Goal: Task Accomplishment & Management: Complete application form

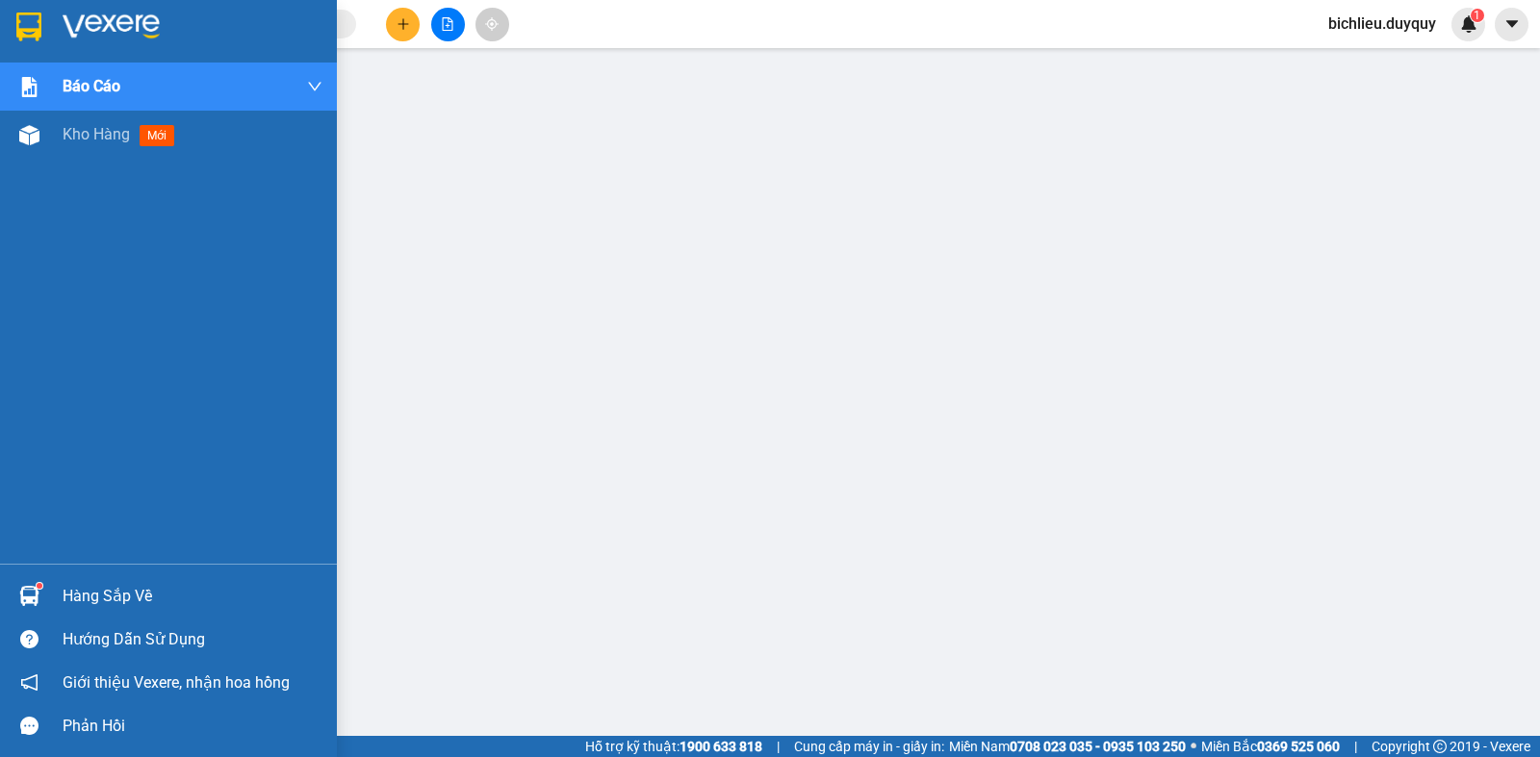
click at [27, 26] on img at bounding box center [28, 27] width 25 height 29
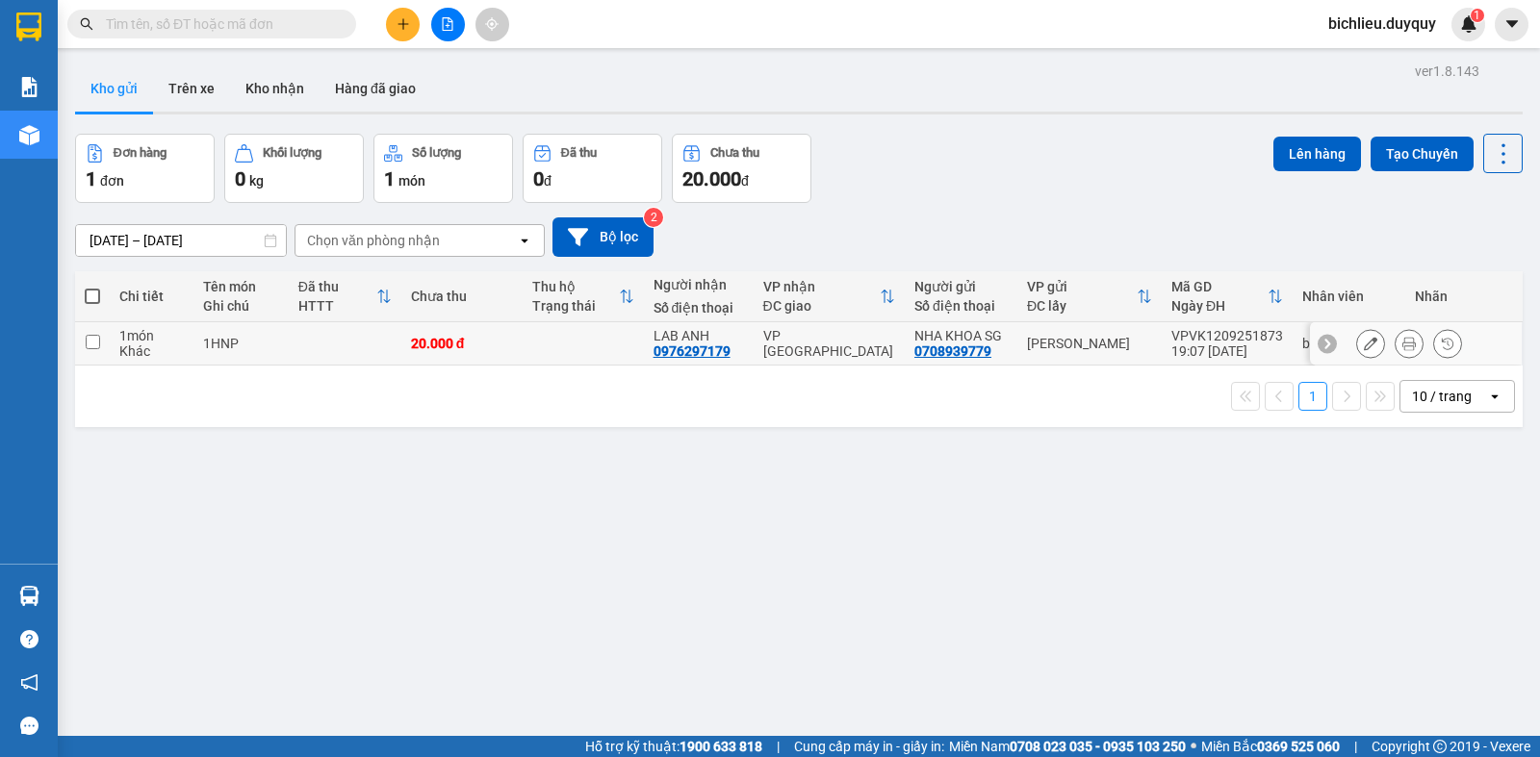
click at [90, 339] on input "checkbox" at bounding box center [93, 342] width 14 height 14
checkbox input "true"
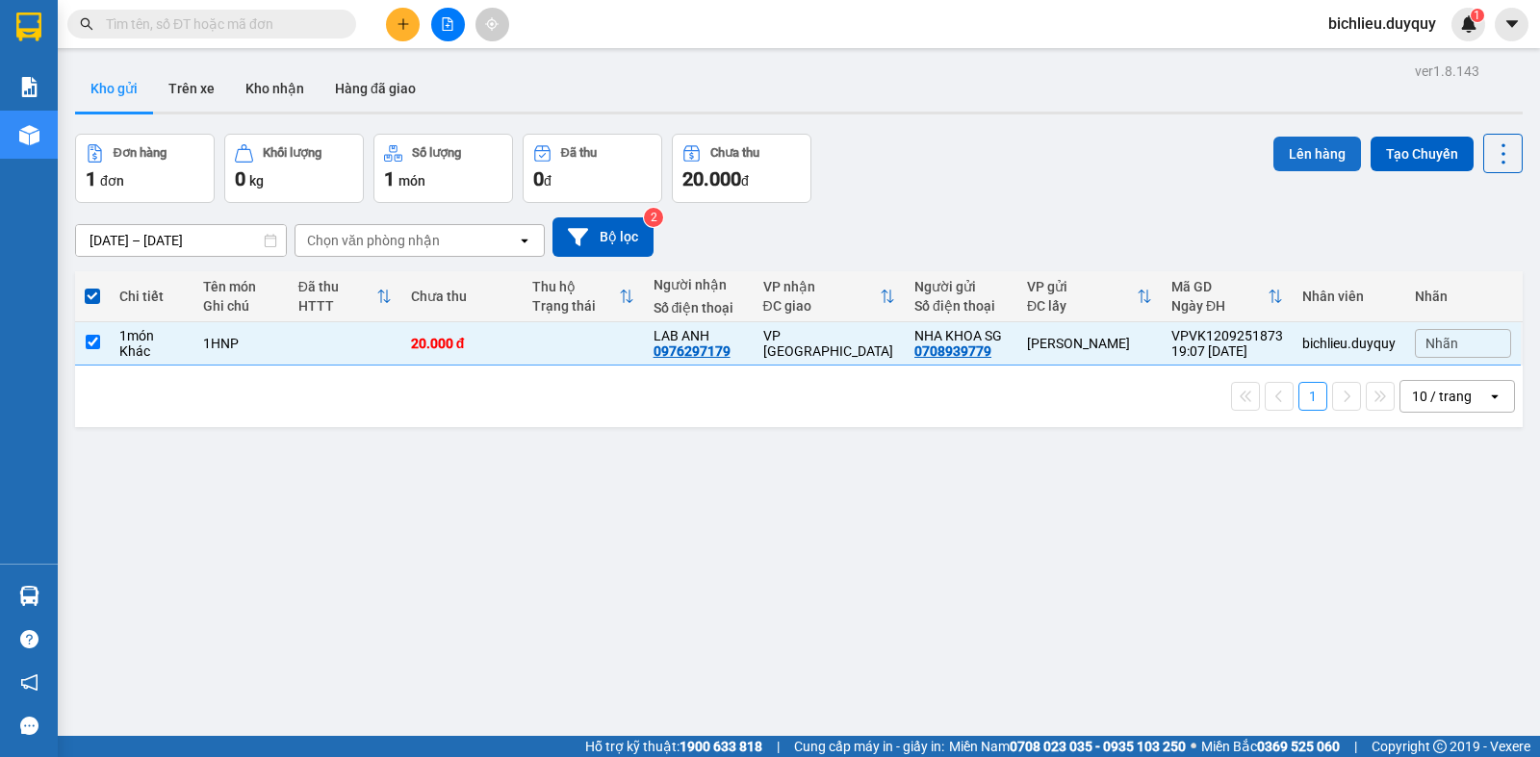
click at [1283, 154] on button "Lên hàng" at bounding box center [1317, 154] width 88 height 35
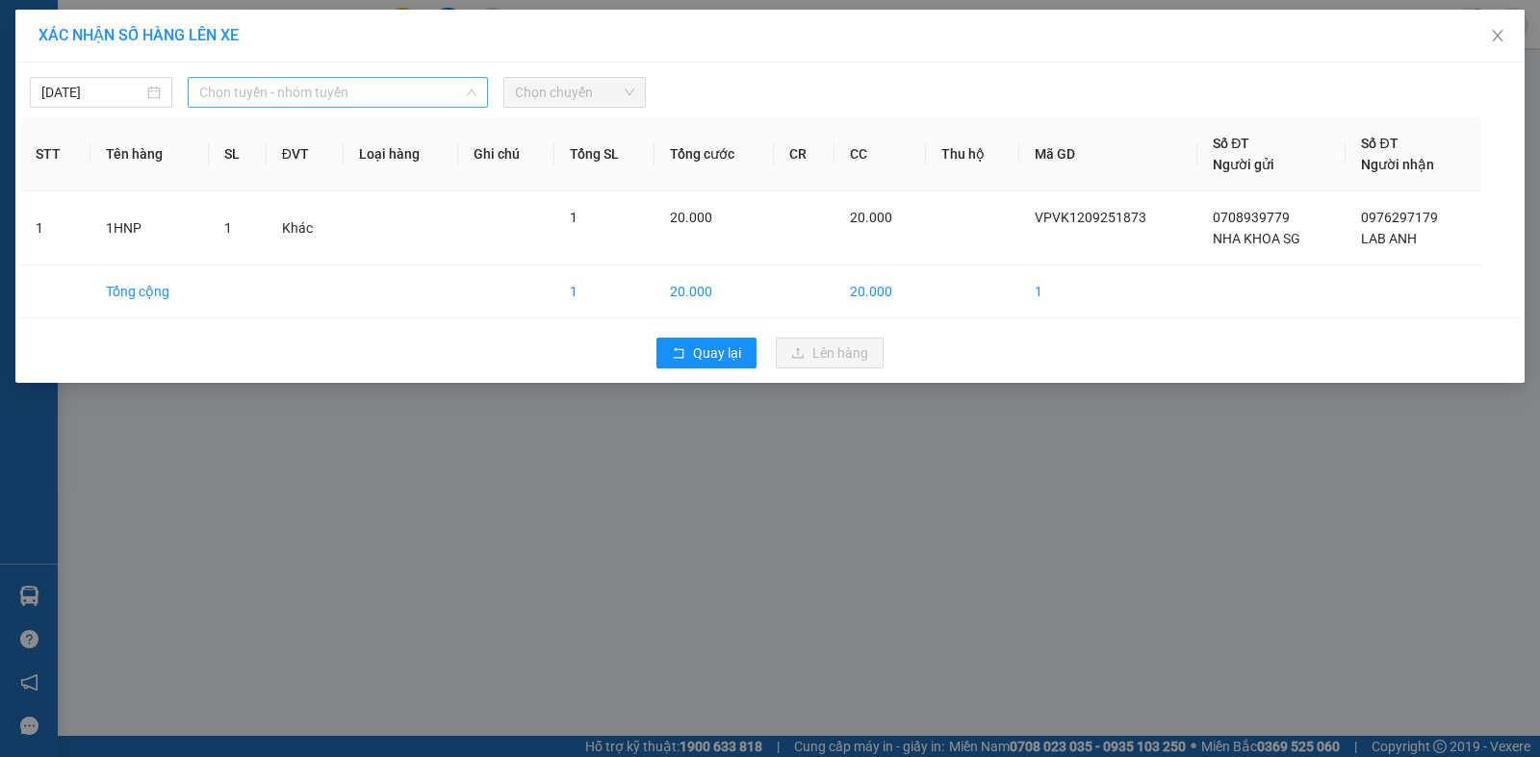
click at [370, 84] on span "Chọn tuyến - nhóm tuyến" at bounding box center [337, 92] width 277 height 29
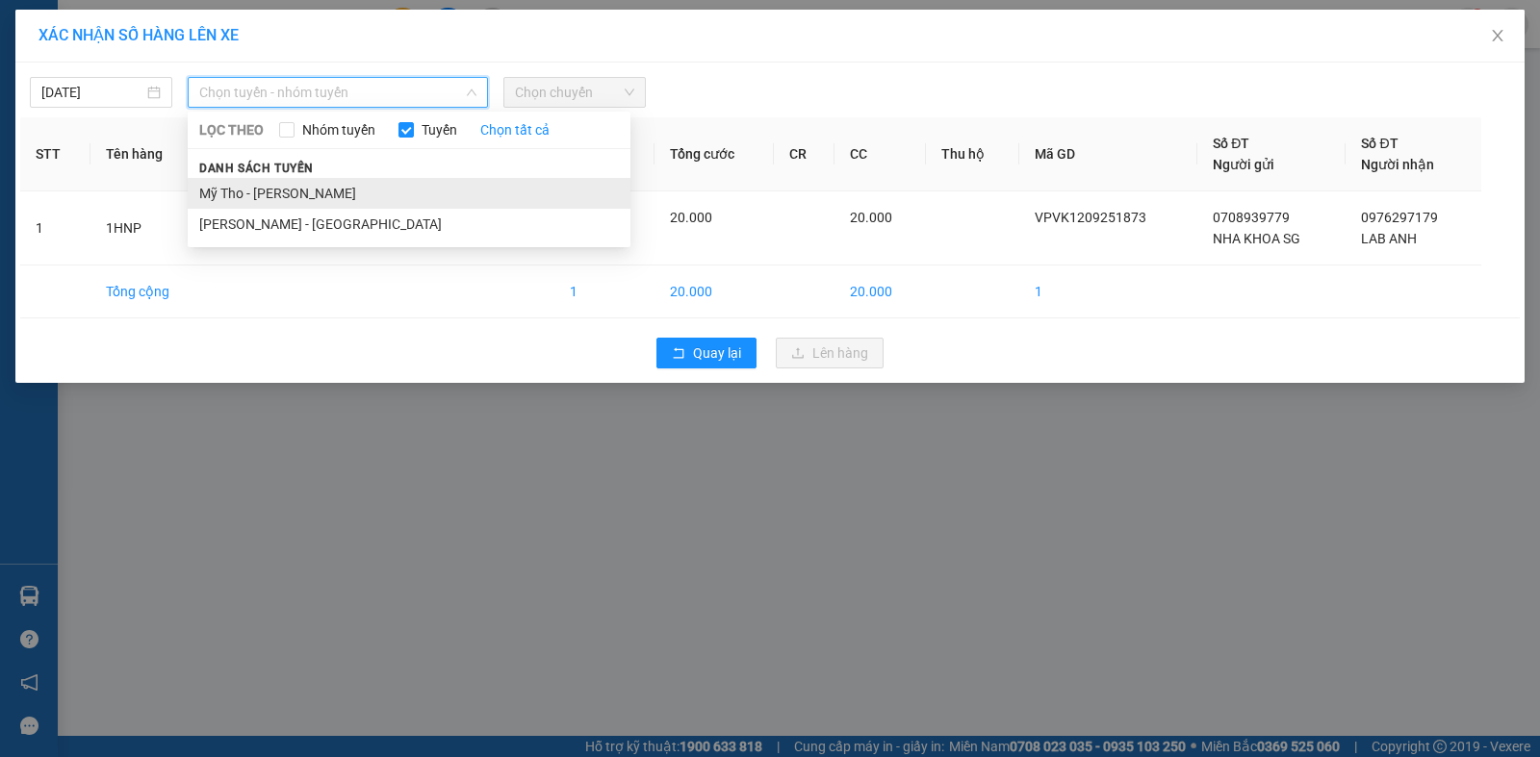
click at [345, 185] on li "Mỹ Tho - Hồ Chí Minh" at bounding box center [409, 193] width 443 height 31
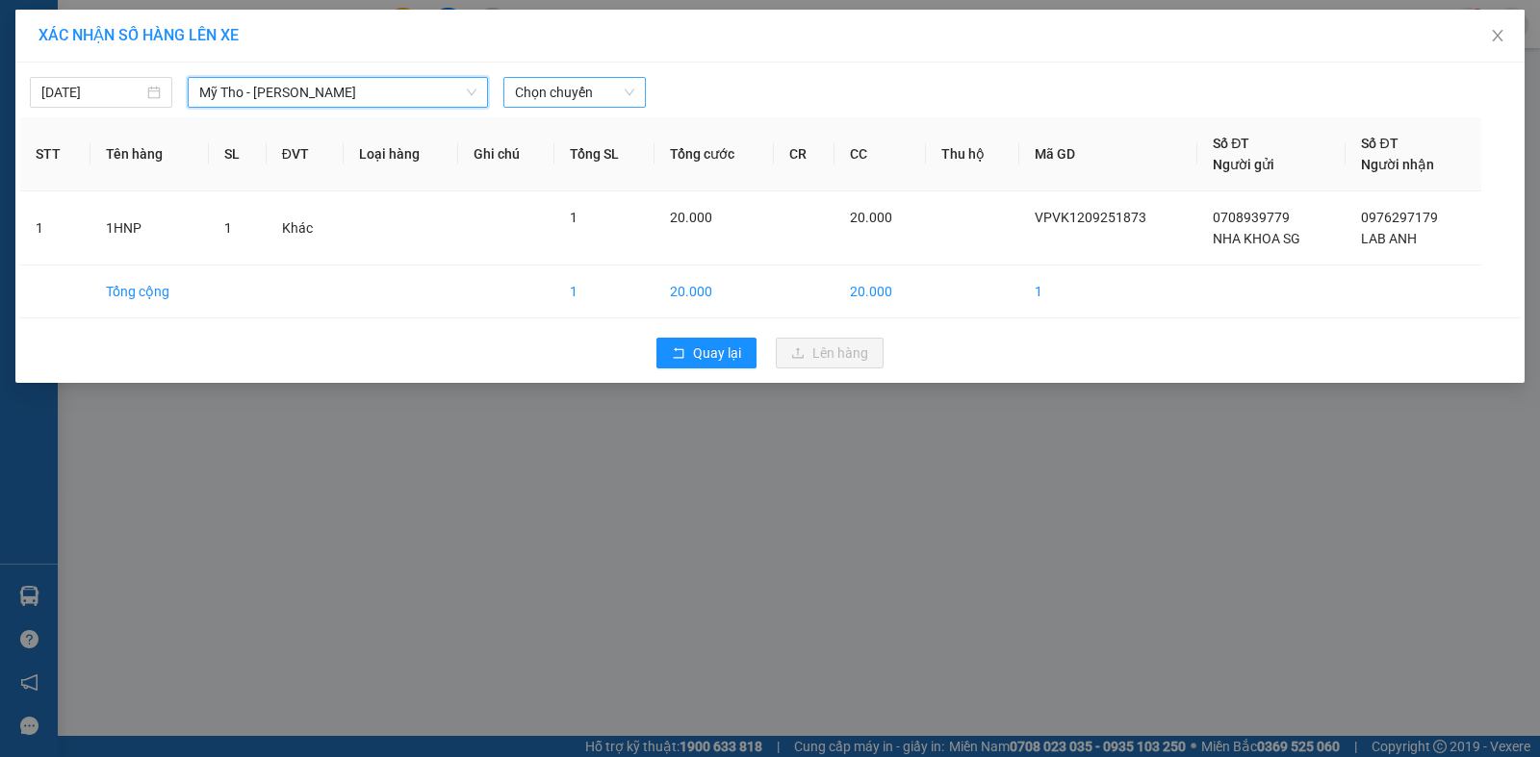
click at [613, 85] on span "Chọn chuyến" at bounding box center [574, 92] width 119 height 29
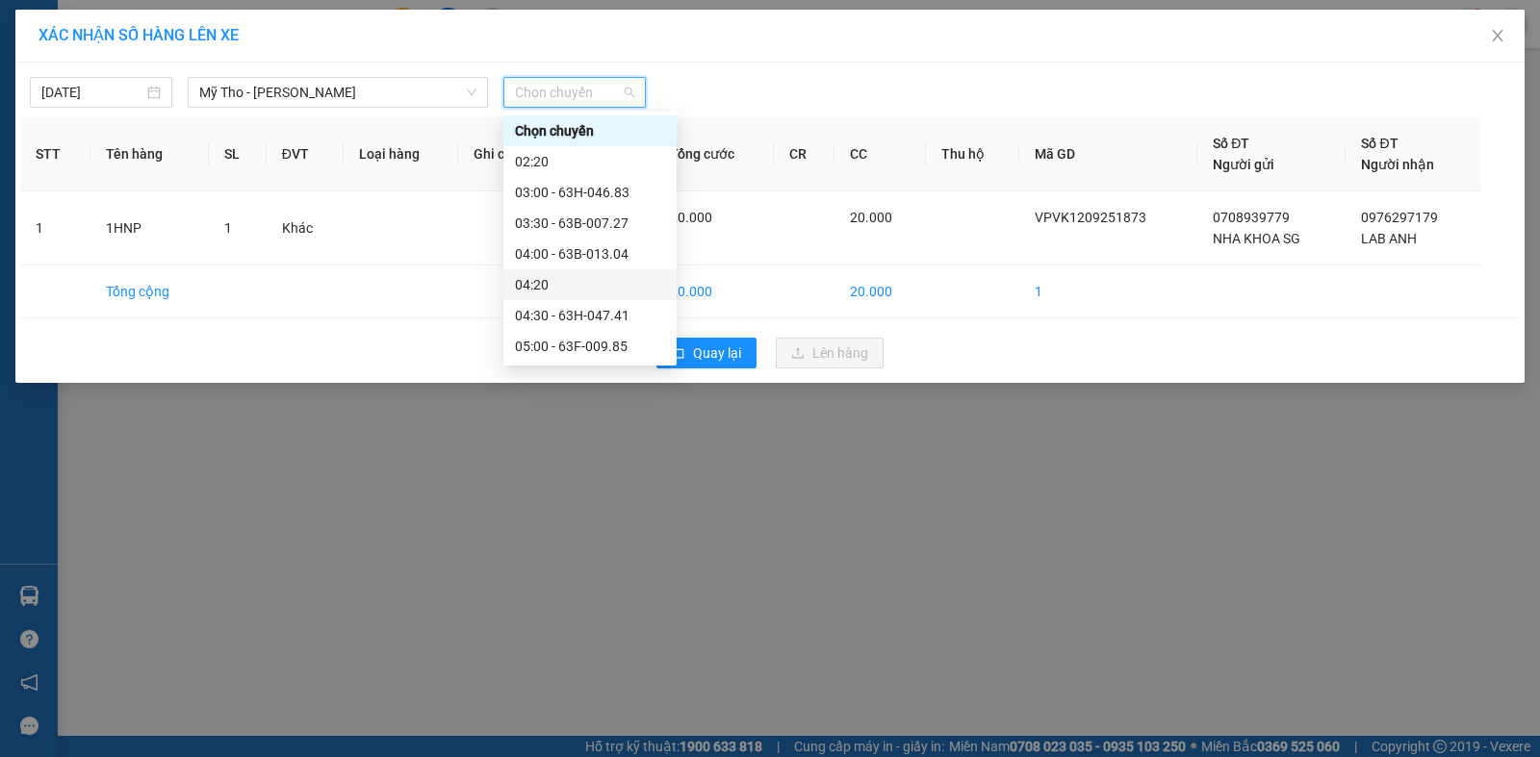
click at [548, 281] on div "04:20" at bounding box center [590, 284] width 150 height 21
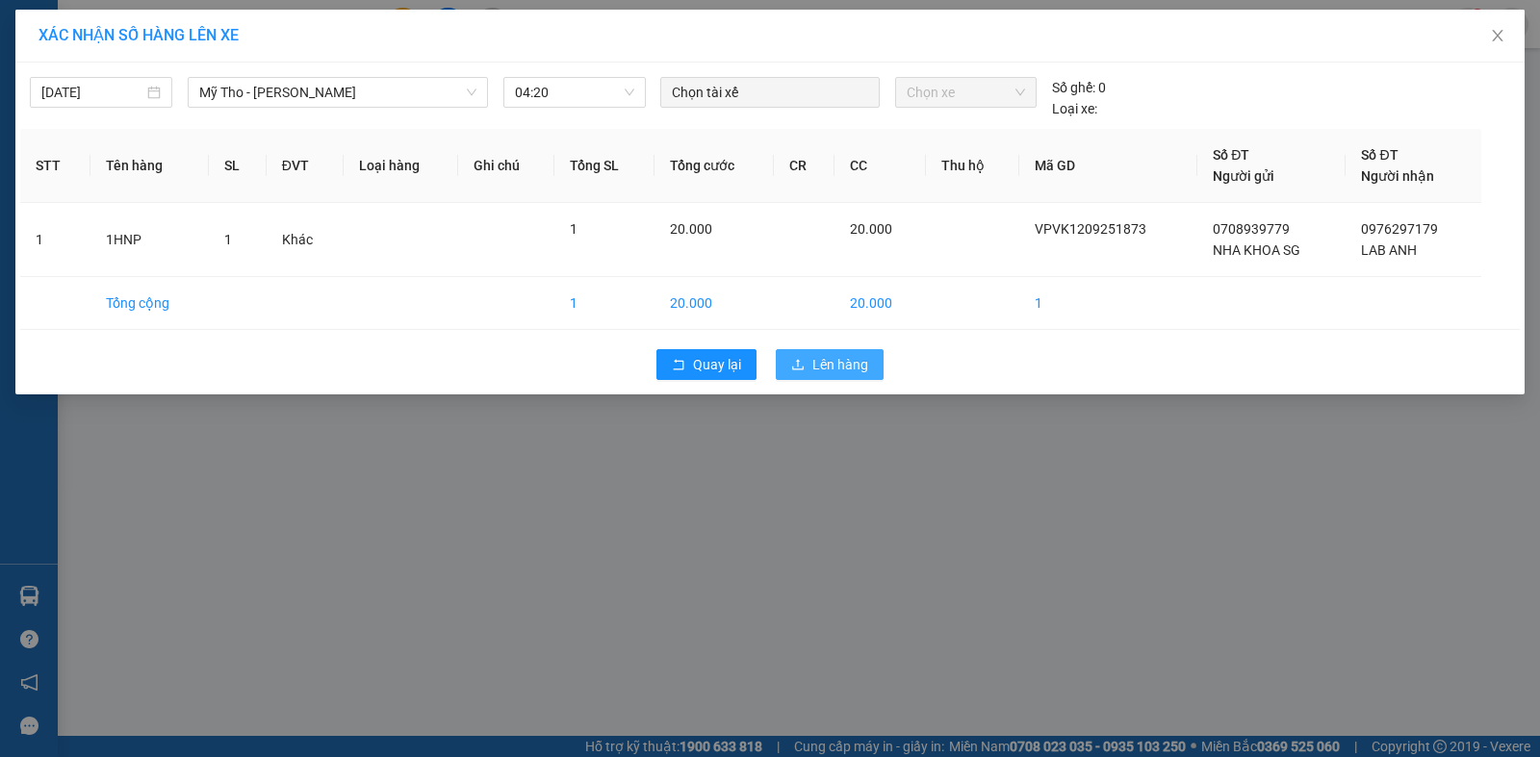
click at [834, 360] on span "Lên hàng" at bounding box center [840, 364] width 56 height 21
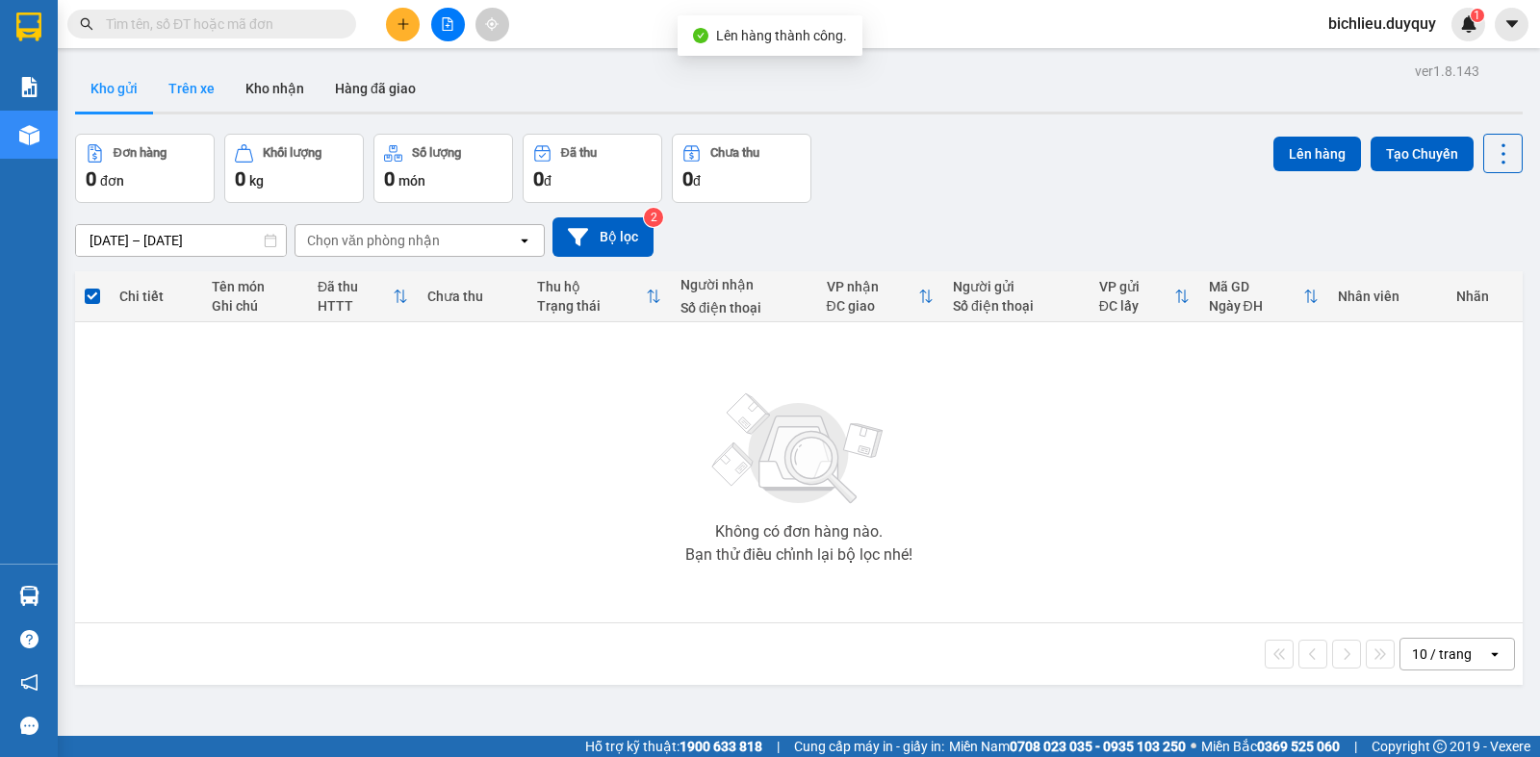
click at [193, 94] on button "Trên xe" at bounding box center [191, 88] width 77 height 46
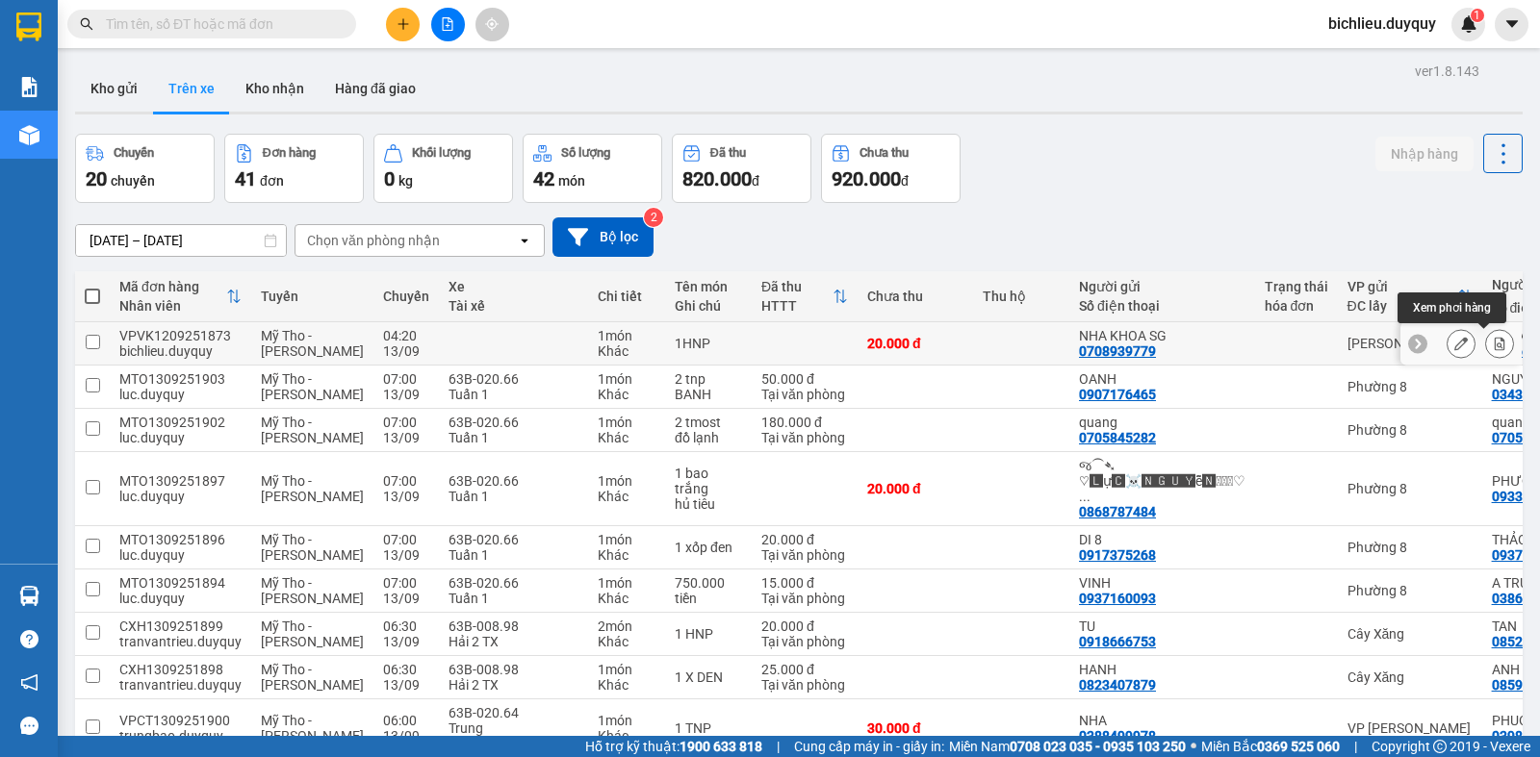
click at [1486, 334] on button at bounding box center [1499, 344] width 27 height 34
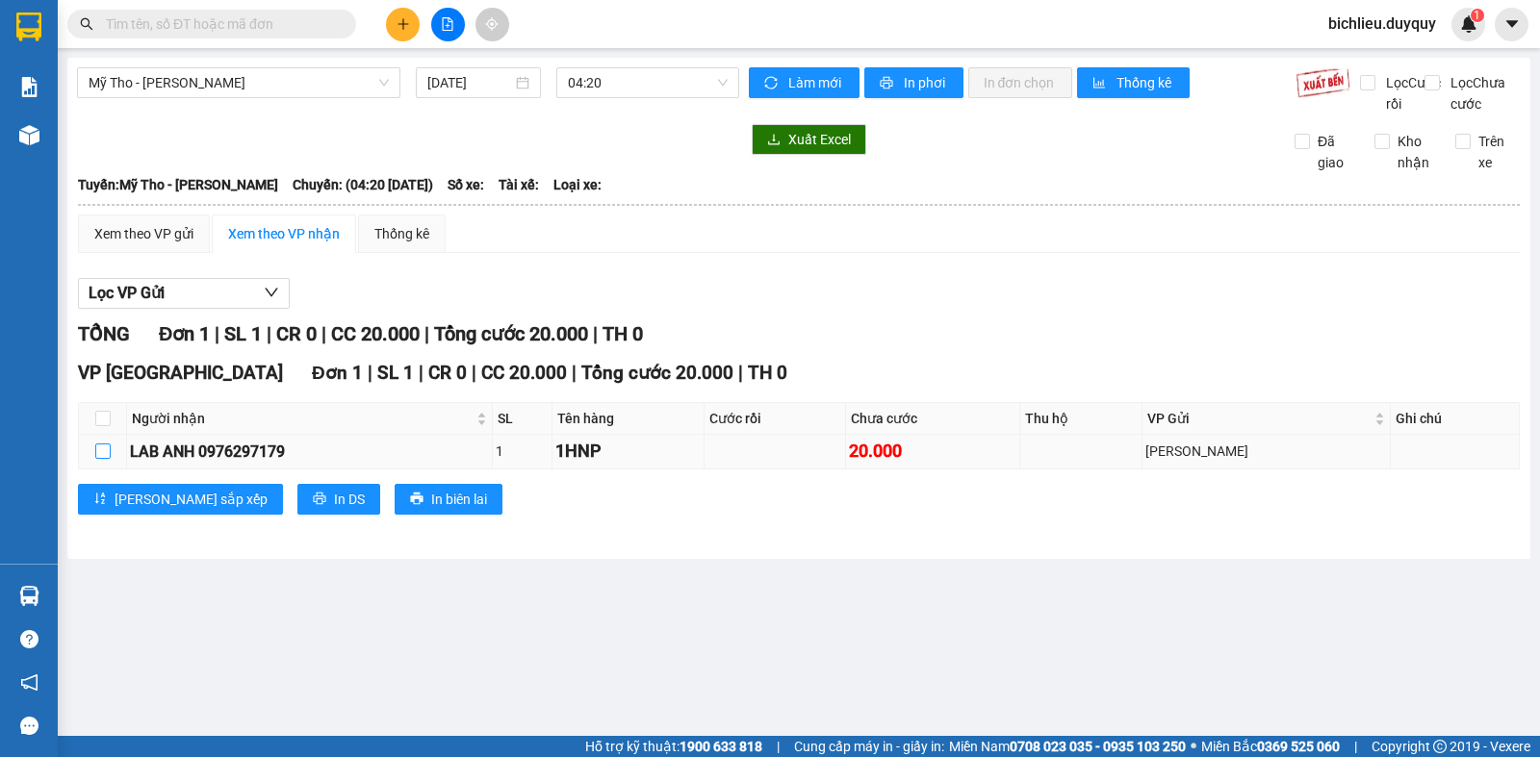
click at [100, 459] on input "checkbox" at bounding box center [102, 451] width 15 height 15
checkbox input "true"
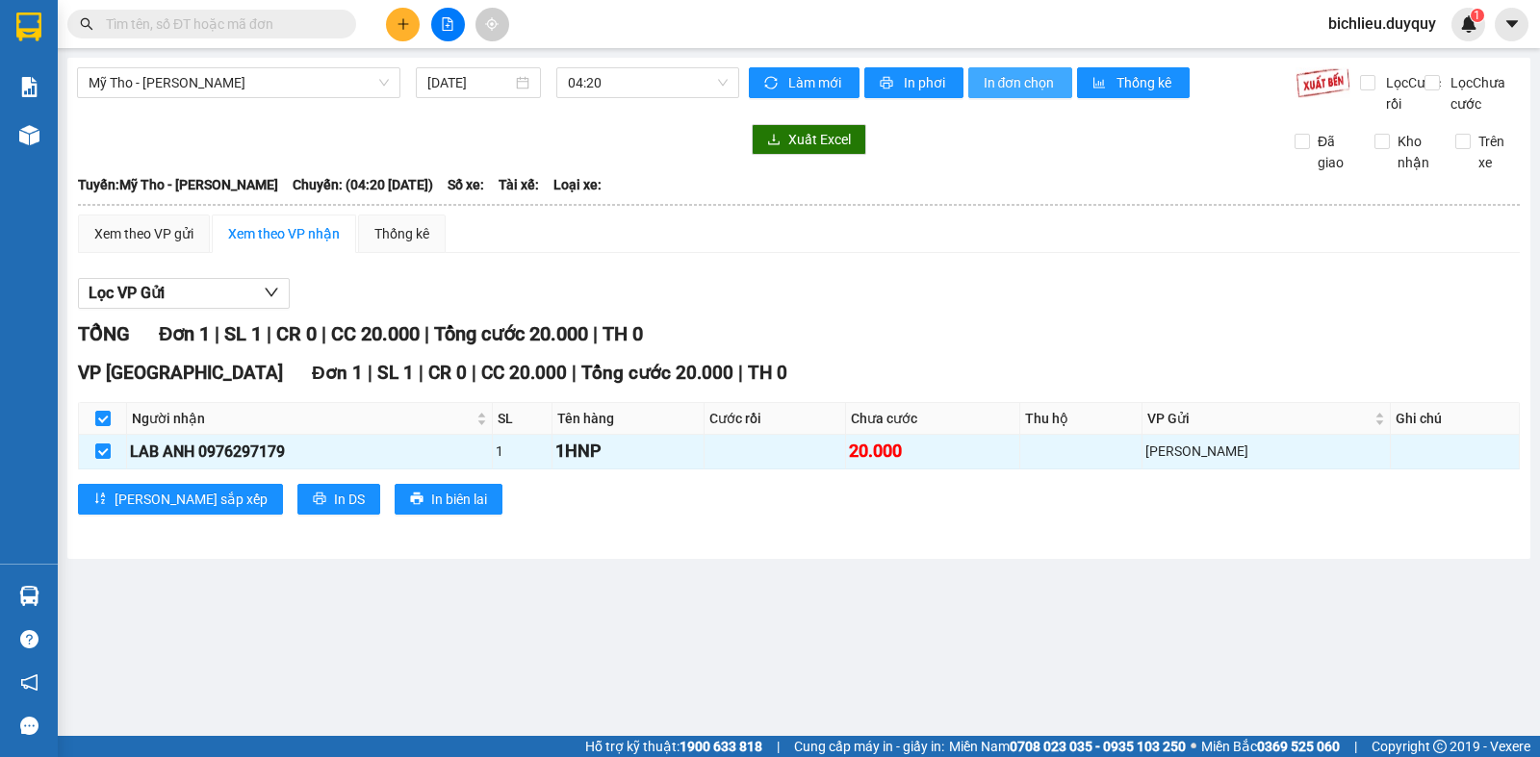
click at [1024, 86] on span "In đơn chọn" at bounding box center [1021, 82] width 74 height 21
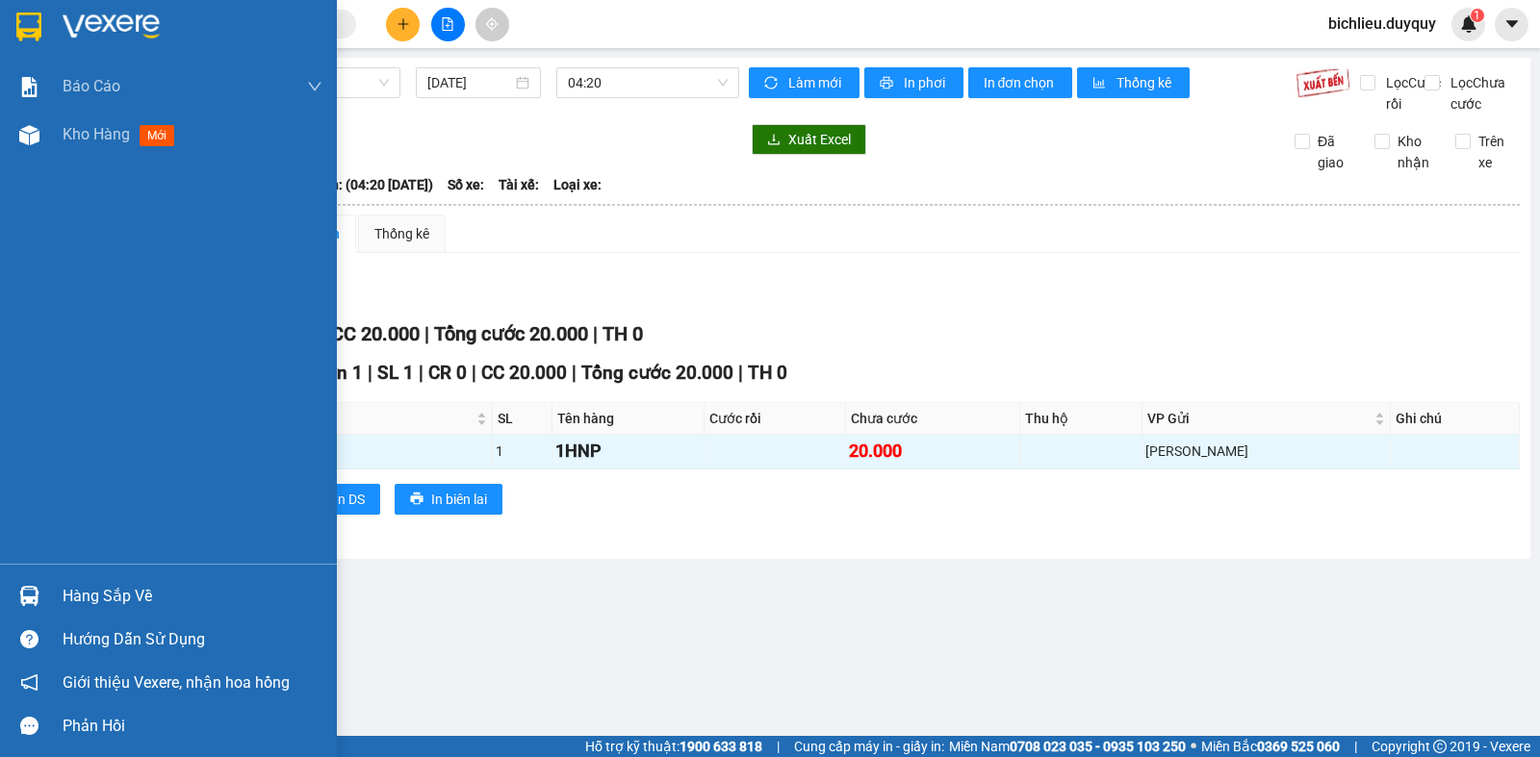
click at [32, 17] on img at bounding box center [28, 27] width 25 height 29
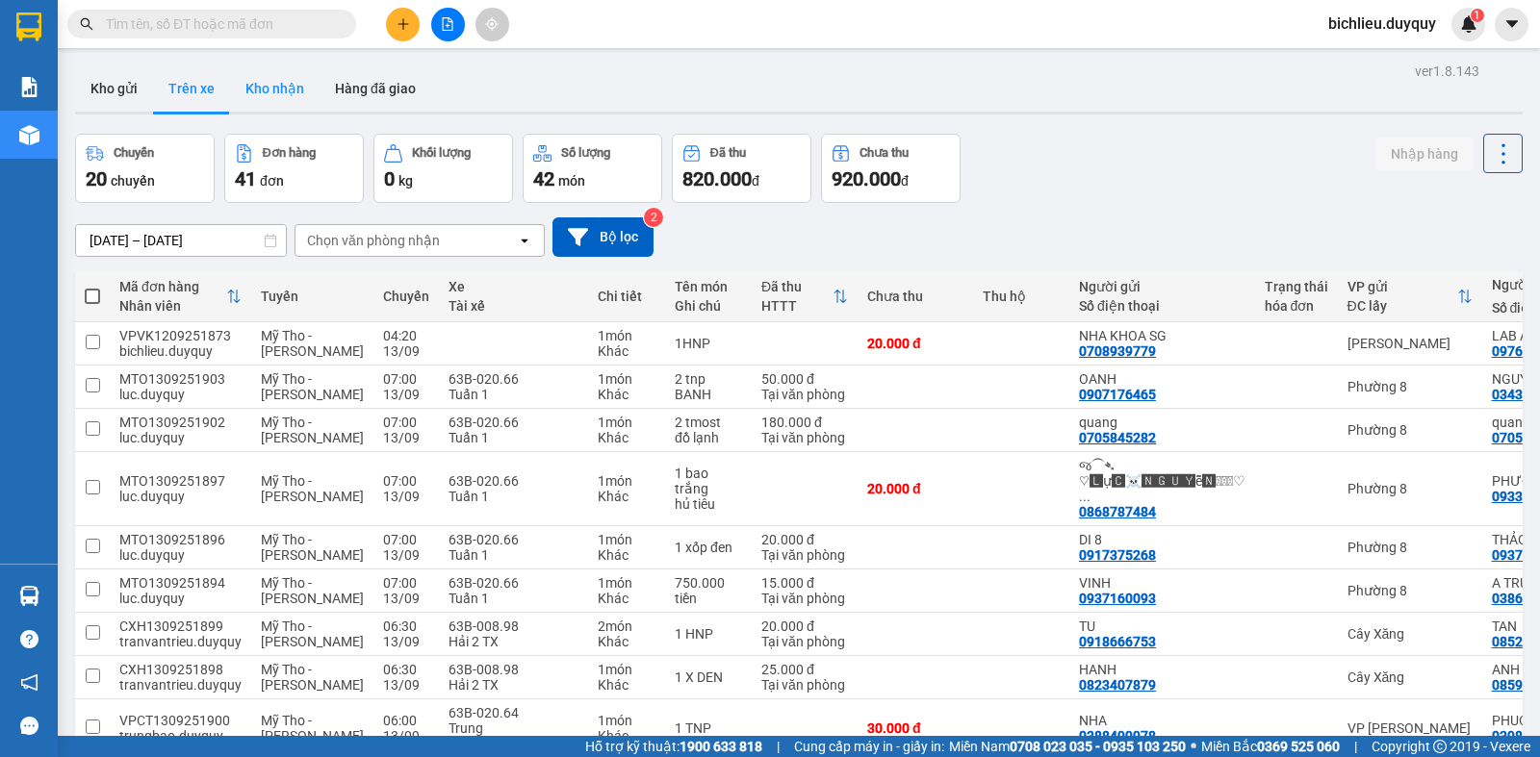
click at [291, 90] on button "Kho nhận" at bounding box center [275, 88] width 90 height 46
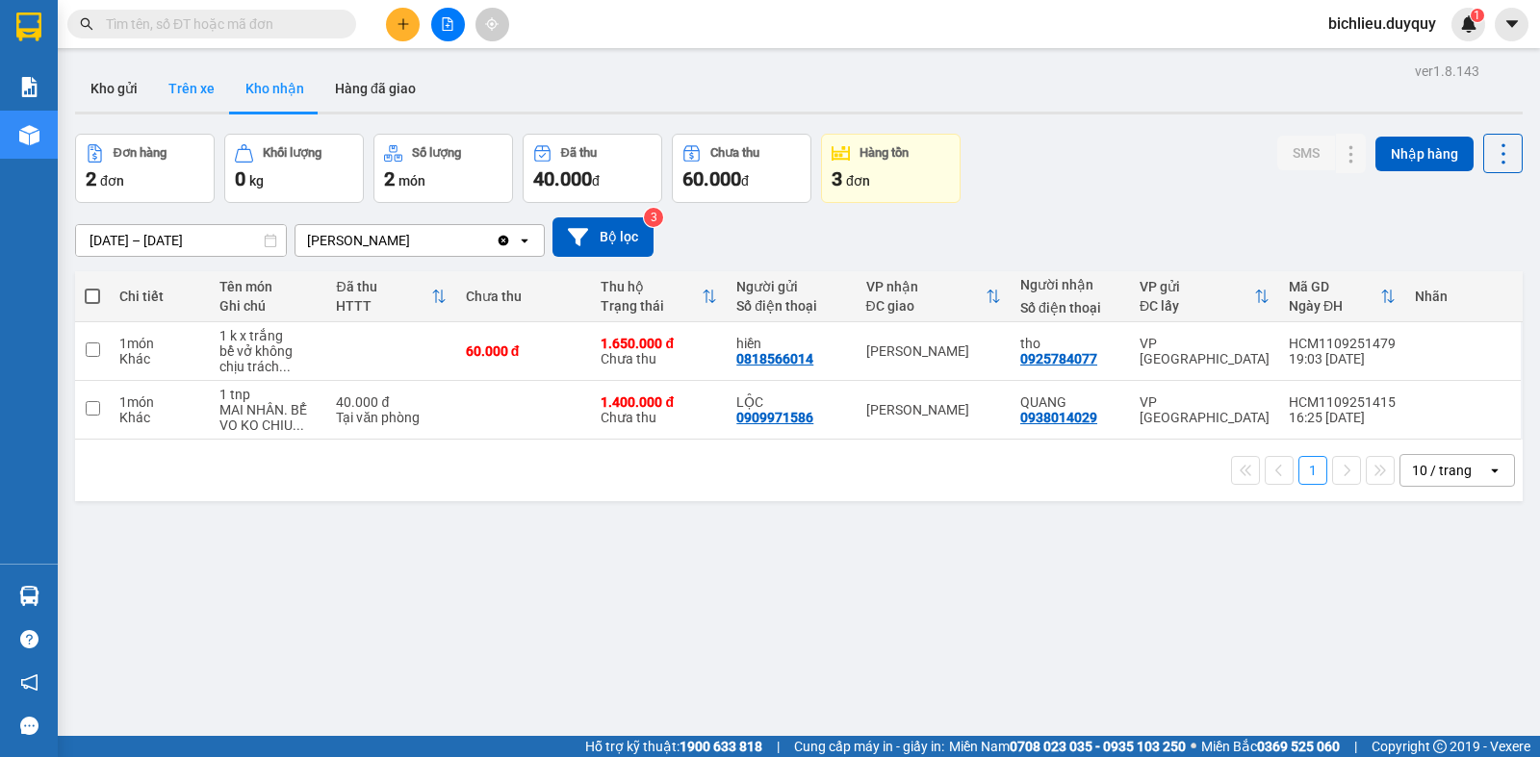
click at [182, 99] on button "Trên xe" at bounding box center [191, 88] width 77 height 46
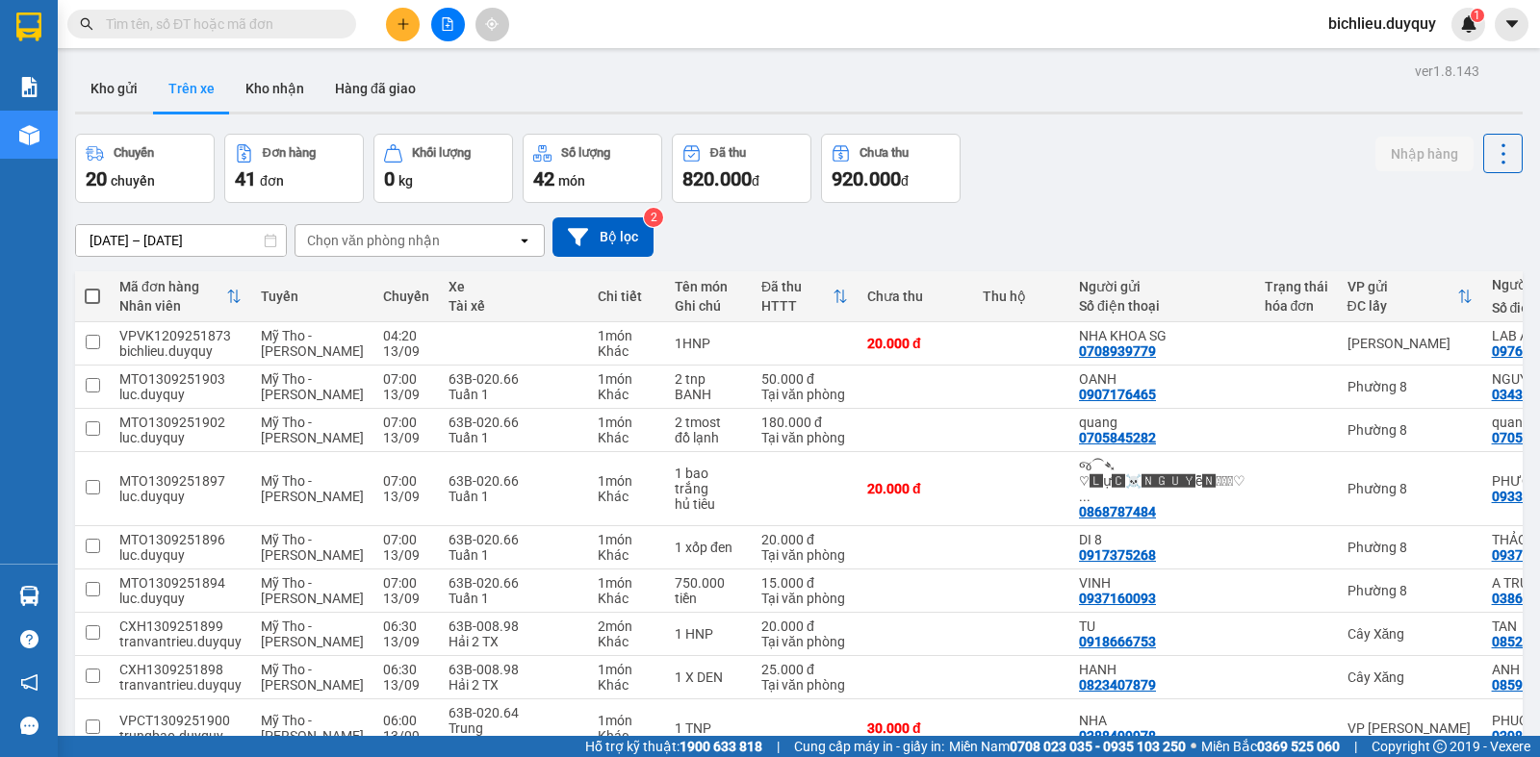
click at [441, 225] on div "Chọn văn phòng nhận" at bounding box center [405, 240] width 221 height 31
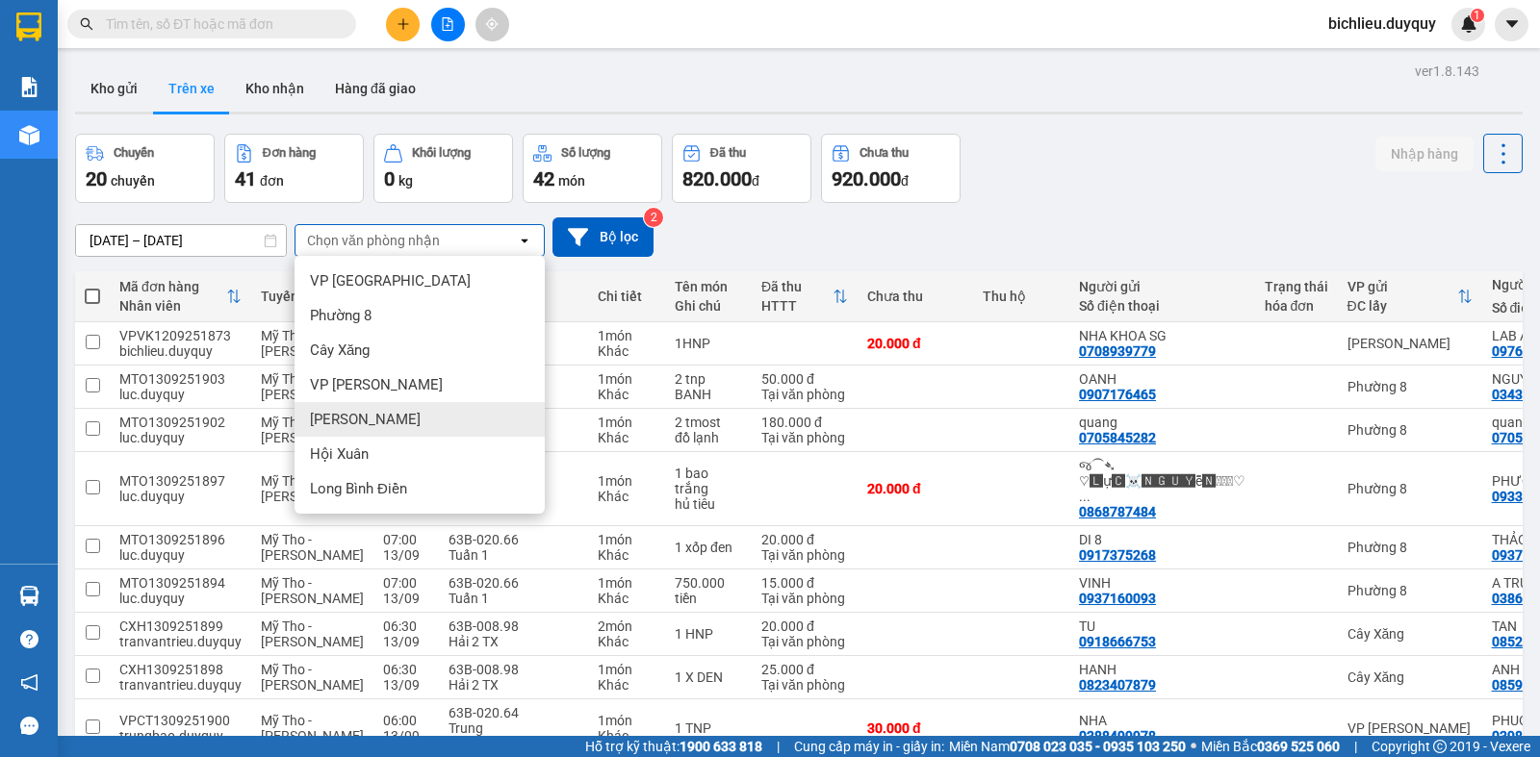
click at [365, 419] on span "[PERSON_NAME]" at bounding box center [365, 419] width 111 height 19
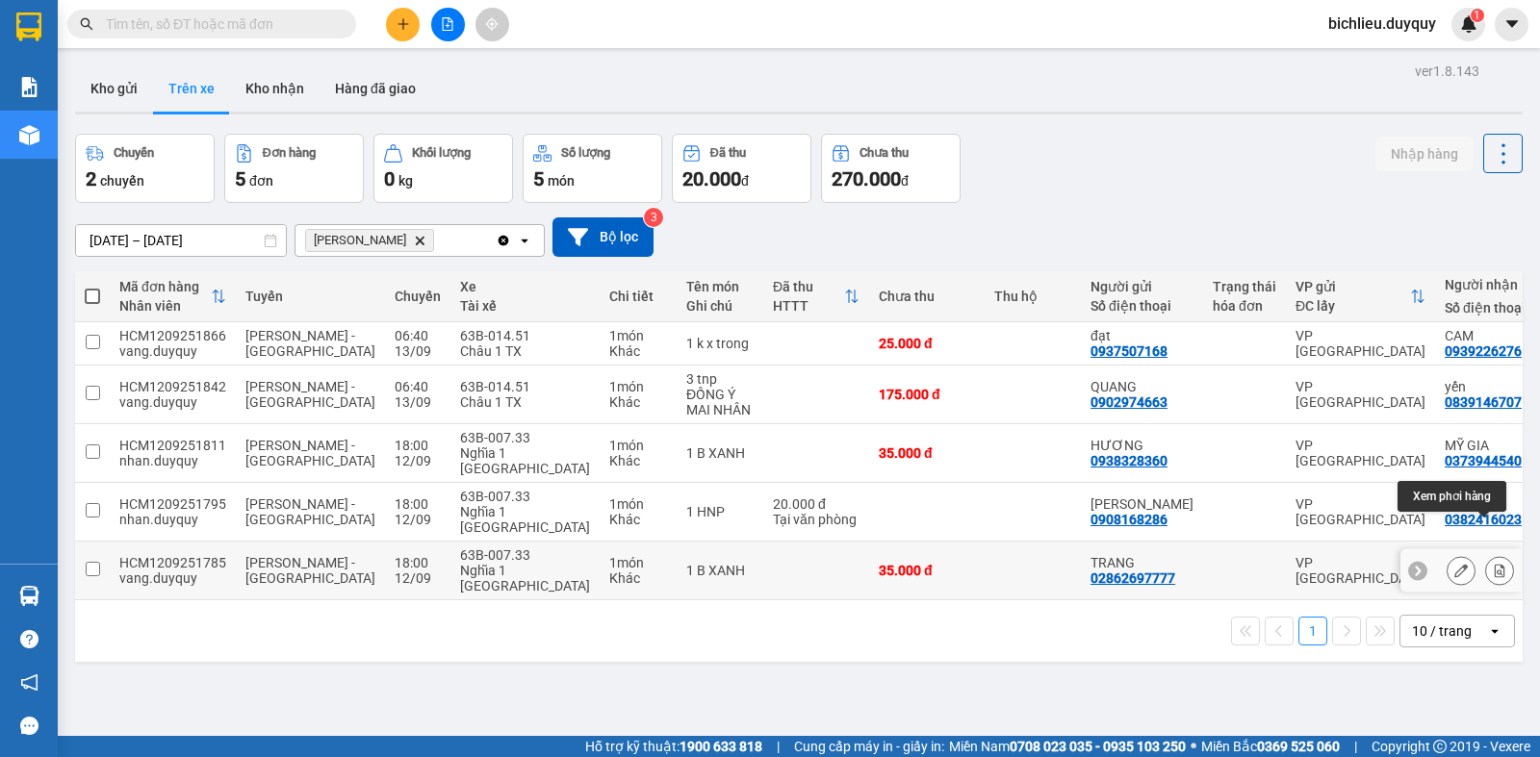
click at [1495, 564] on icon at bounding box center [1500, 570] width 11 height 13
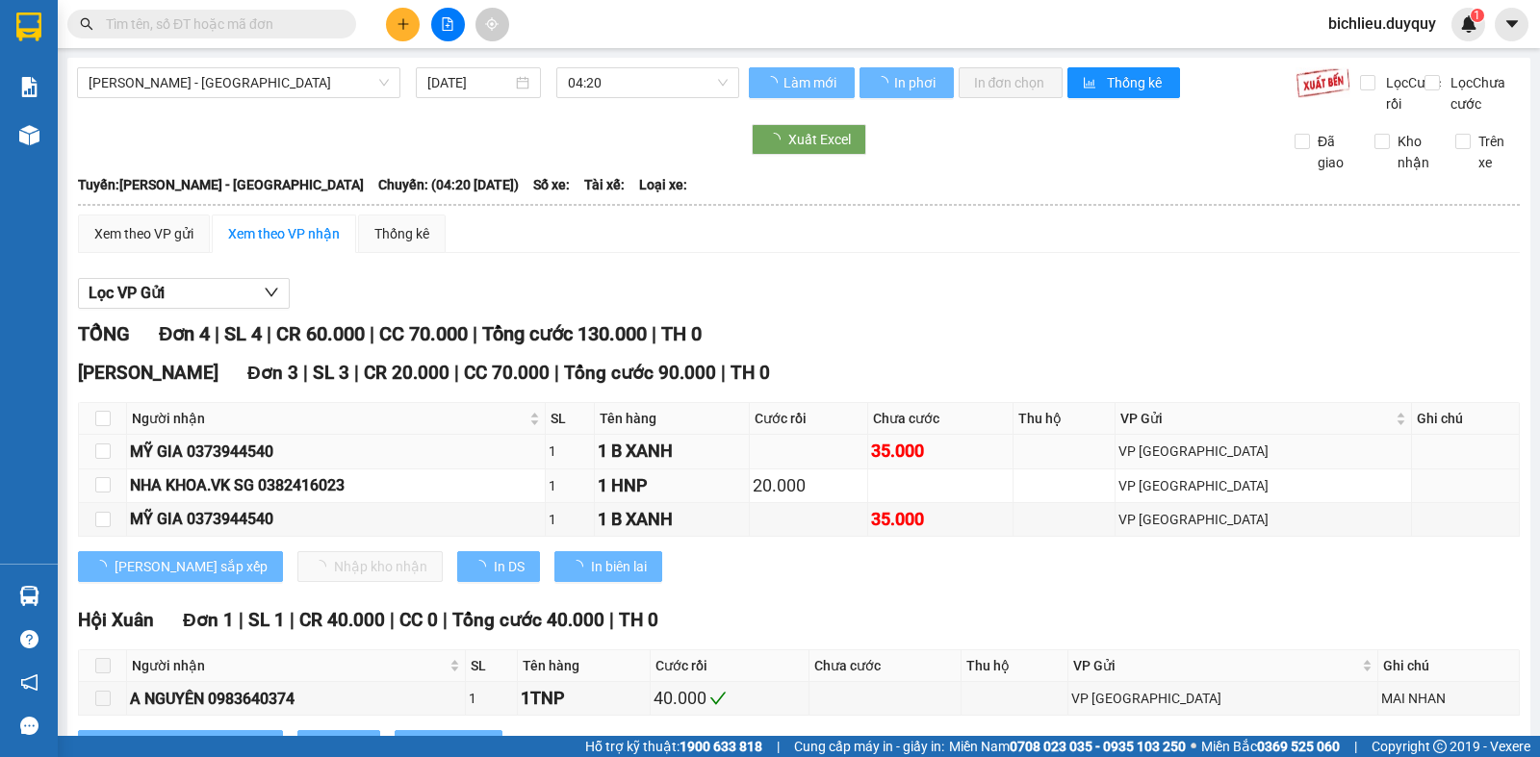
type input "12/09/2025"
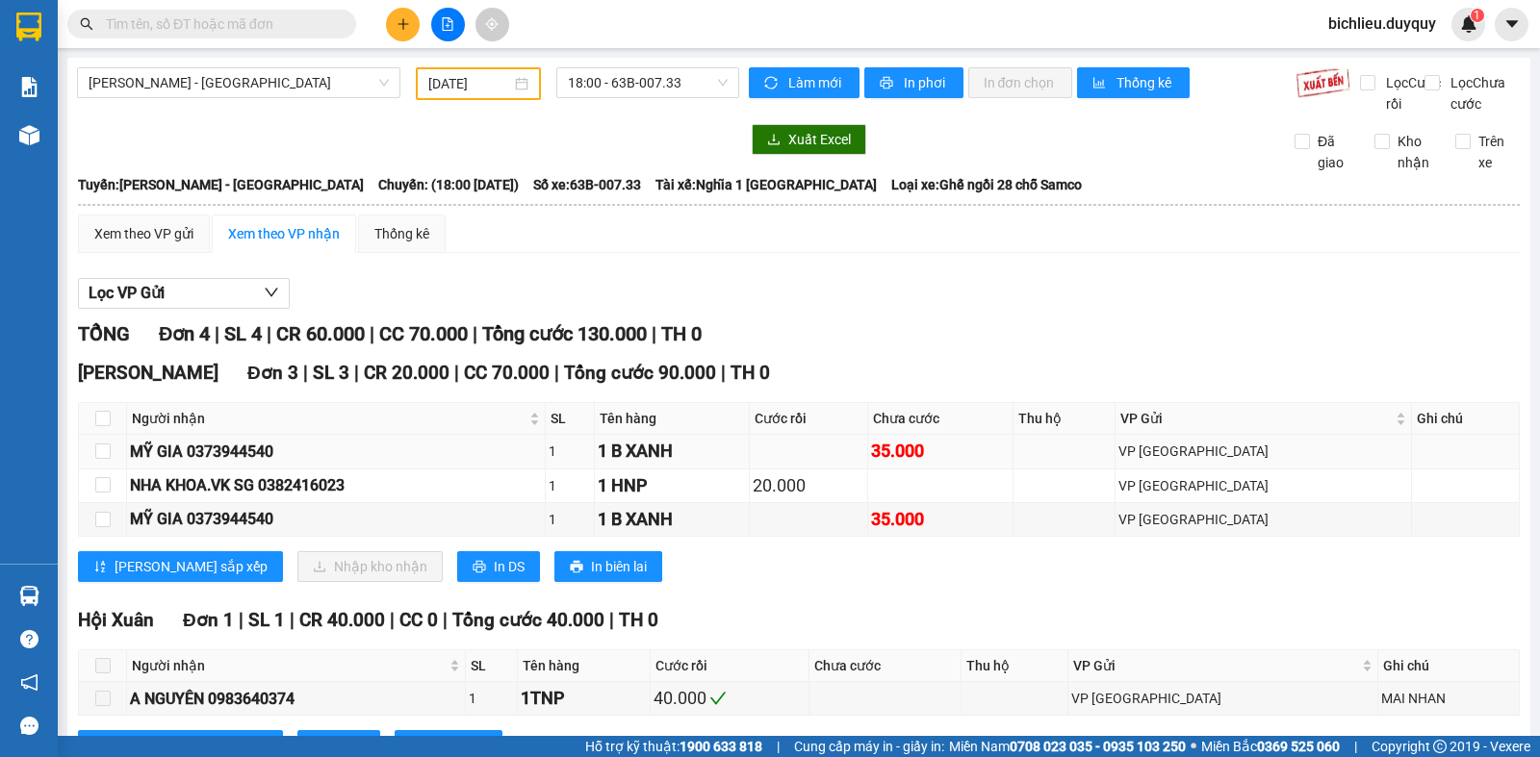
click at [93, 466] on td at bounding box center [103, 452] width 48 height 34
click at [102, 459] on input "checkbox" at bounding box center [102, 451] width 15 height 15
checkbox input "true"
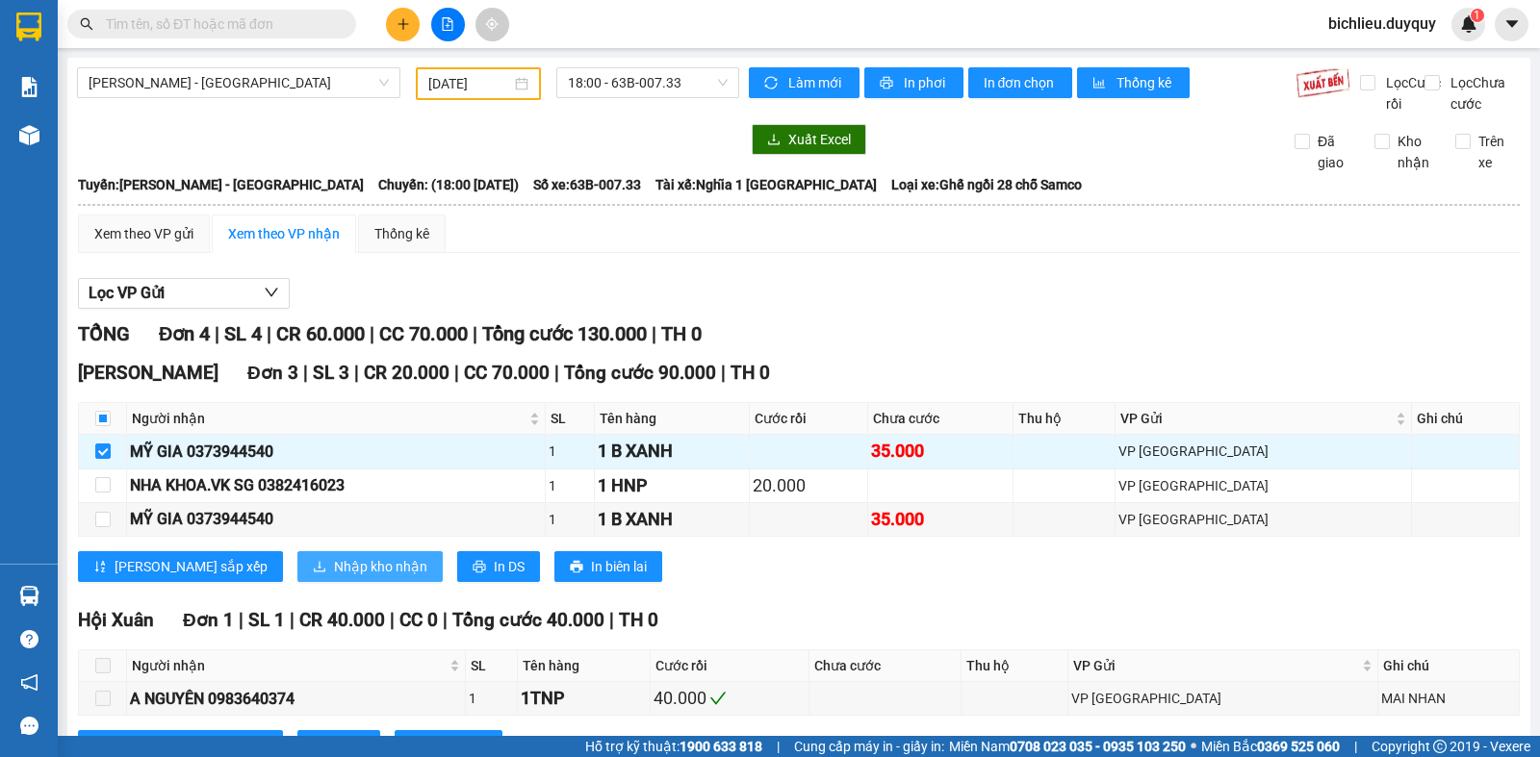
click at [334, 578] on span "Nhập kho nhận" at bounding box center [380, 566] width 93 height 21
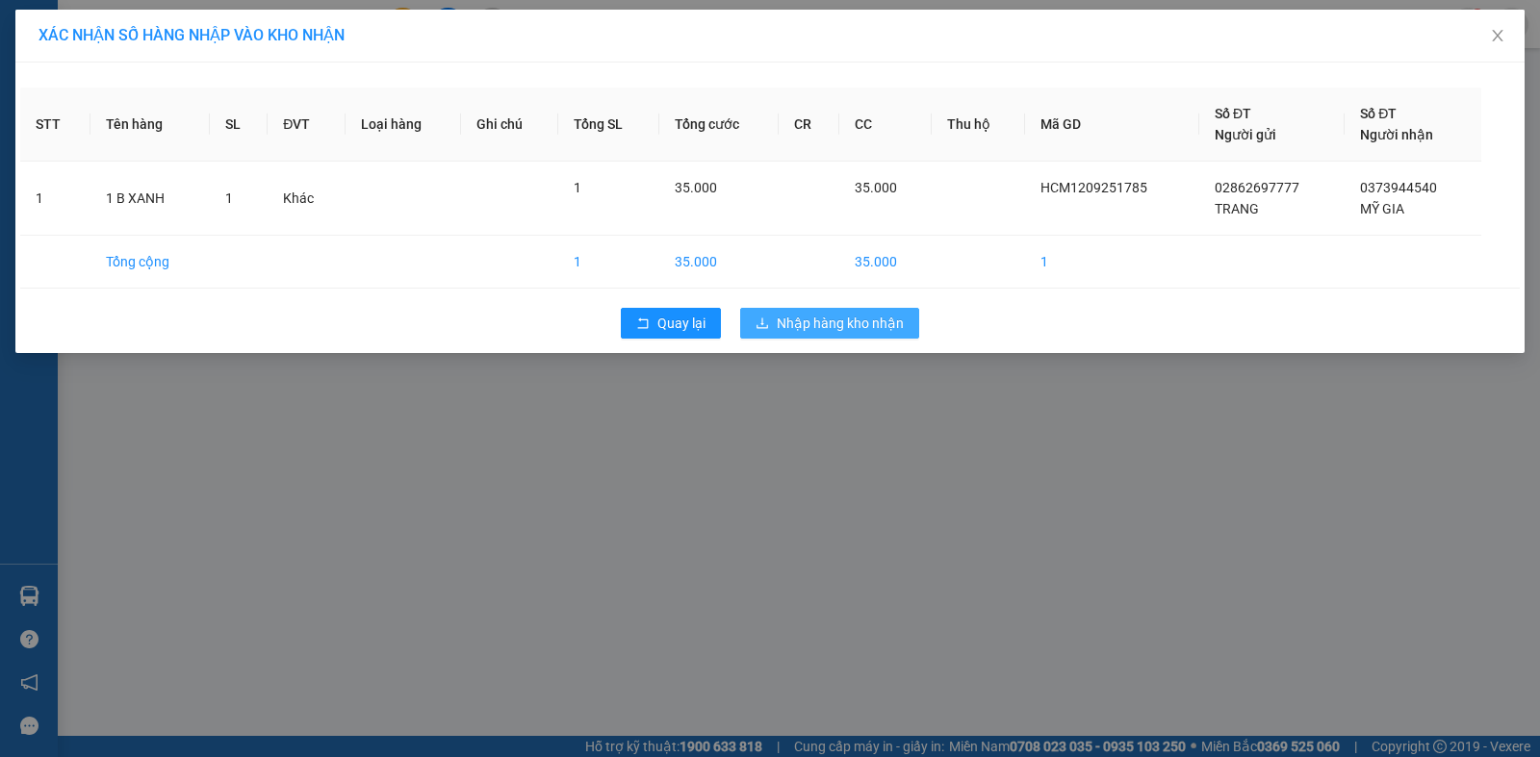
click at [834, 309] on button "Nhập hàng kho nhận" at bounding box center [829, 323] width 179 height 31
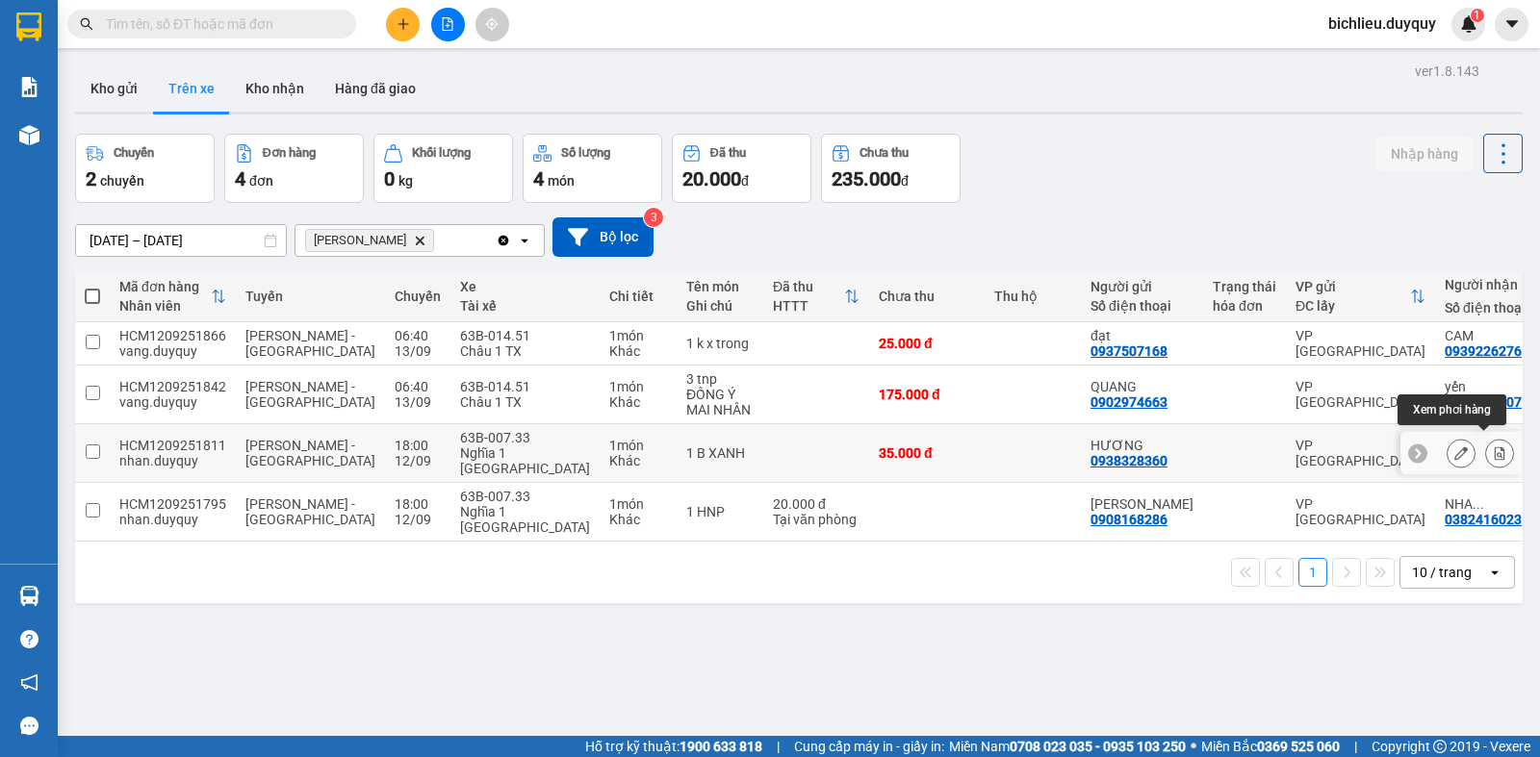
click at [1486, 437] on button at bounding box center [1499, 454] width 27 height 34
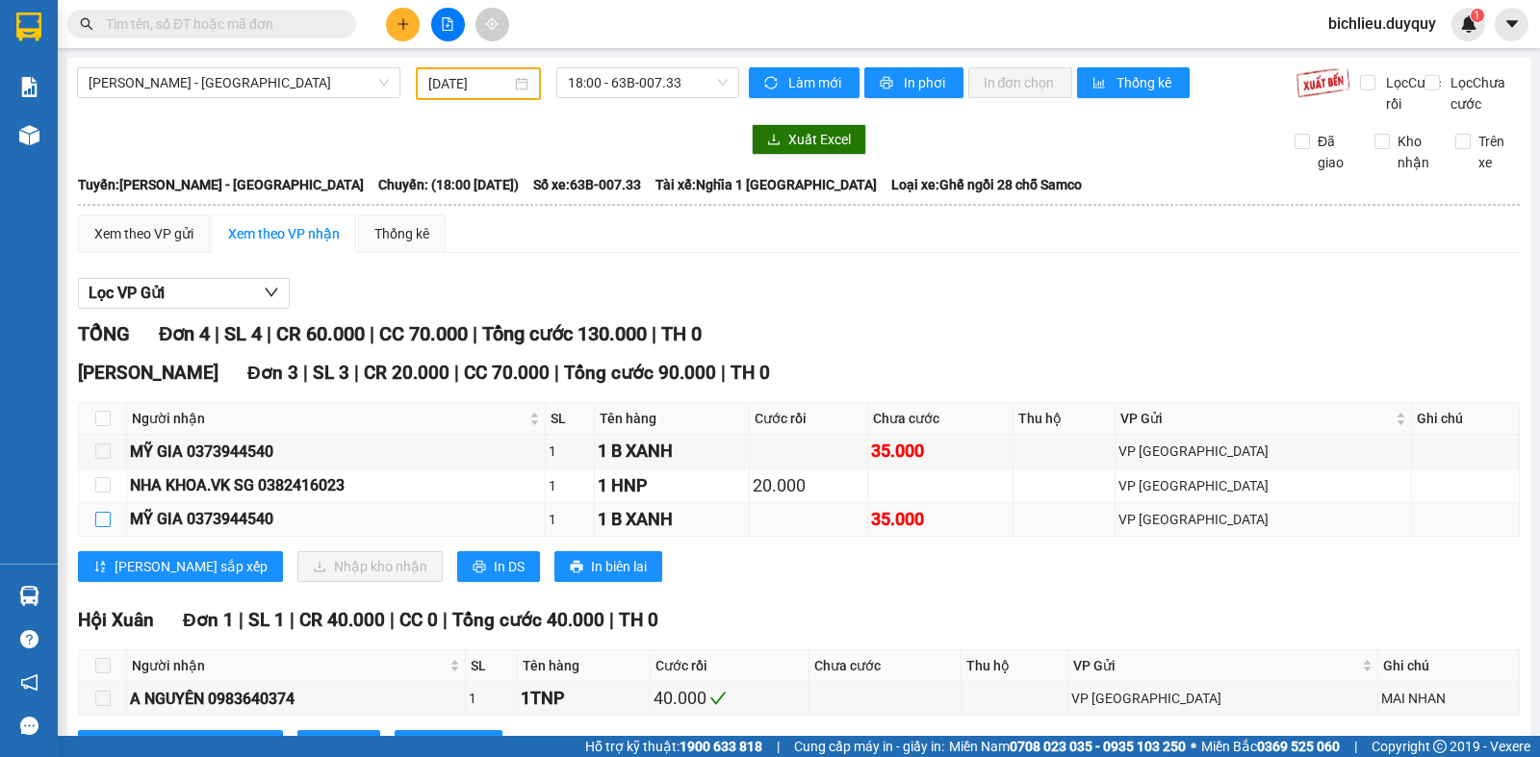
click at [99, 527] on input "checkbox" at bounding box center [102, 519] width 15 height 15
checkbox input "true"
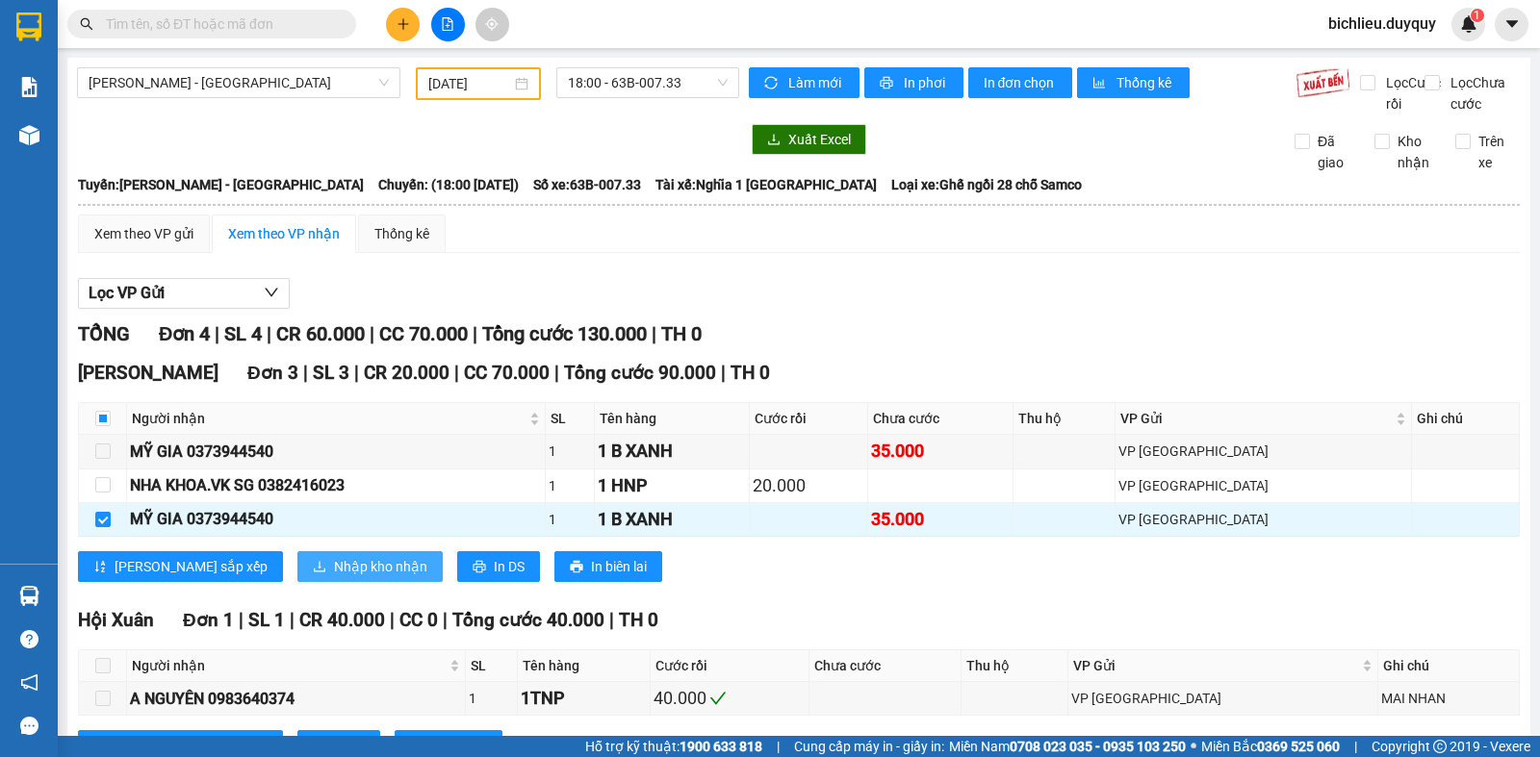
click at [334, 578] on span "Nhập kho nhận" at bounding box center [380, 566] width 93 height 21
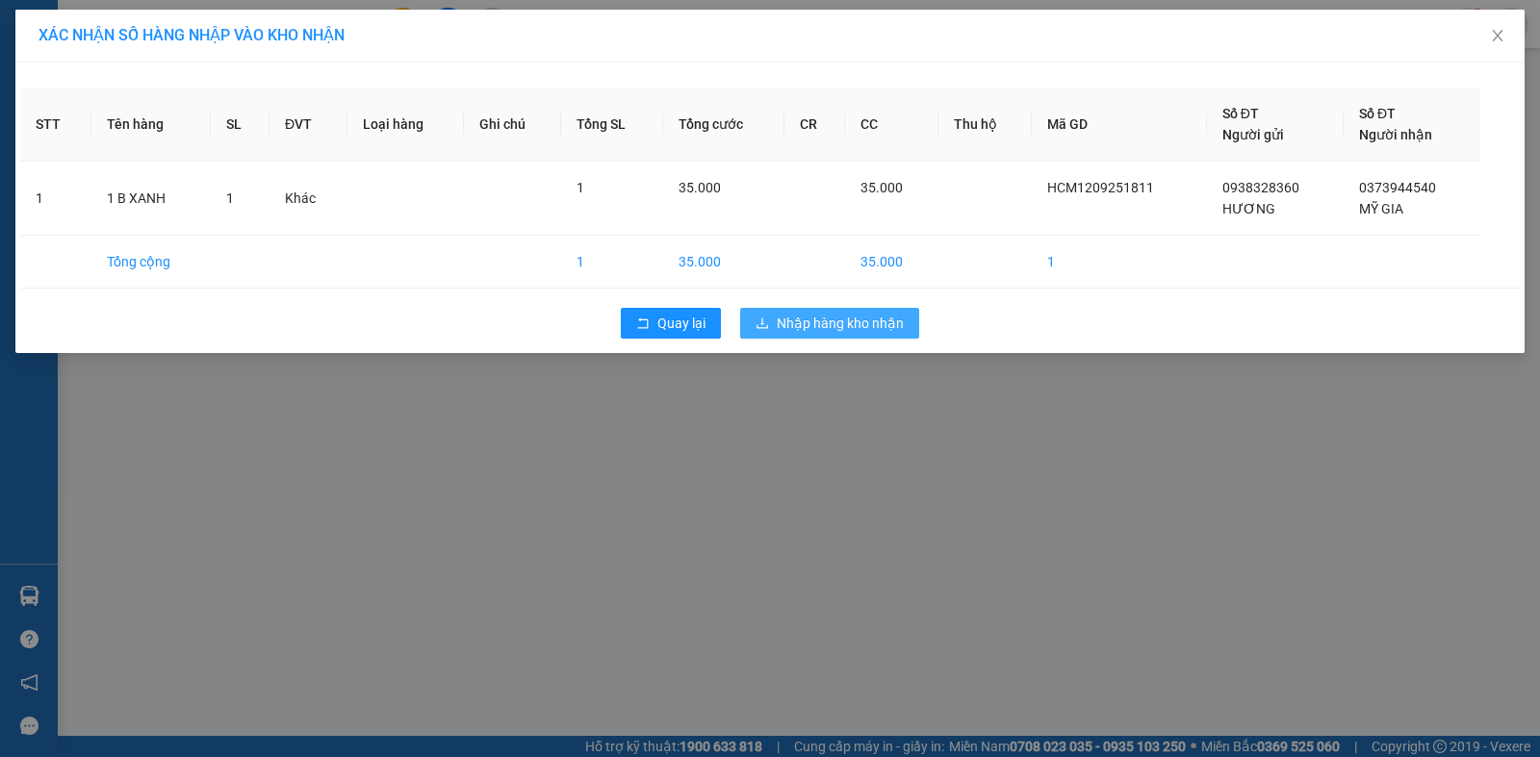
click at [818, 322] on span "Nhập hàng kho nhận" at bounding box center [840, 323] width 127 height 21
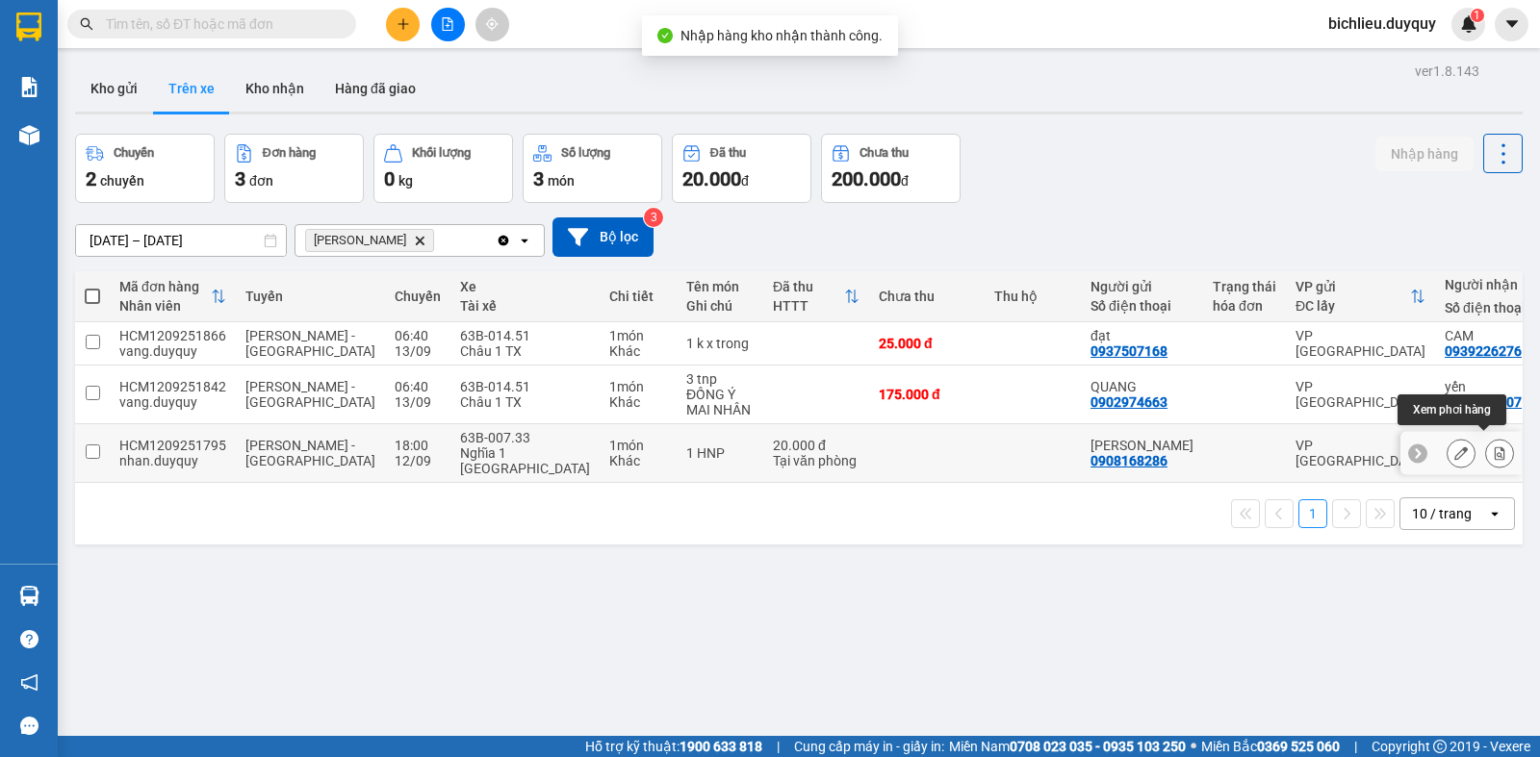
click at [1495, 449] on icon at bounding box center [1500, 453] width 11 height 13
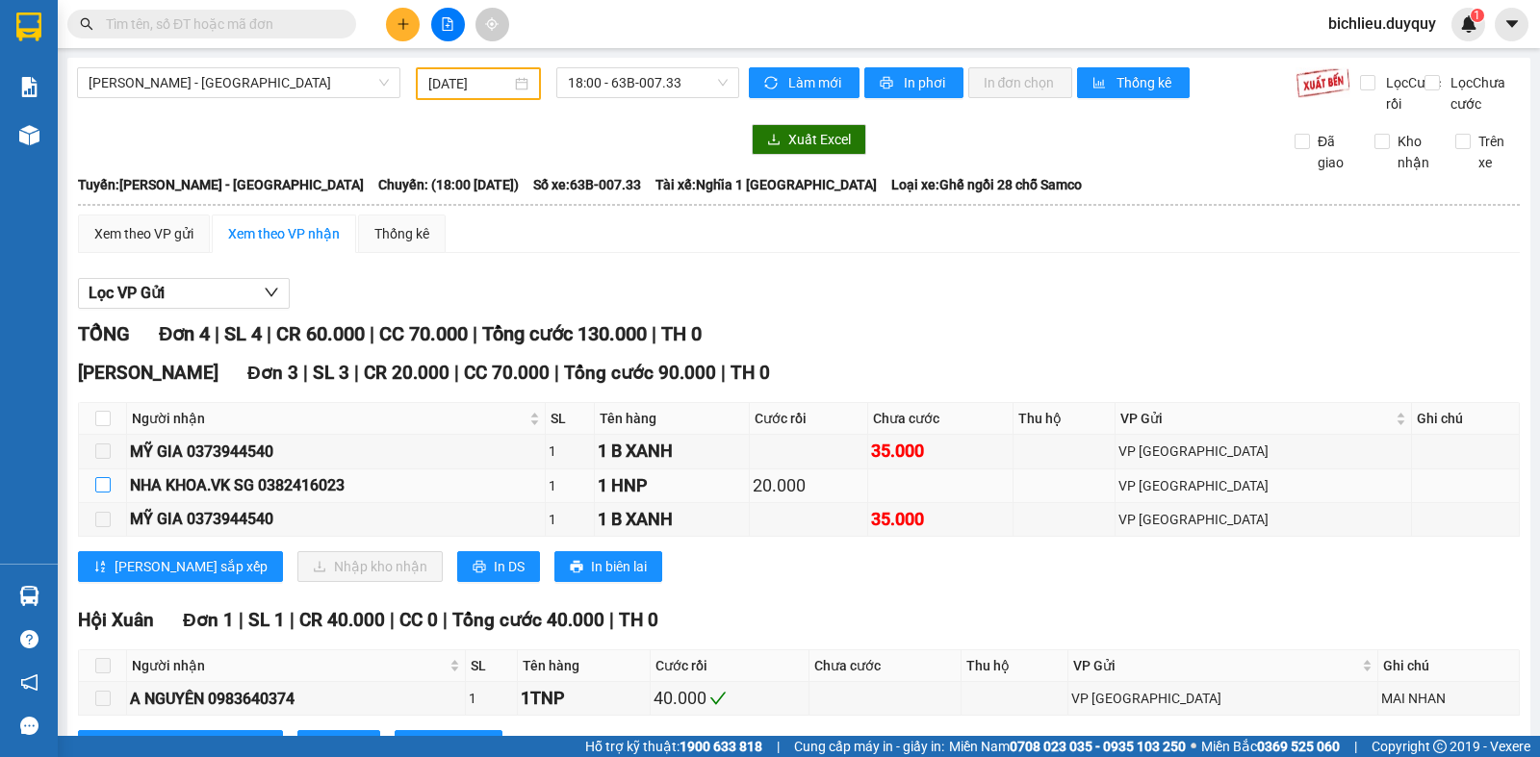
click at [95, 493] on input "checkbox" at bounding box center [102, 484] width 15 height 15
checkbox input "true"
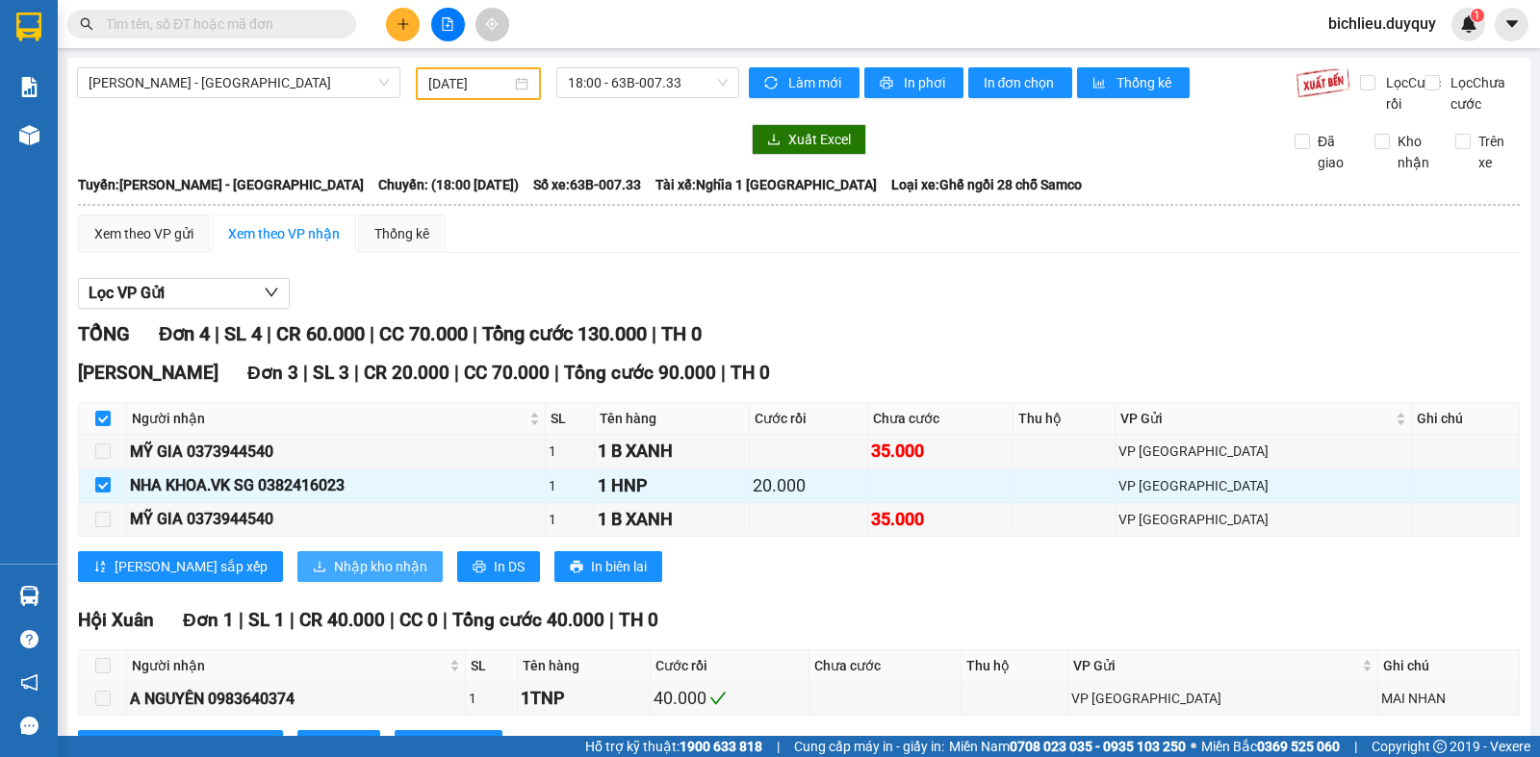
click at [334, 578] on span "Nhập kho nhận" at bounding box center [380, 566] width 93 height 21
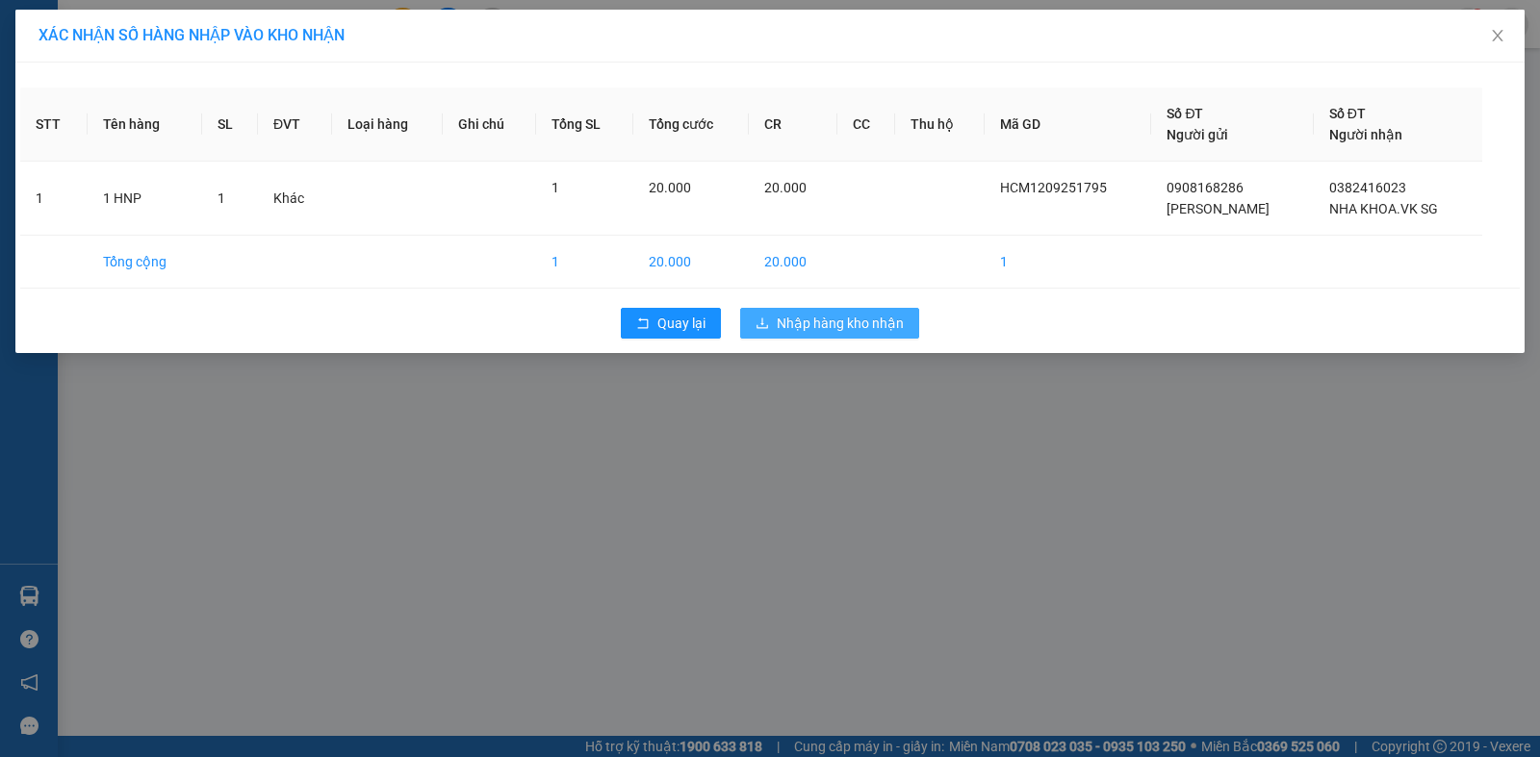
click at [854, 318] on span "Nhập hàng kho nhận" at bounding box center [840, 323] width 127 height 21
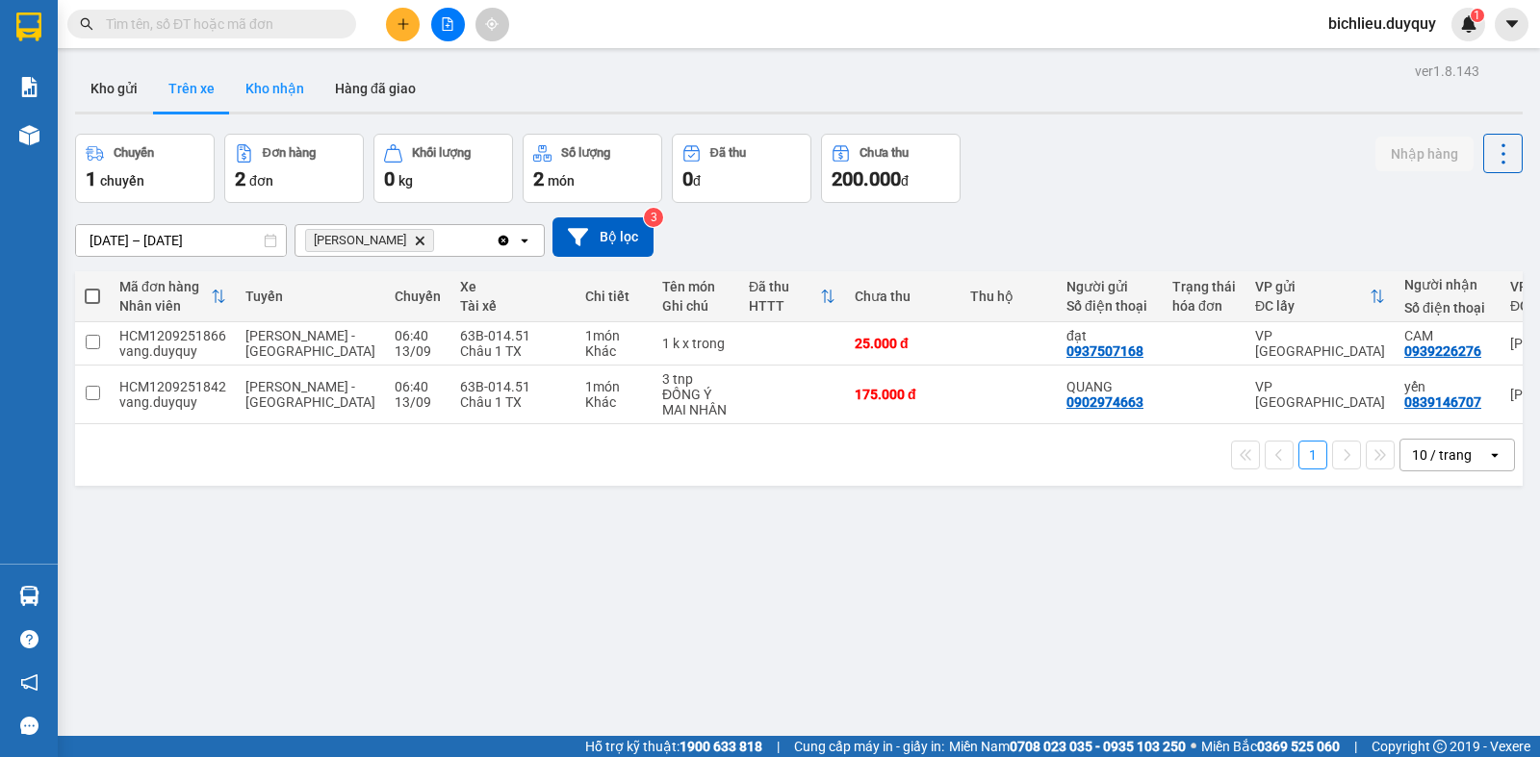
click at [275, 93] on button "Kho nhận" at bounding box center [275, 88] width 90 height 46
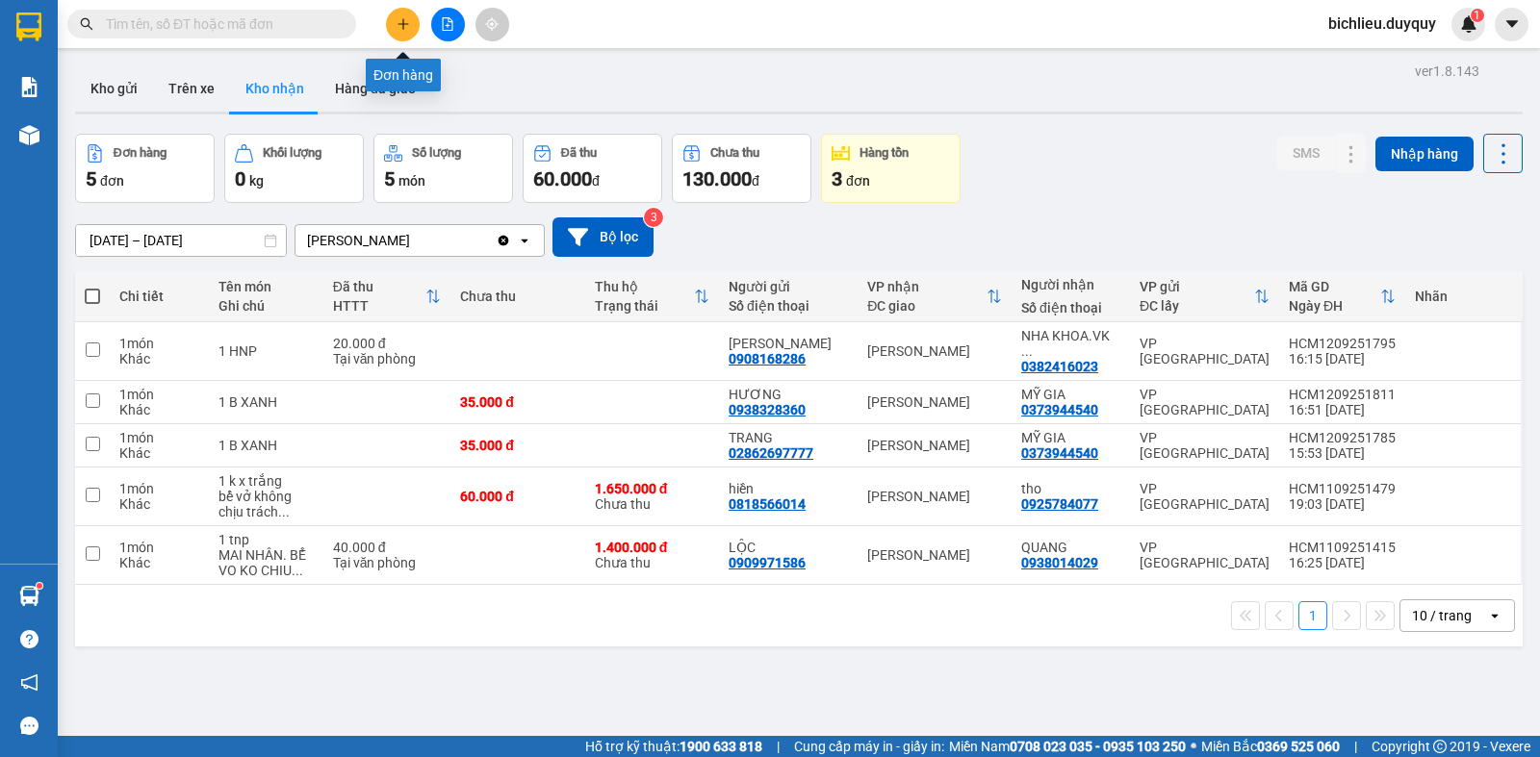
click at [401, 18] on icon "plus" at bounding box center [403, 23] width 13 height 13
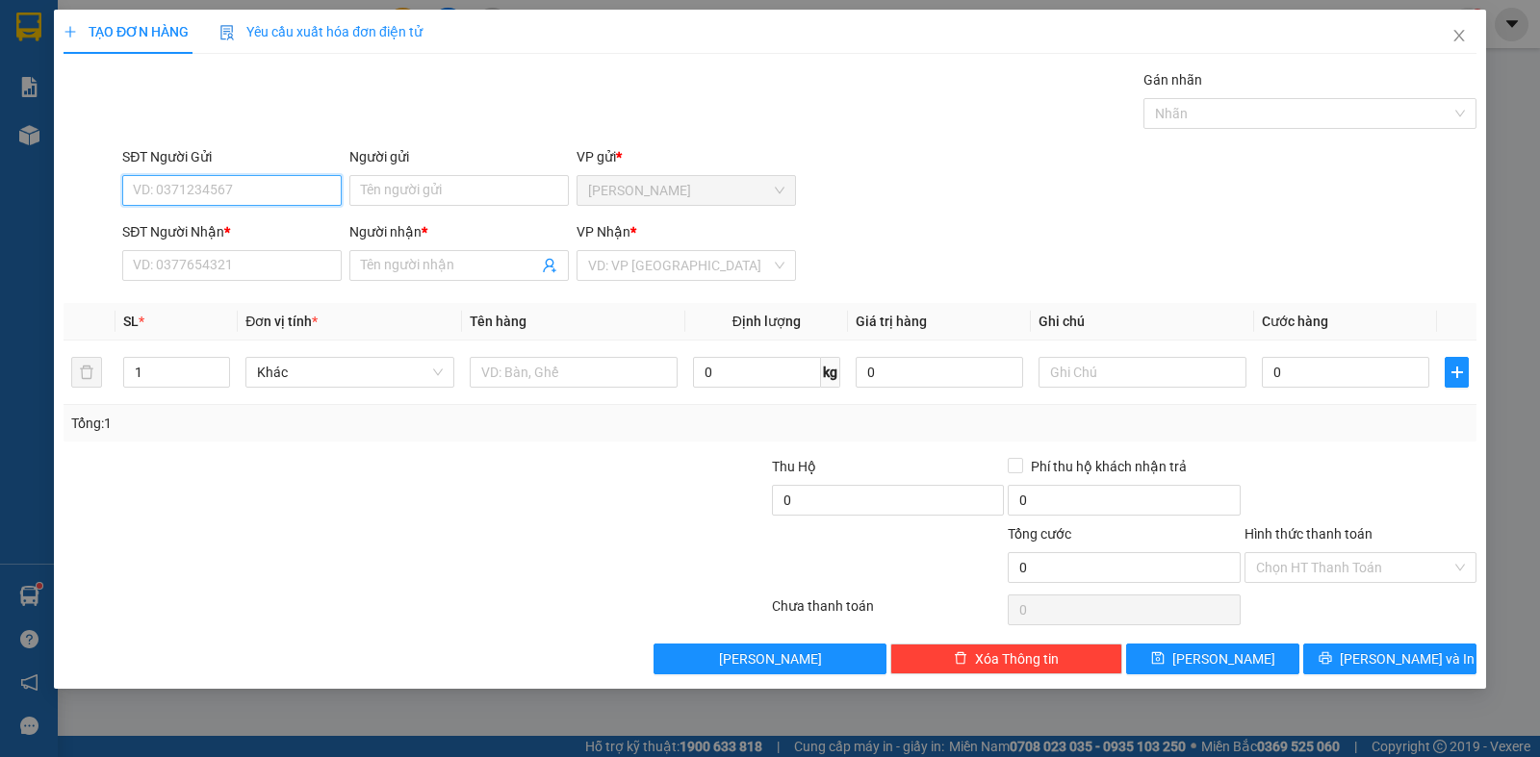
click at [199, 186] on input "SĐT Người Gửi" at bounding box center [231, 190] width 219 height 31
type input "0707649680"
click at [440, 197] on input "Người gửi" at bounding box center [458, 190] width 219 height 31
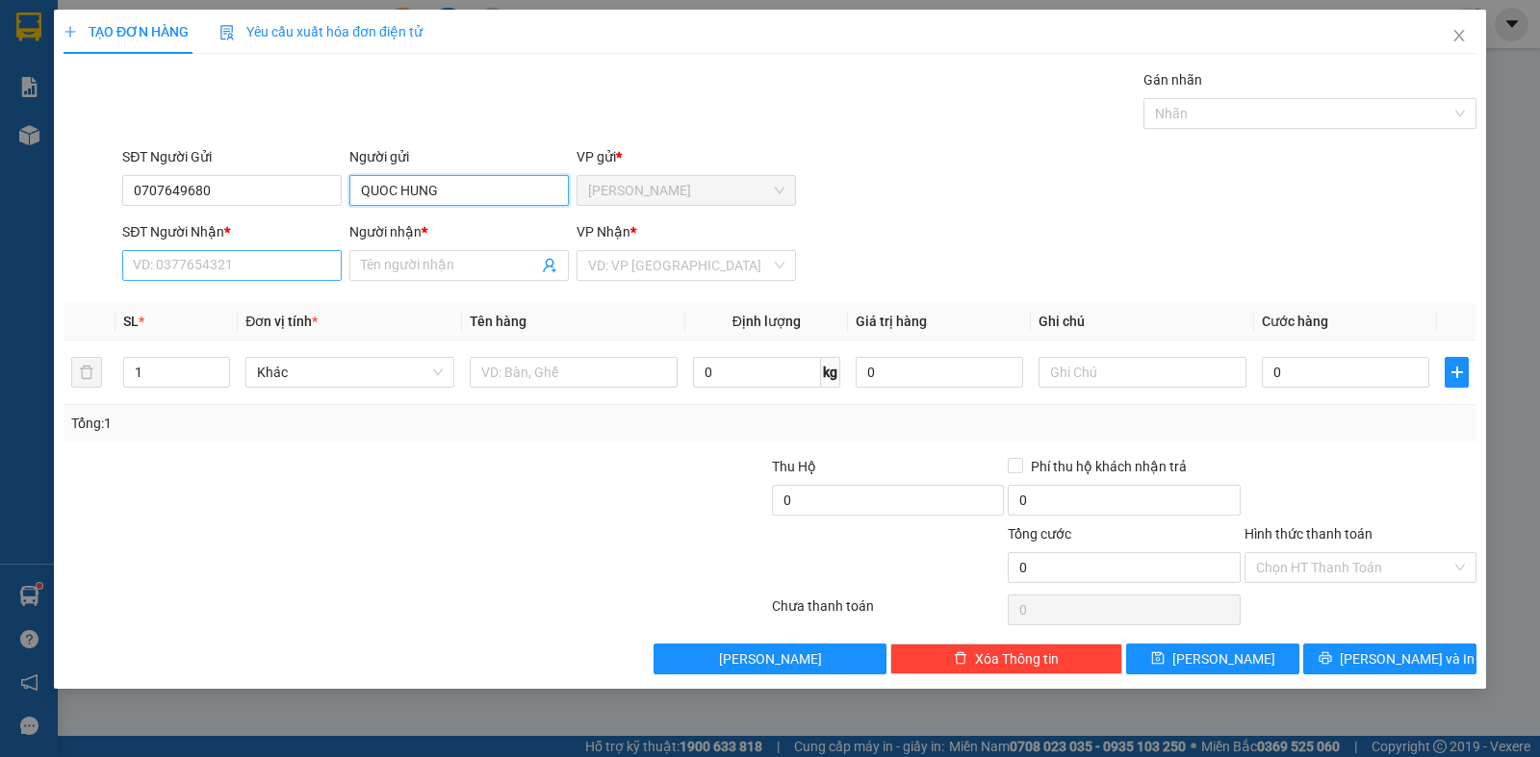
type input "QUOC HUNG"
click at [221, 264] on input "SĐT Người Nhận *" at bounding box center [231, 265] width 219 height 31
type input "0909419786"
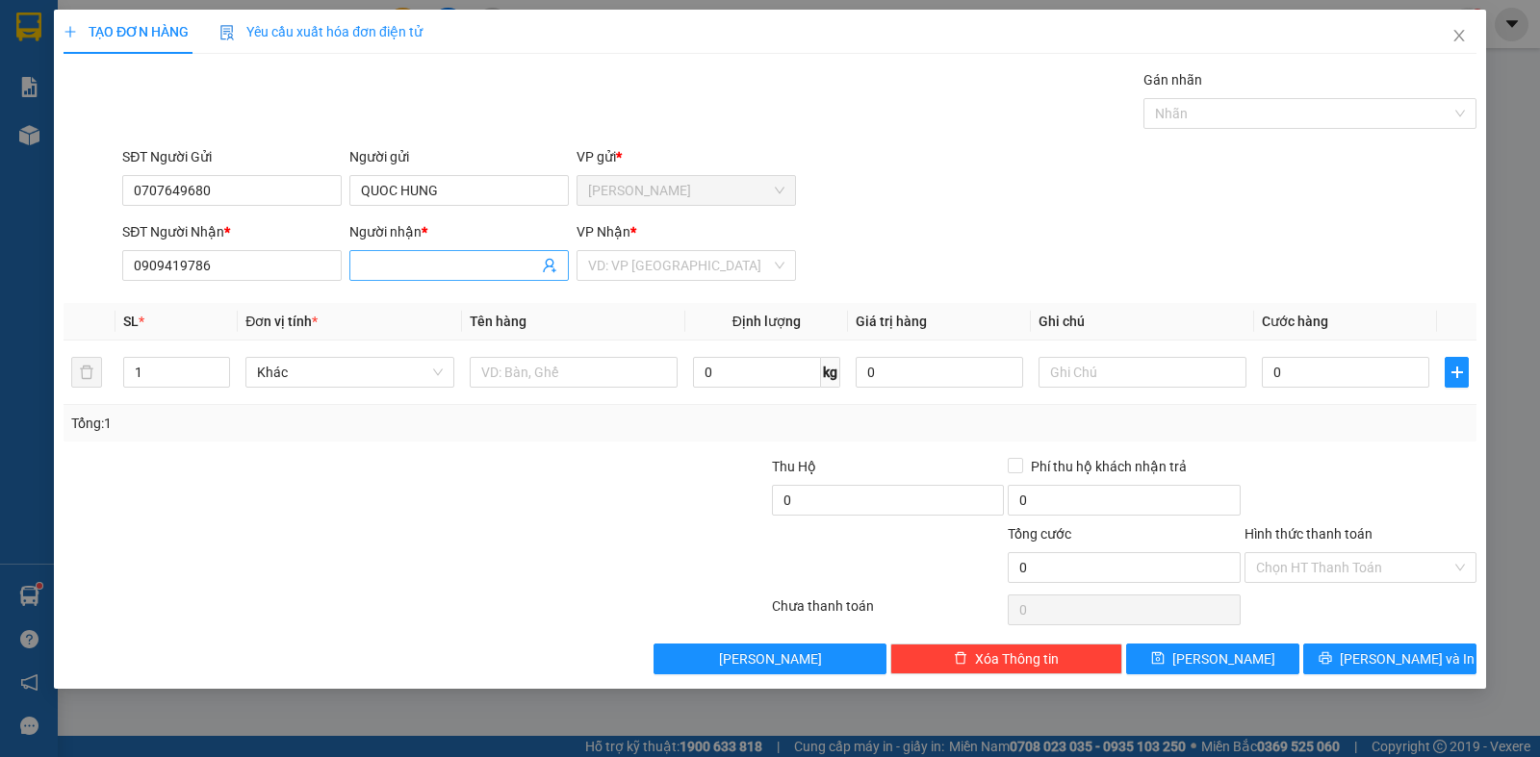
click at [405, 270] on input "Người nhận *" at bounding box center [449, 265] width 177 height 21
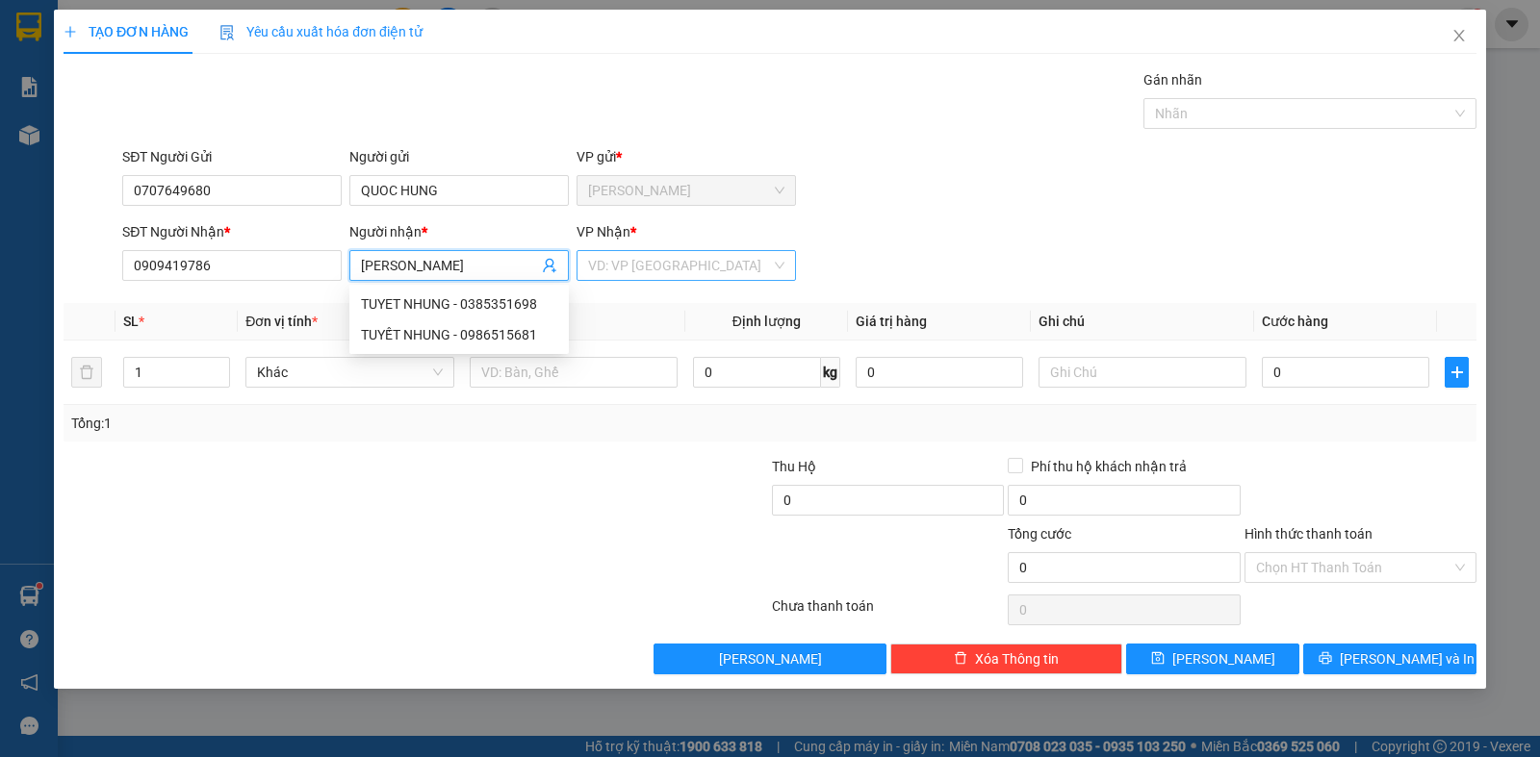
type input "TUYET NHUNG"
drag, startPoint x: 667, startPoint y: 266, endPoint x: 657, endPoint y: 290, distance: 25.9
click at [666, 268] on input "search" at bounding box center [679, 265] width 183 height 29
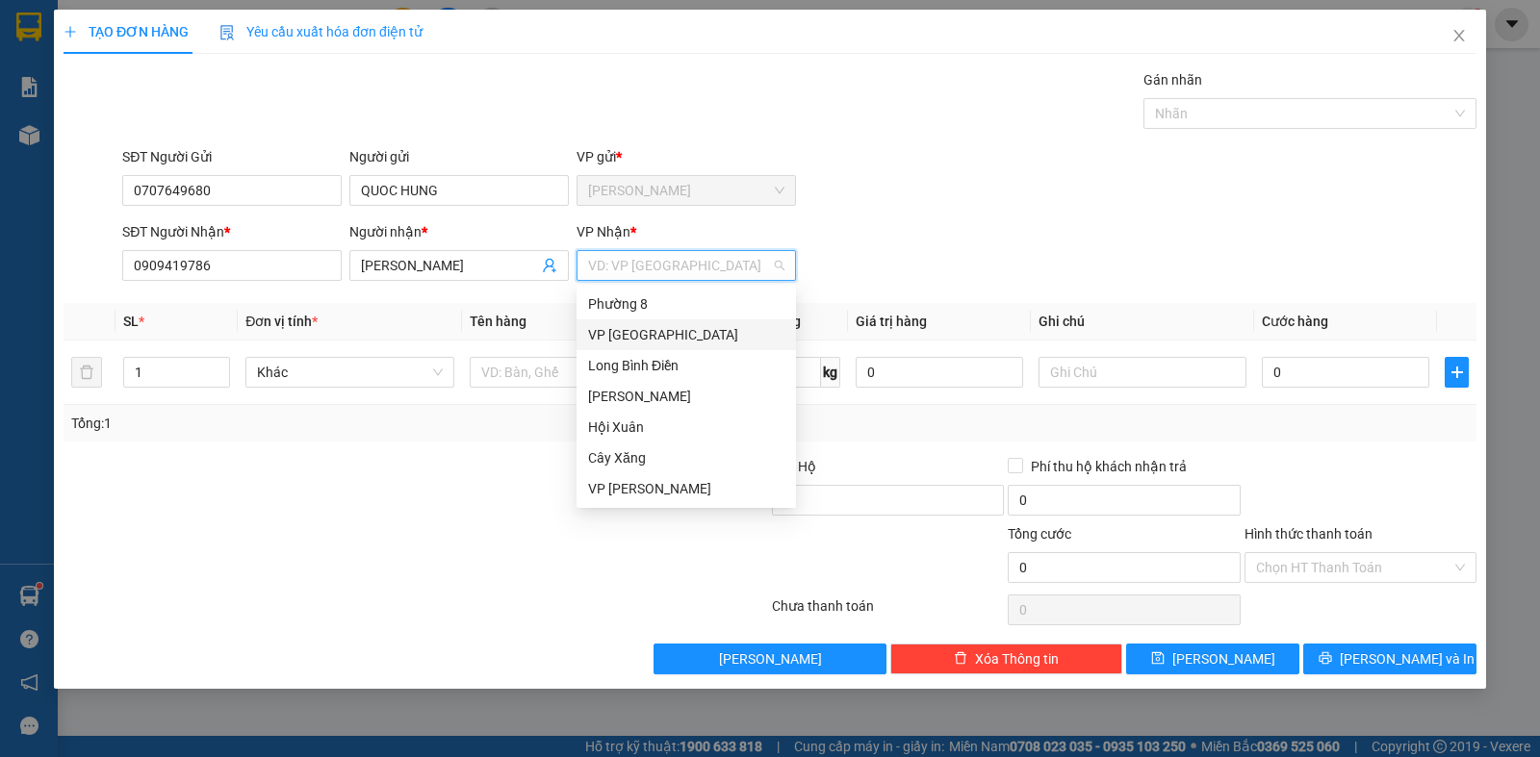
click at [643, 337] on div "VP [GEOGRAPHIC_DATA]" at bounding box center [686, 334] width 196 height 21
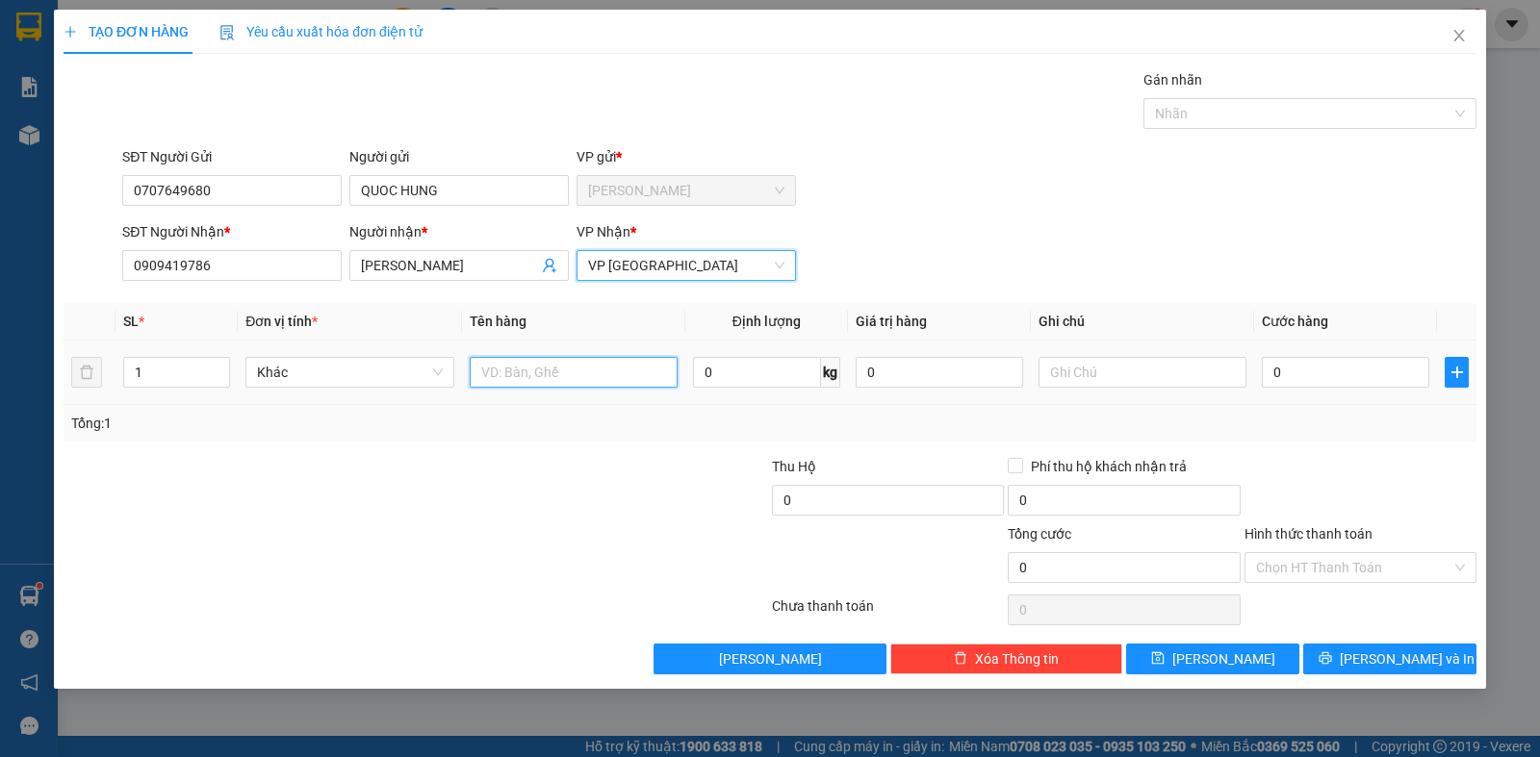
click at [508, 383] on input "text" at bounding box center [574, 372] width 208 height 31
type input "1SO MY"
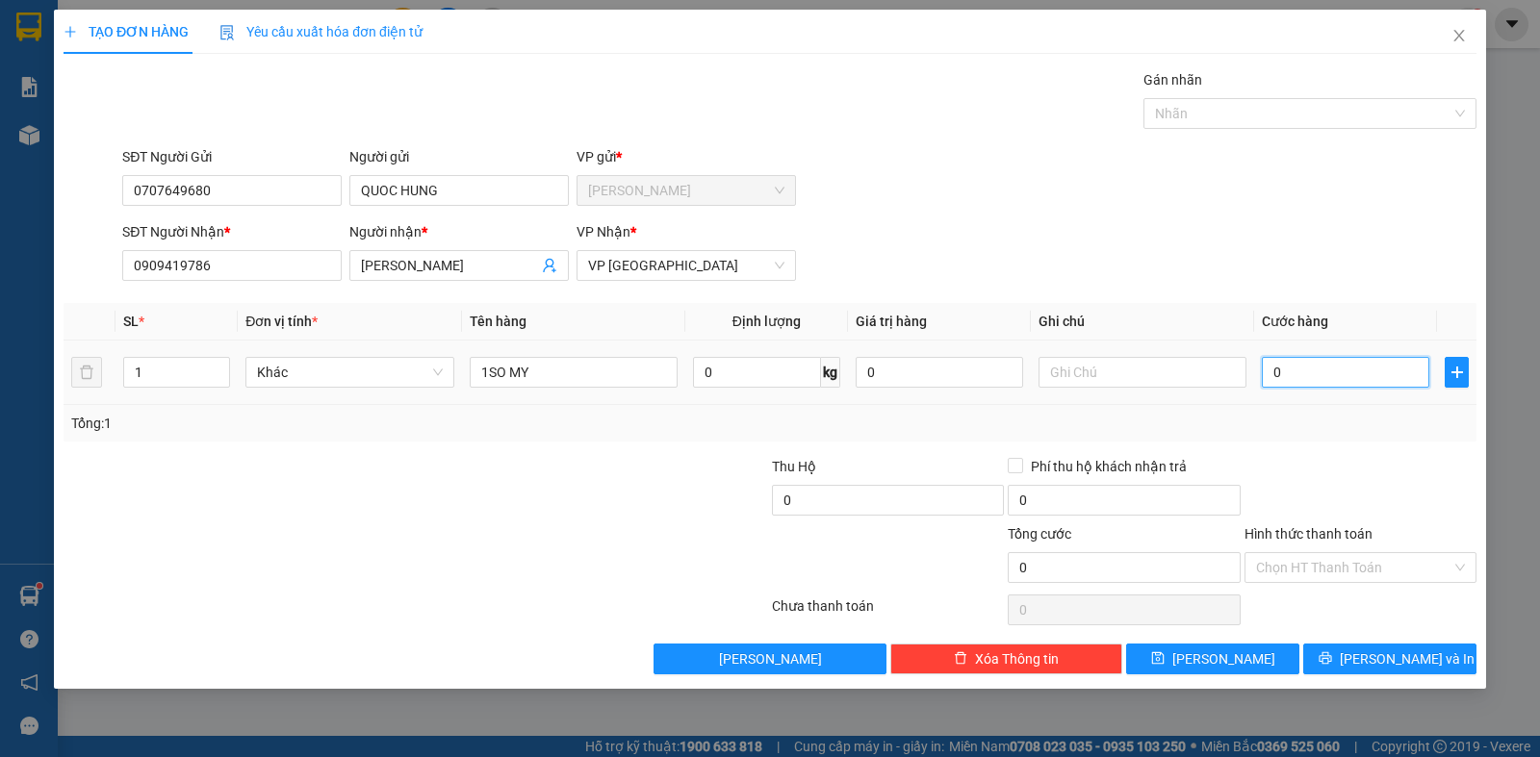
click at [1299, 377] on input "0" at bounding box center [1345, 372] width 167 height 31
type input "2"
type input "20"
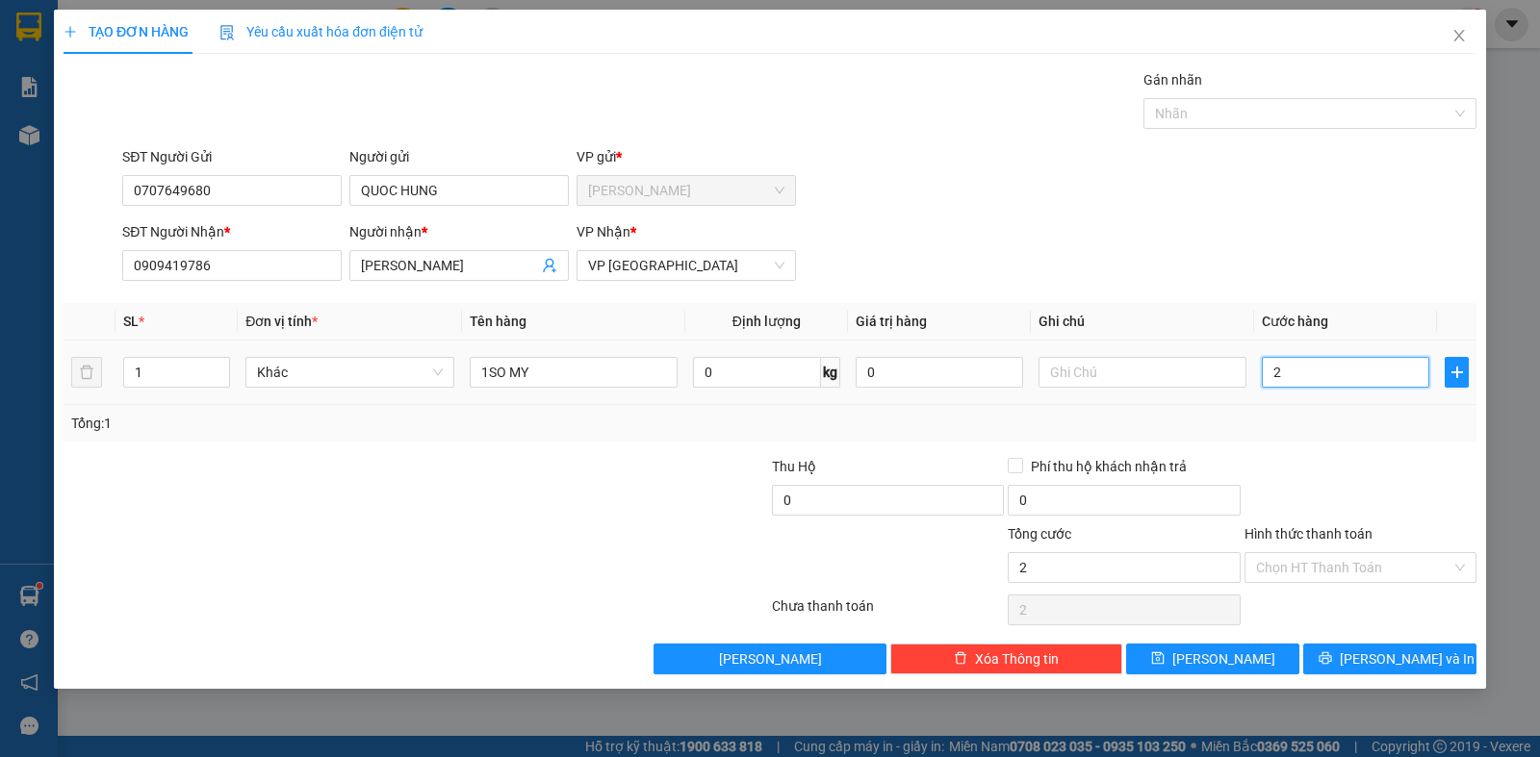
type input "20"
type input "200"
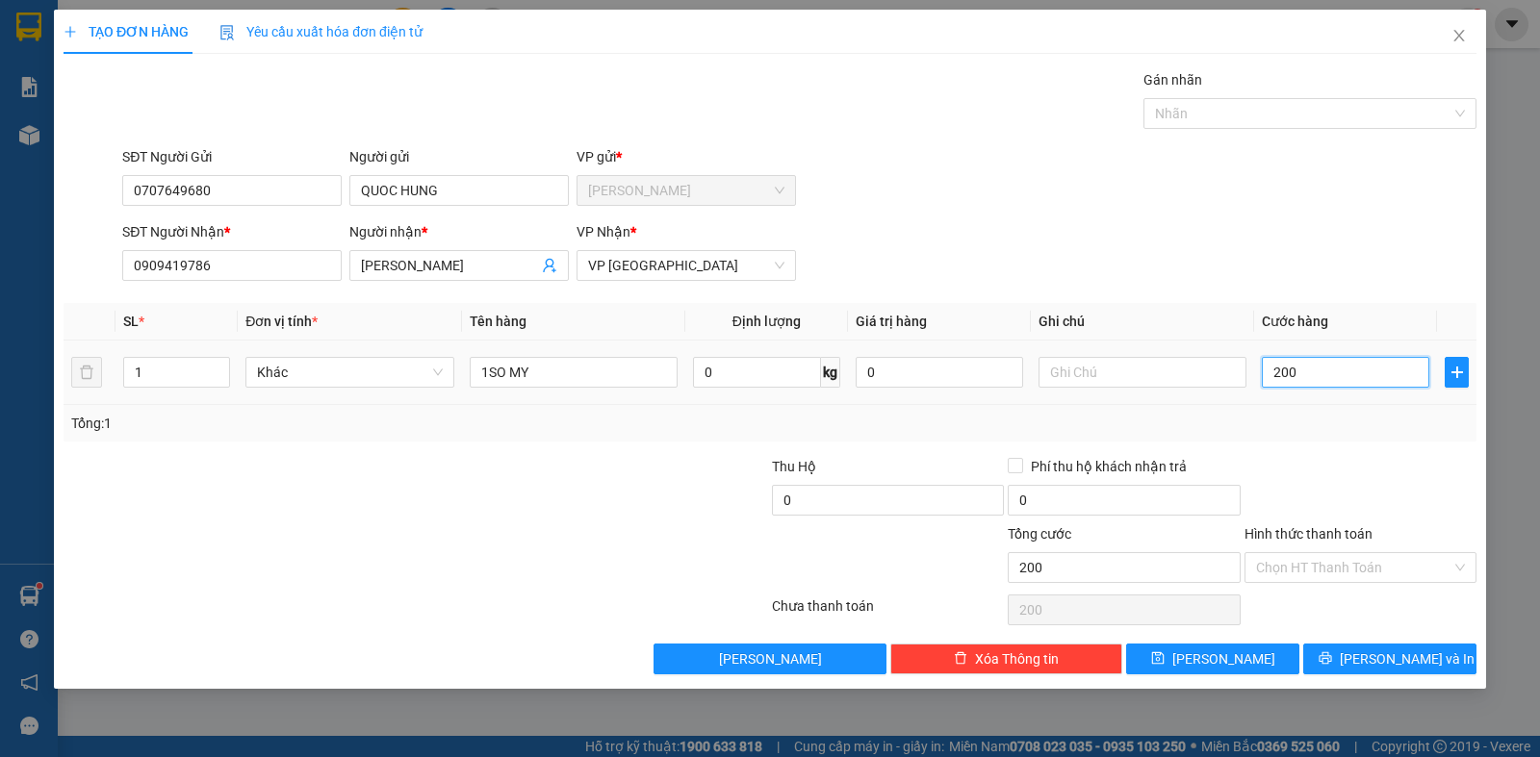
type input "2.000"
type input "20.000"
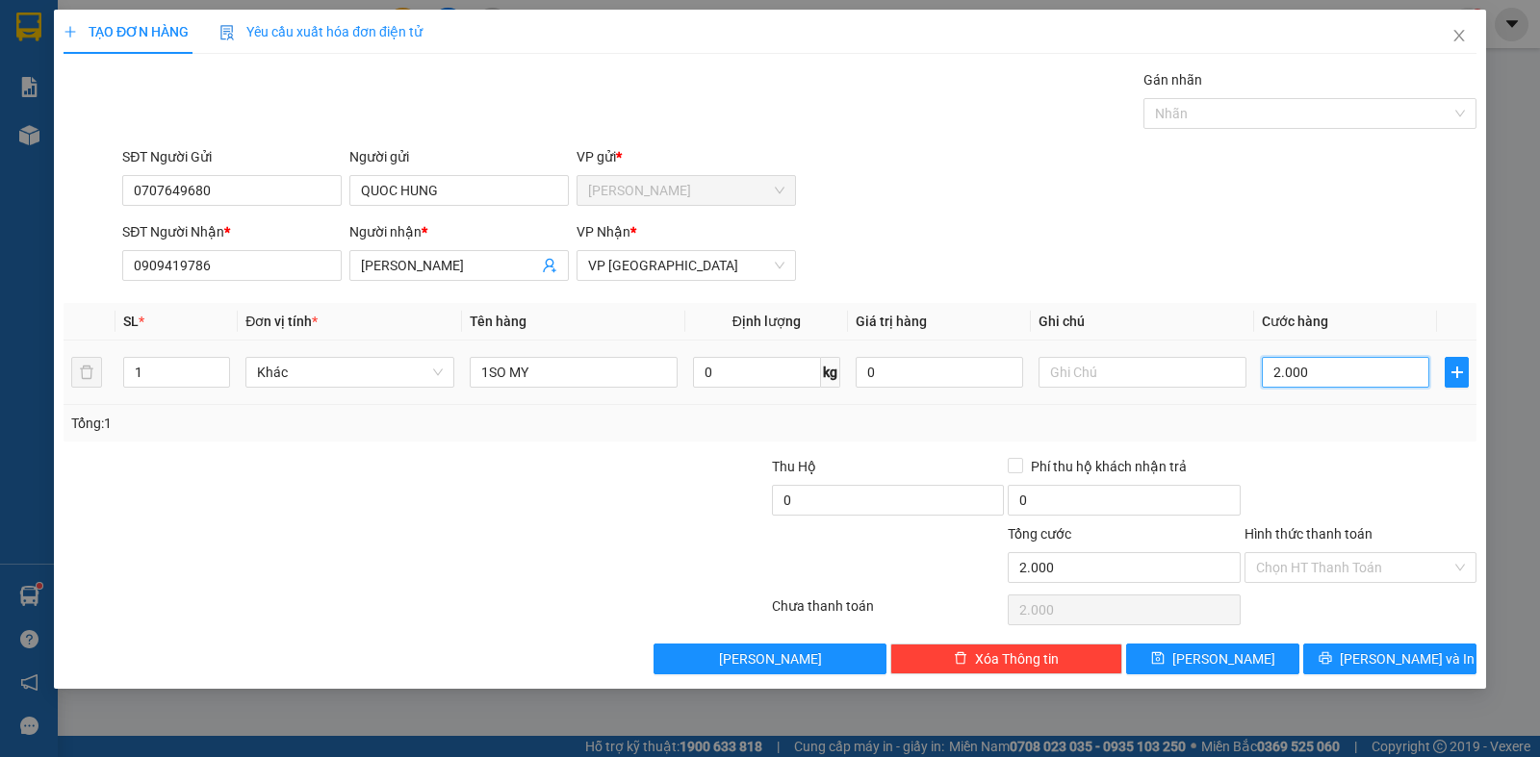
type input "20.000"
click at [1305, 560] on input "Hình thức thanh toán" at bounding box center [1353, 567] width 195 height 29
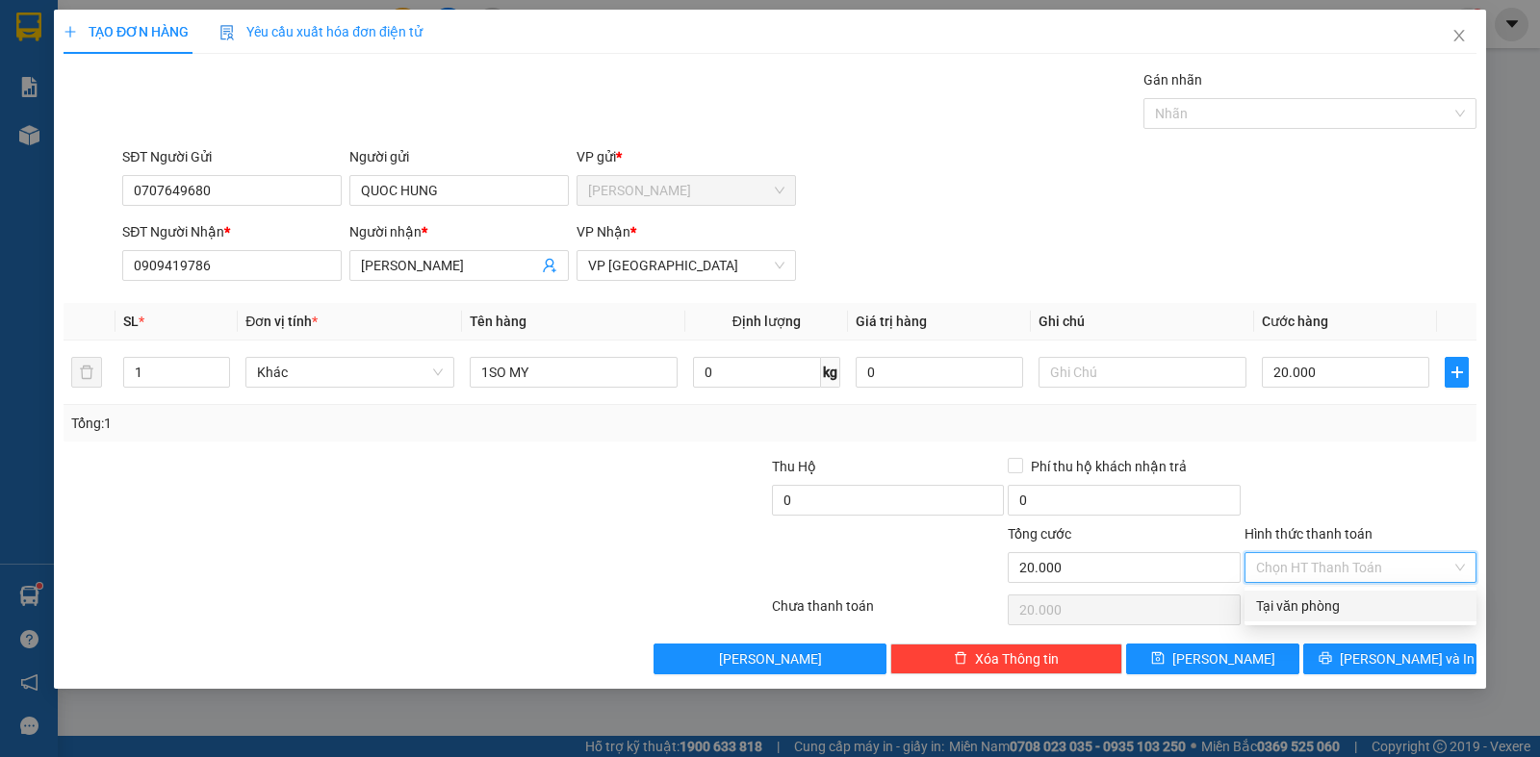
click at [1306, 603] on div "Tại văn phòng" at bounding box center [1360, 606] width 209 height 21
type input "0"
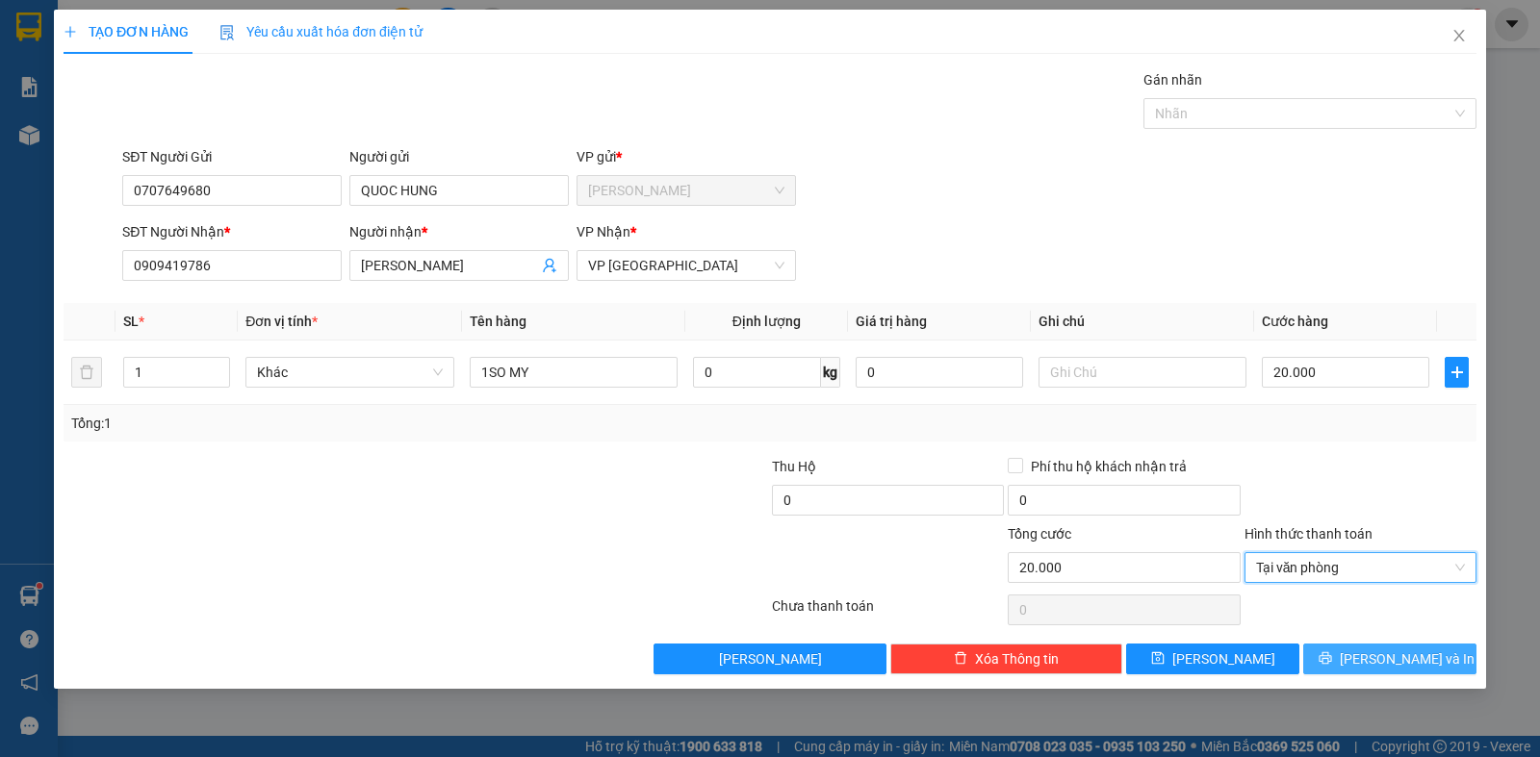
drag, startPoint x: 1382, startPoint y: 663, endPoint x: 1296, endPoint y: 622, distance: 95.1
click at [1382, 662] on span "[PERSON_NAME] và In" at bounding box center [1407, 659] width 135 height 21
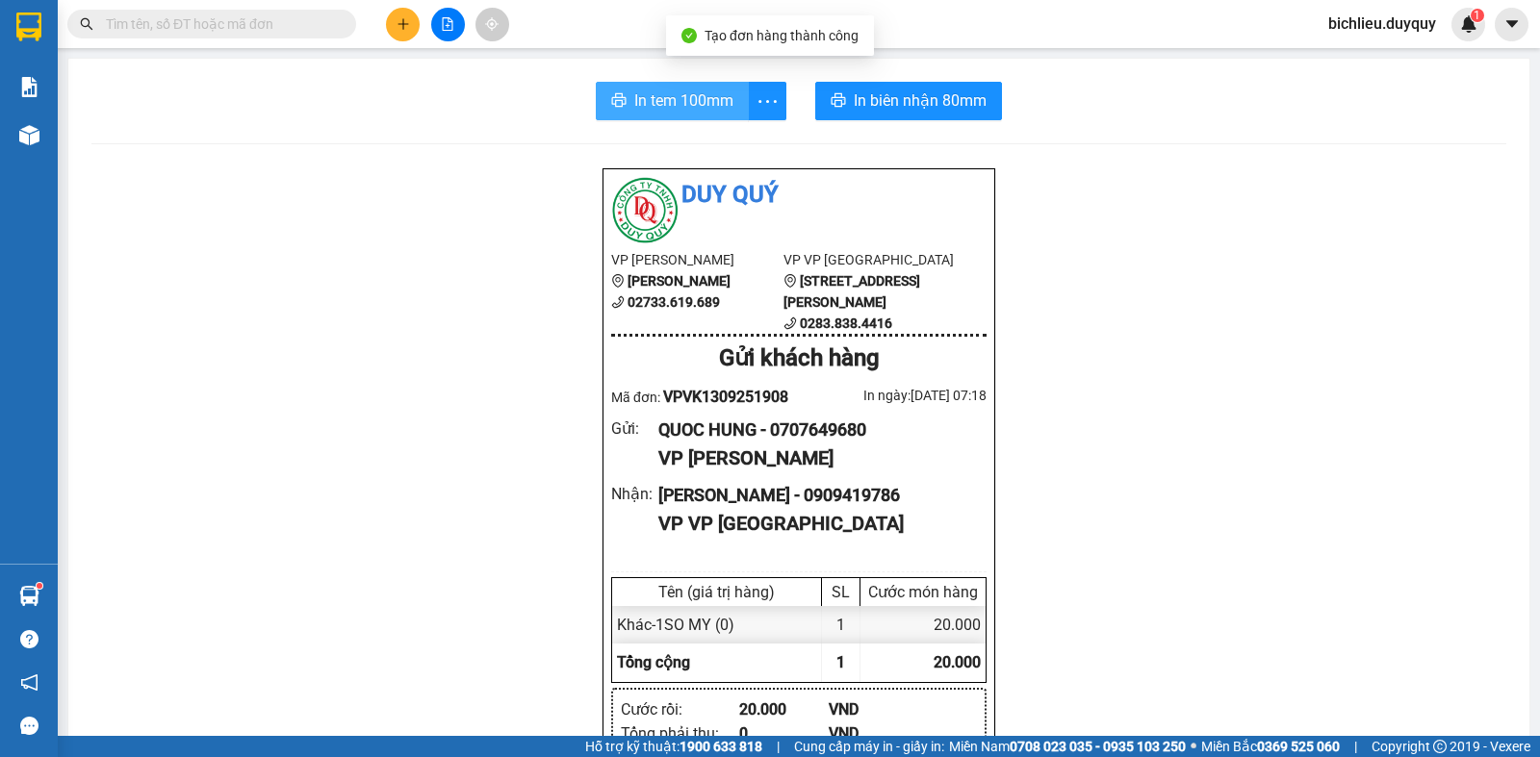
click at [664, 104] on span "In tem 100mm" at bounding box center [683, 101] width 99 height 24
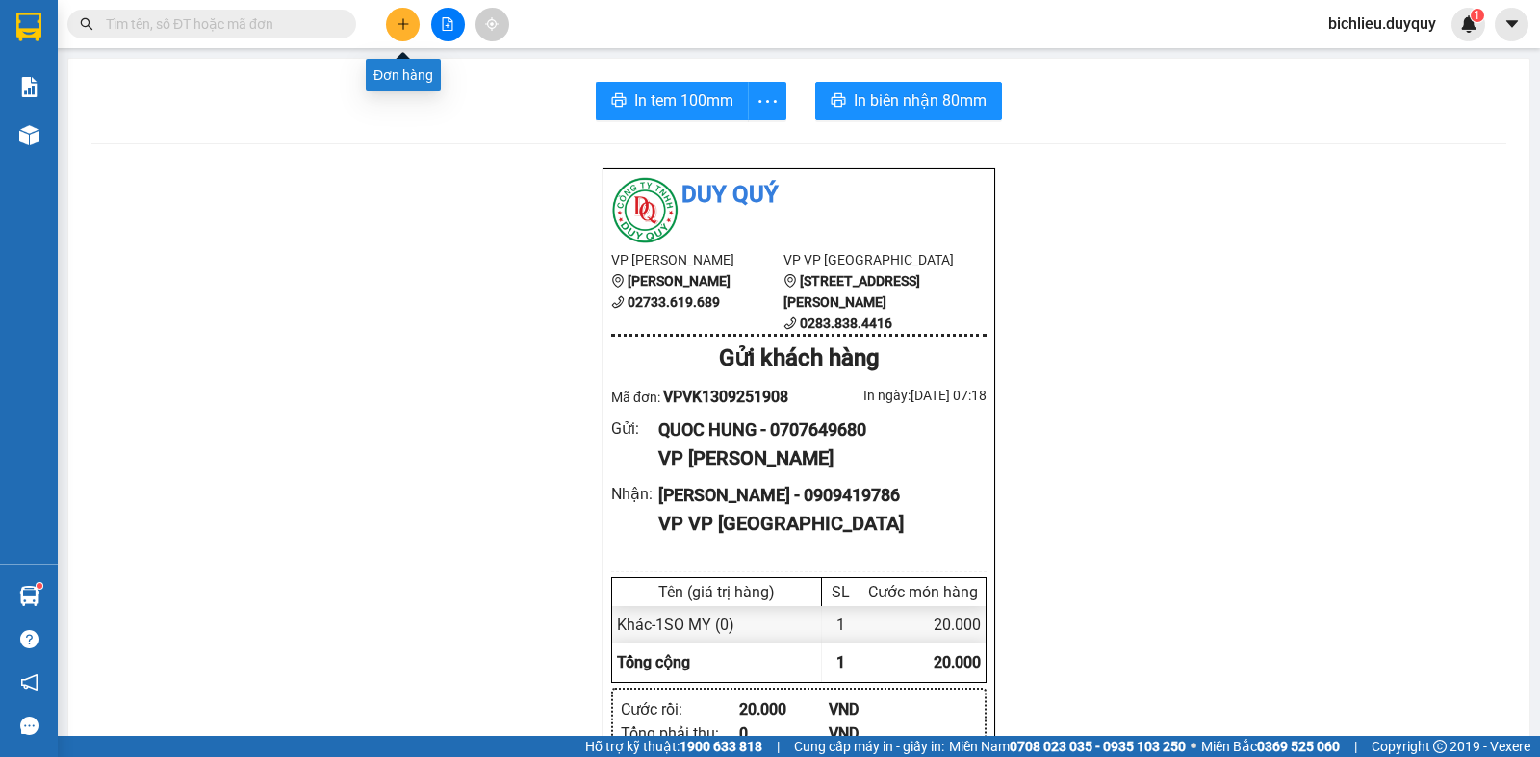
click at [406, 22] on icon "plus" at bounding box center [403, 23] width 13 height 13
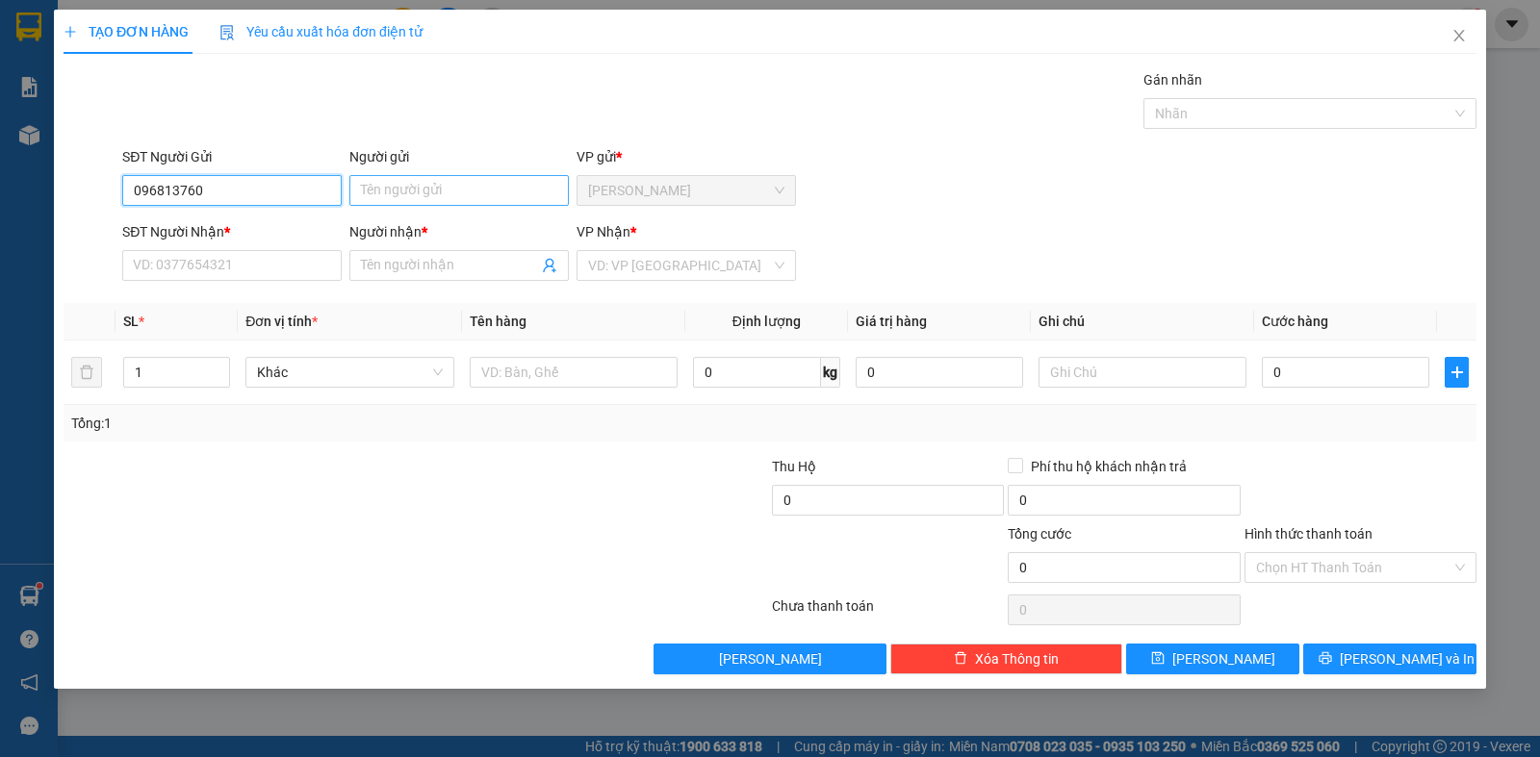
type input "096813760"
click at [372, 193] on input "Người gửi" at bounding box center [458, 190] width 219 height 31
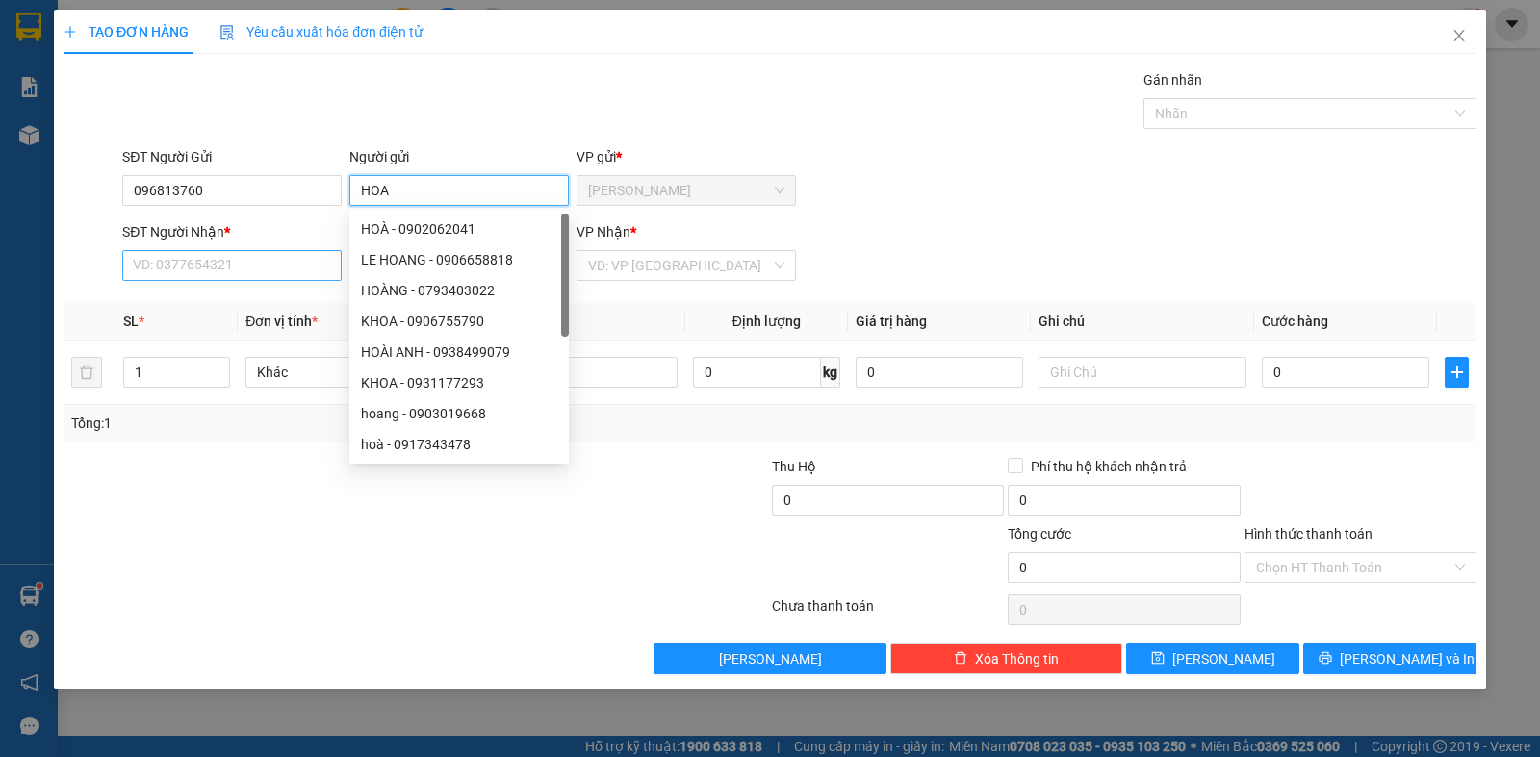
type input "HOA"
click at [173, 272] on input "SĐT Người Nhận *" at bounding box center [231, 265] width 219 height 31
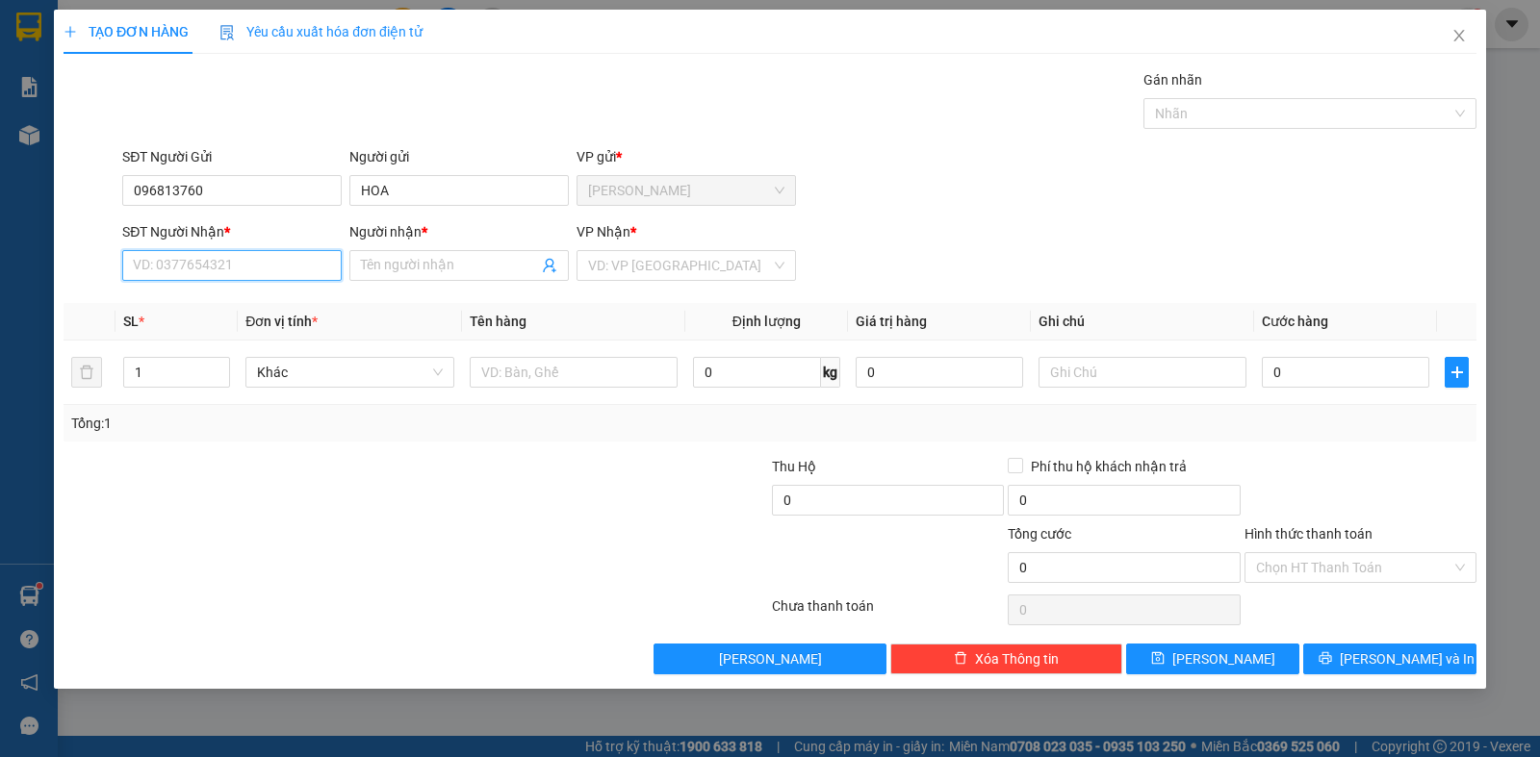
click at [155, 256] on input "SĐT Người Nhận *" at bounding box center [231, 265] width 219 height 31
type input "0972914906"
click at [380, 249] on div "Người nhận *" at bounding box center [458, 235] width 219 height 29
click at [362, 257] on input "Người nhận *" at bounding box center [449, 265] width 177 height 21
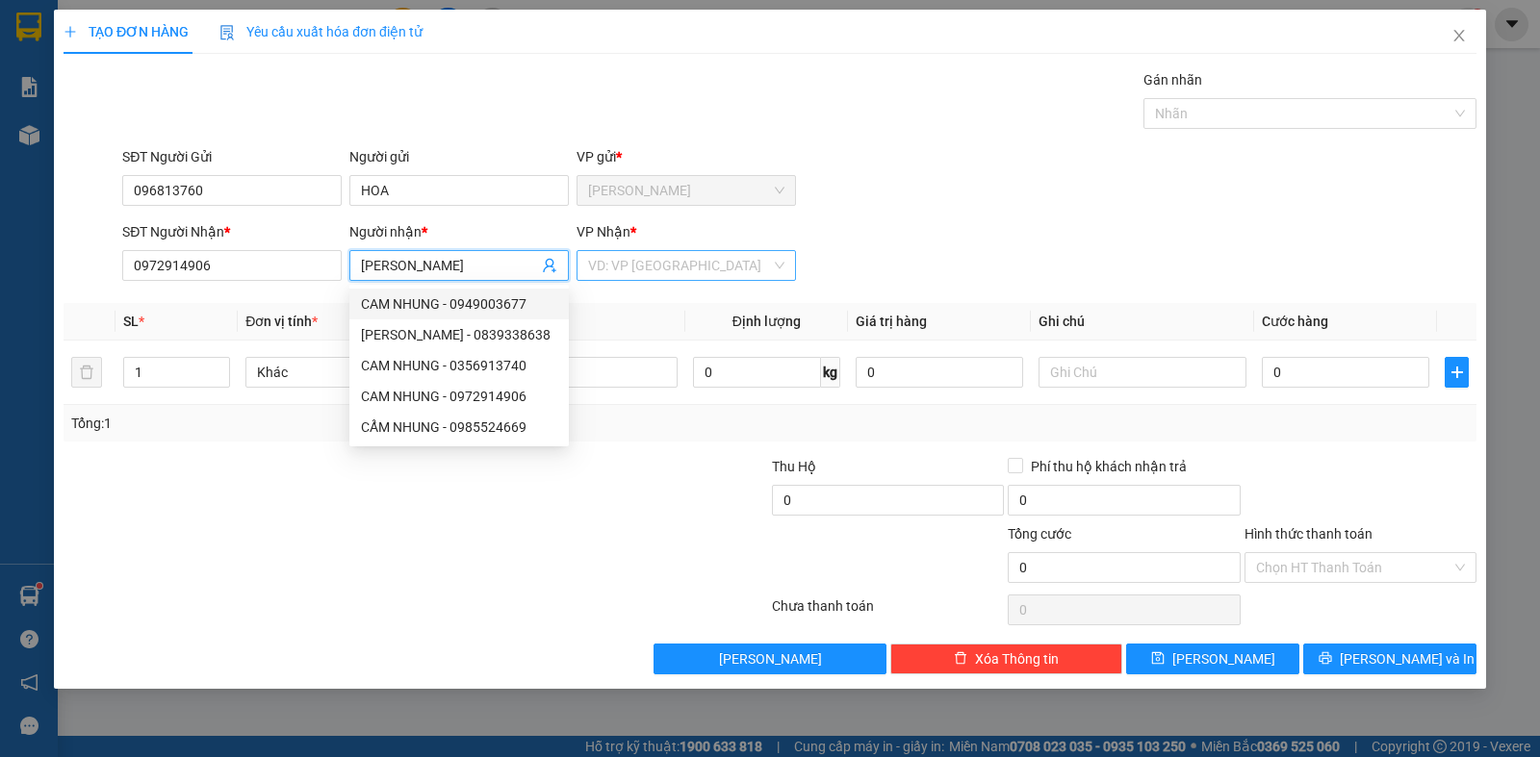
type input "[PERSON_NAME]"
click at [648, 261] on input "search" at bounding box center [679, 265] width 183 height 29
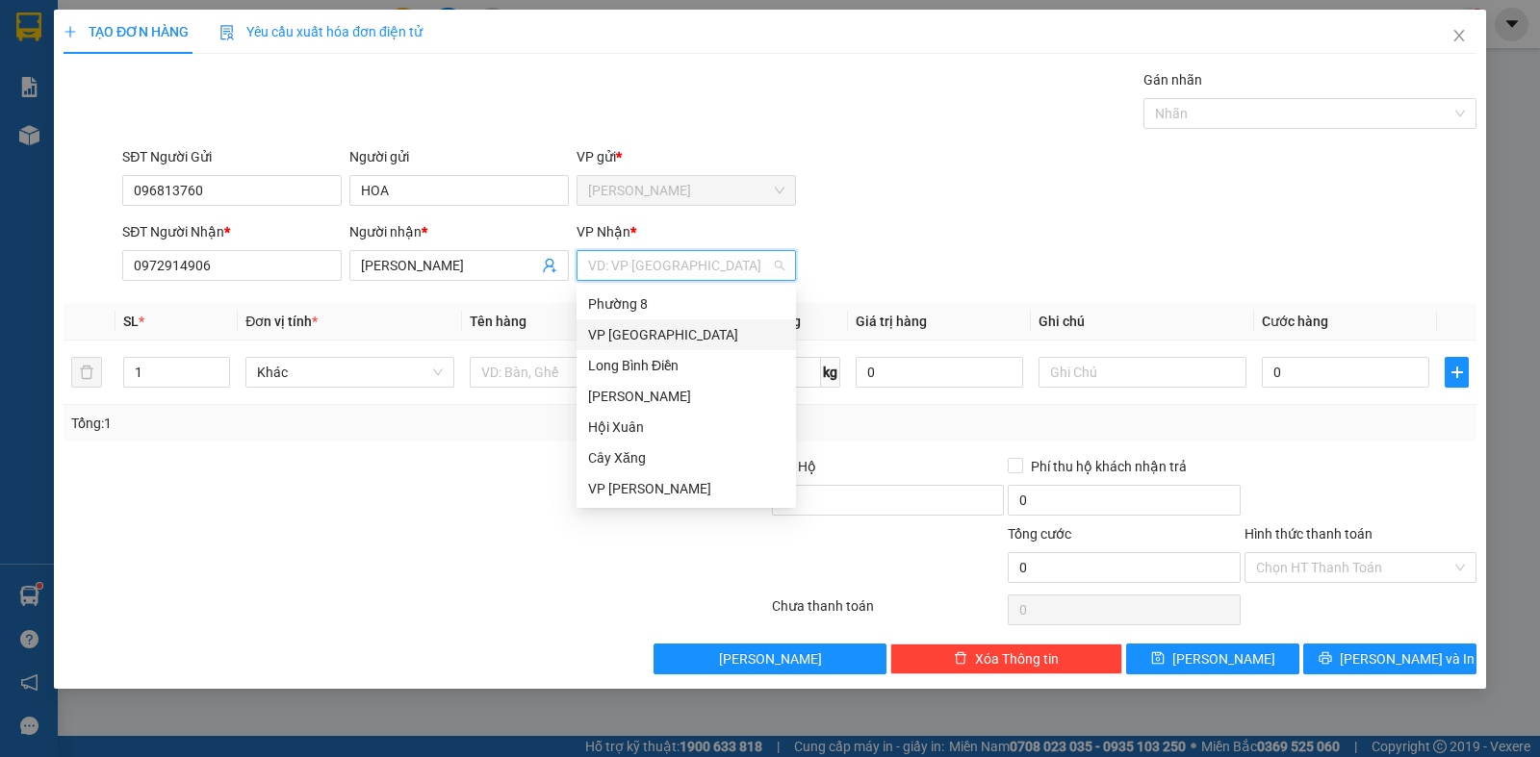
click at [642, 332] on div "VP [GEOGRAPHIC_DATA]" at bounding box center [686, 334] width 196 height 21
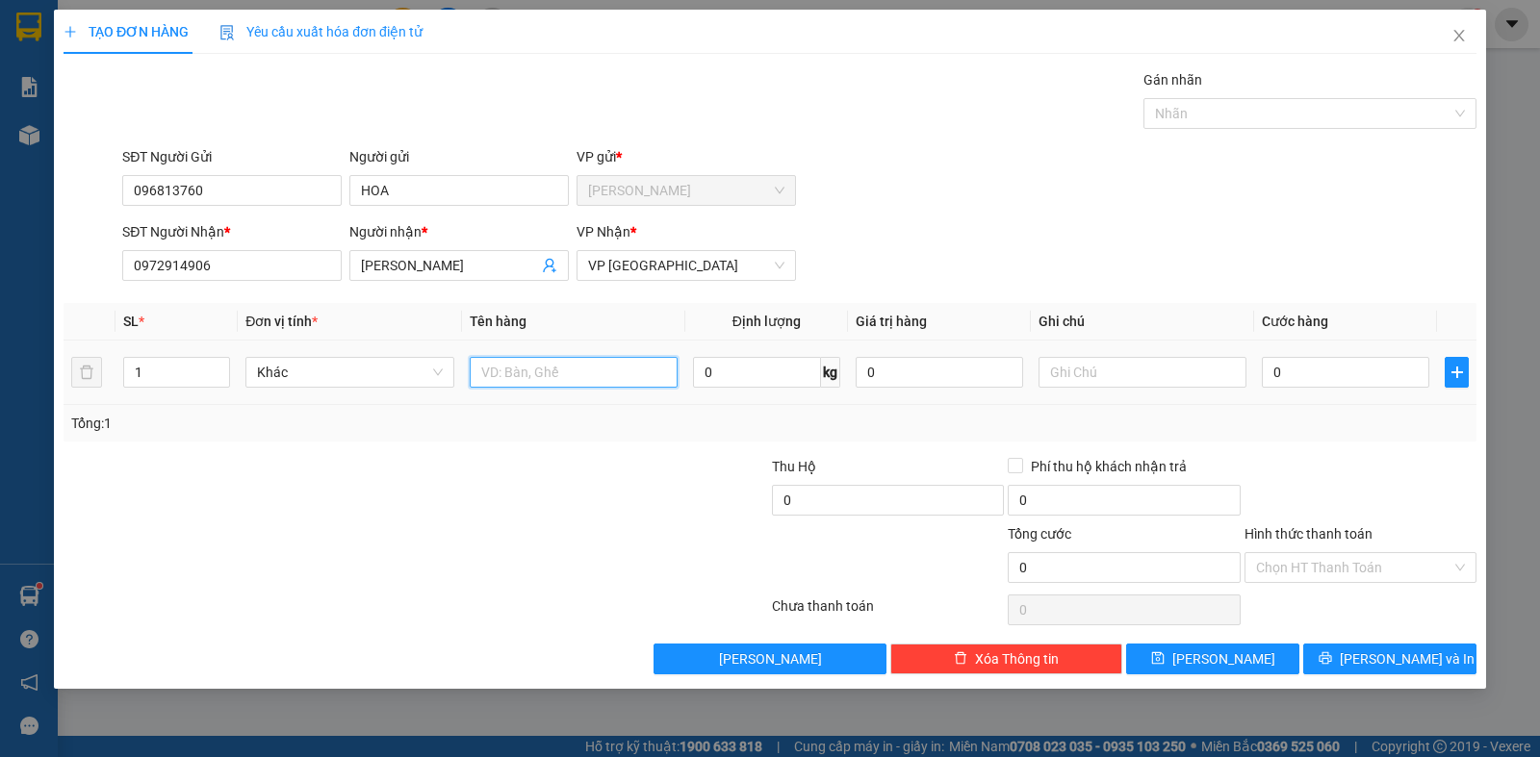
click at [559, 370] on input "text" at bounding box center [574, 372] width 208 height 31
type input "1T MOST TRANG"
click at [1076, 363] on input "text" at bounding box center [1143, 372] width 208 height 31
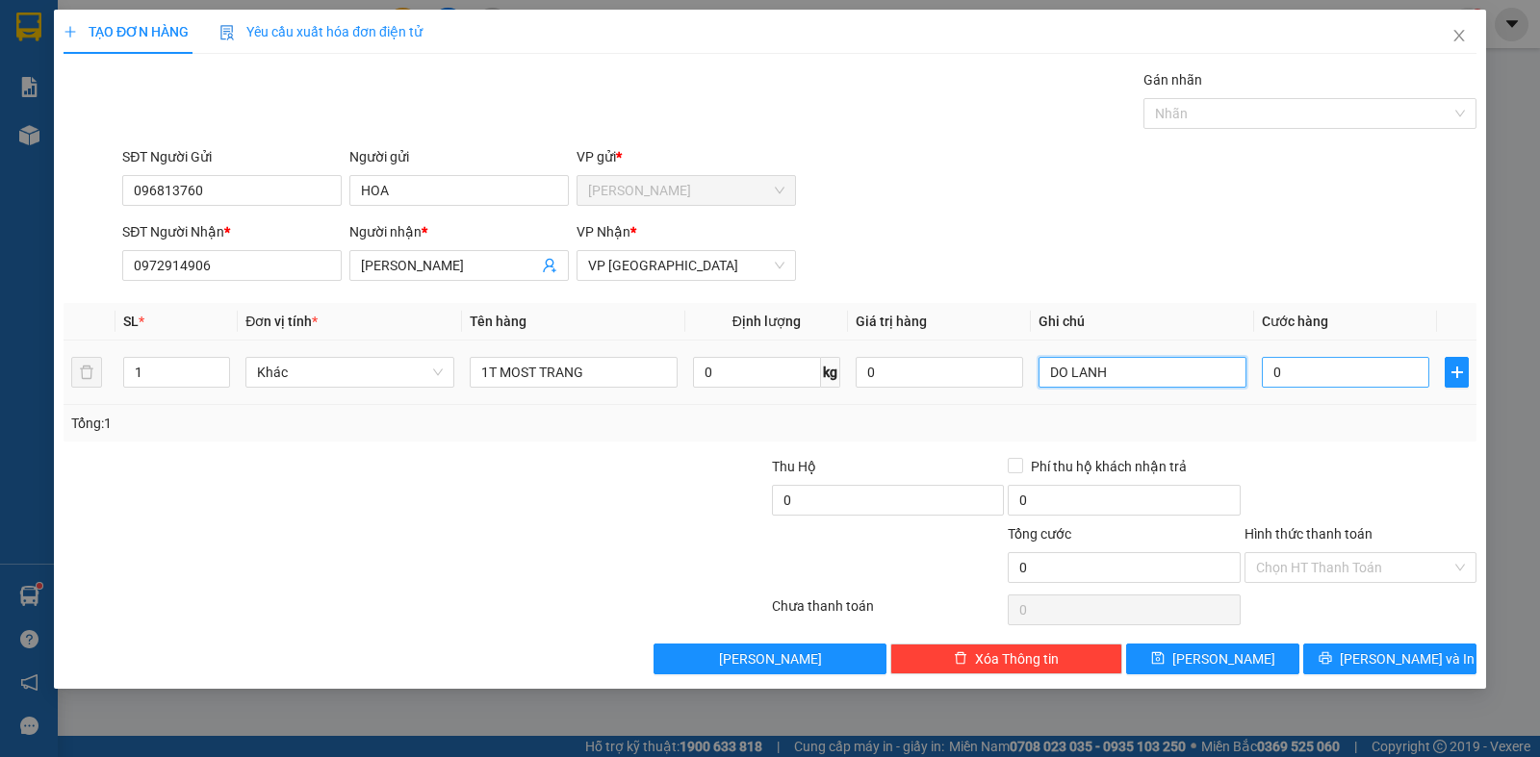
type input "DO [PERSON_NAME]"
click at [1299, 377] on input "0" at bounding box center [1345, 372] width 167 height 31
type input "5"
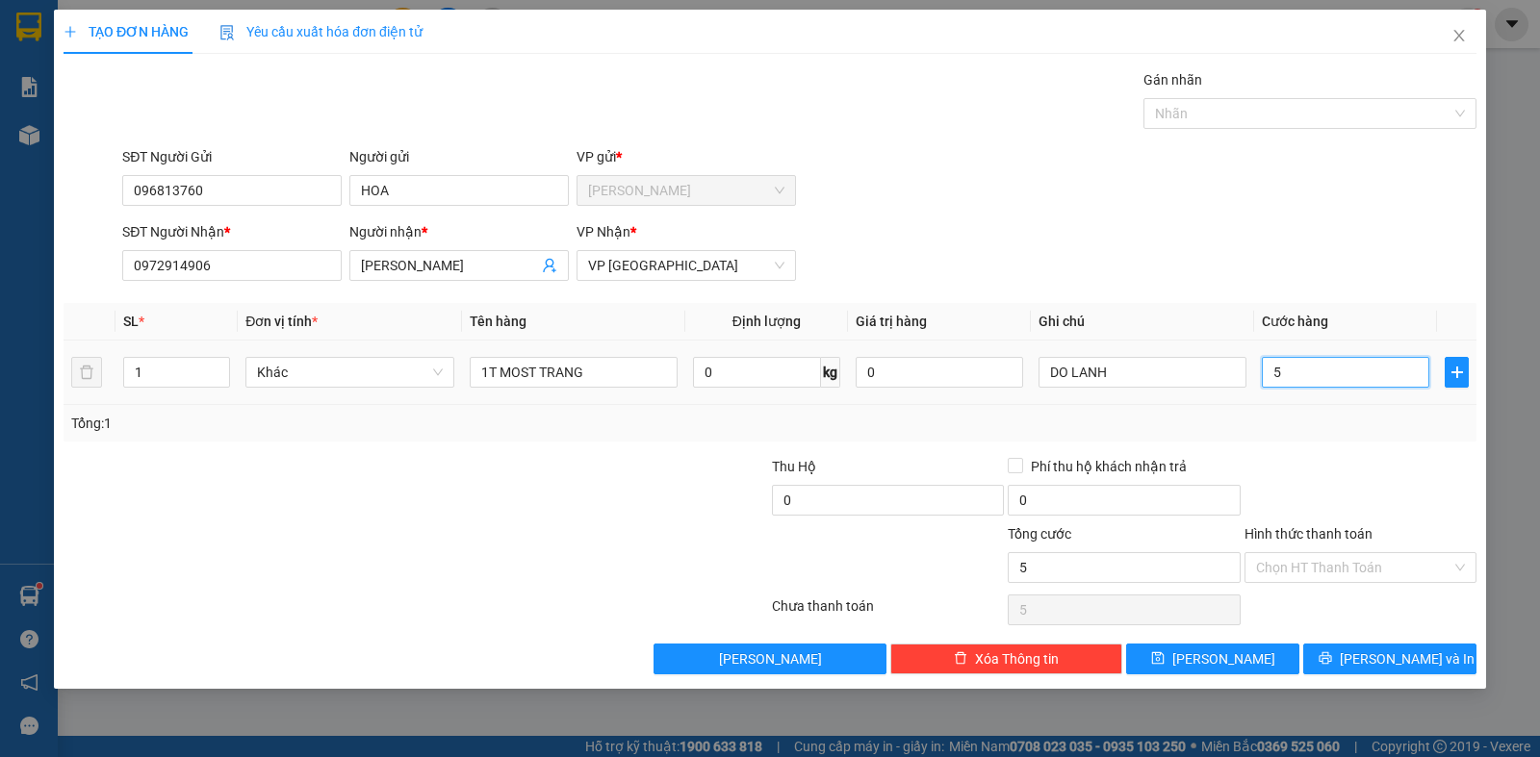
type input "50"
type input "500"
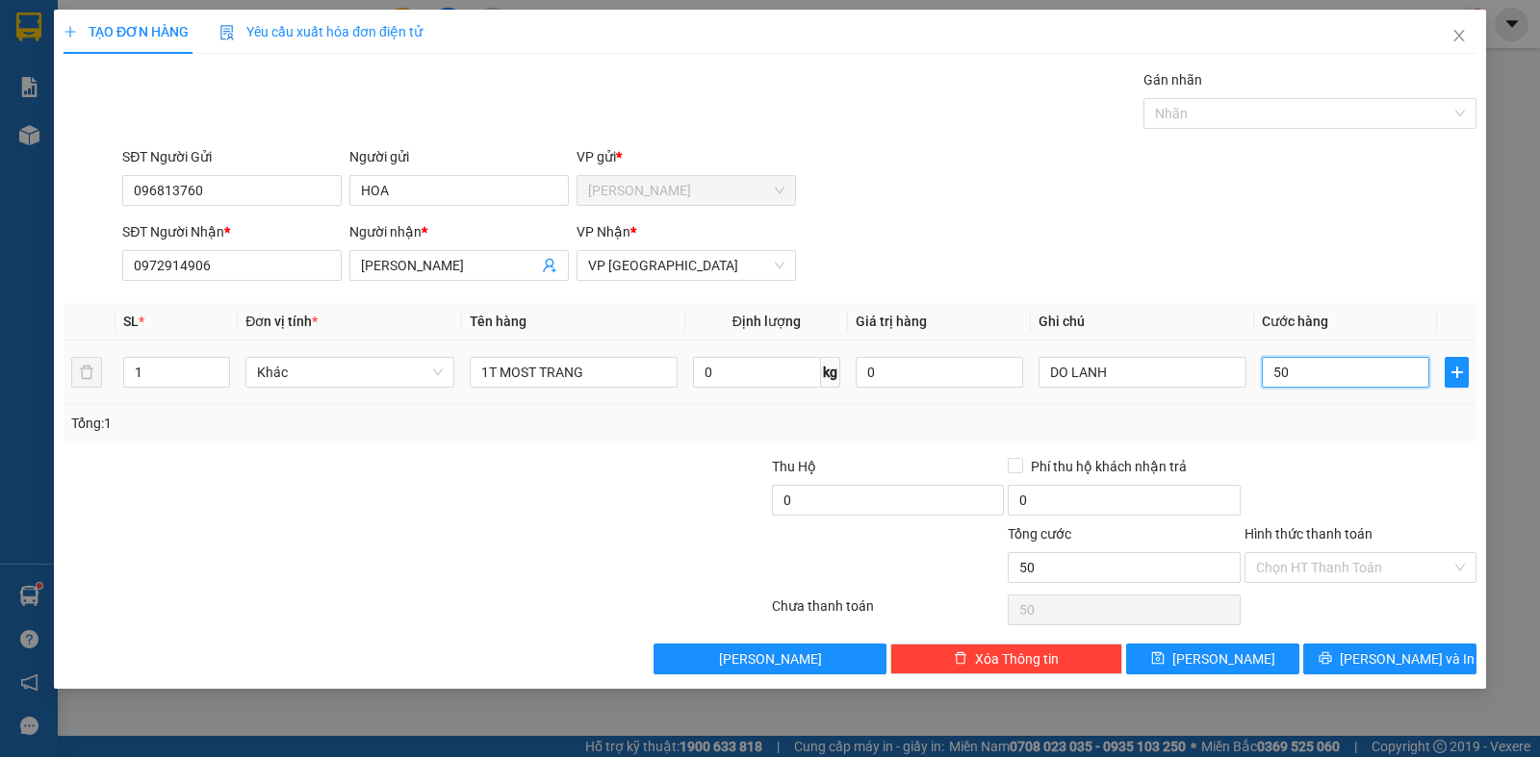
type input "500"
type input "5.000"
type input "50.000"
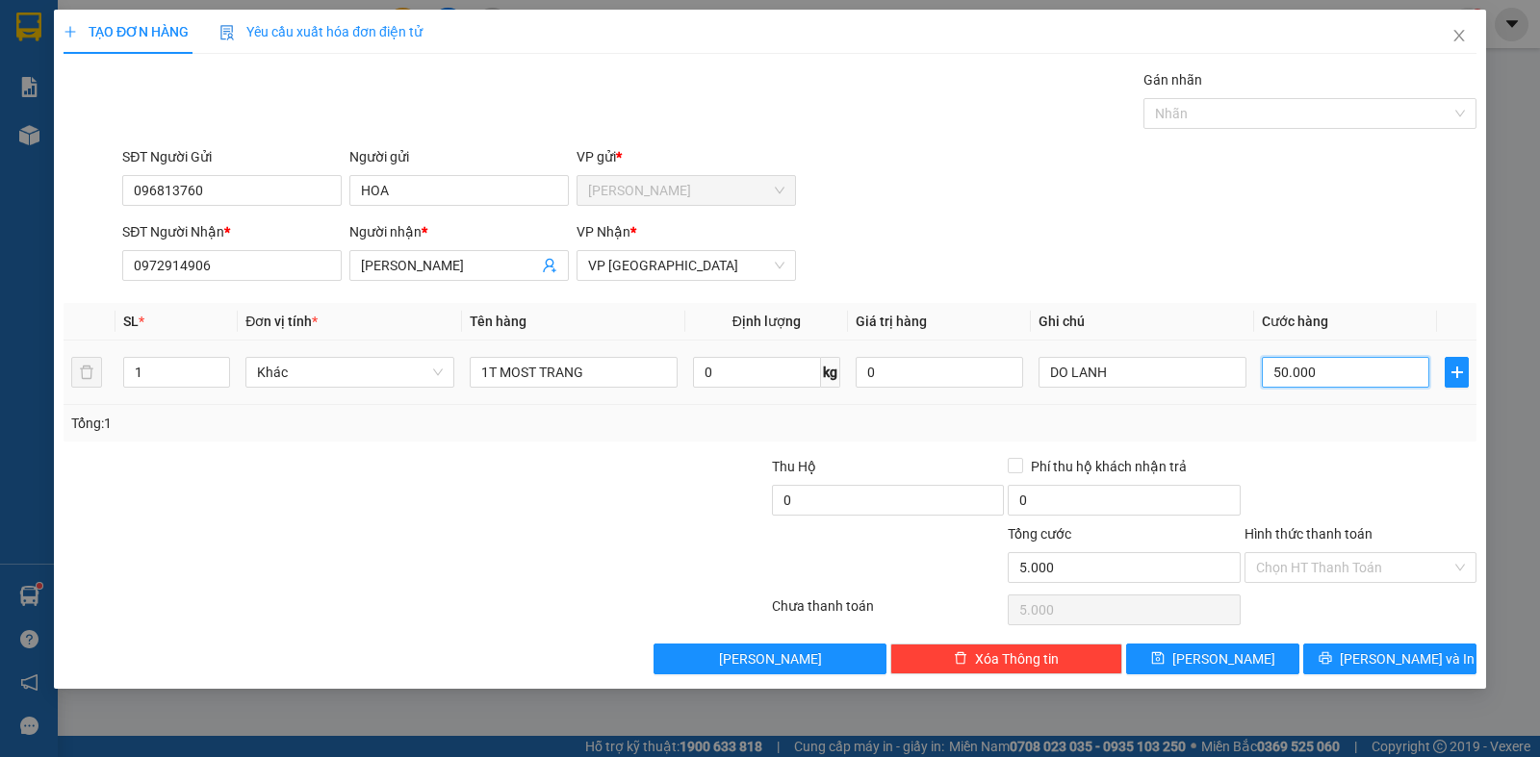
type input "50.000"
click at [1331, 659] on icon "printer" at bounding box center [1325, 659] width 13 height 13
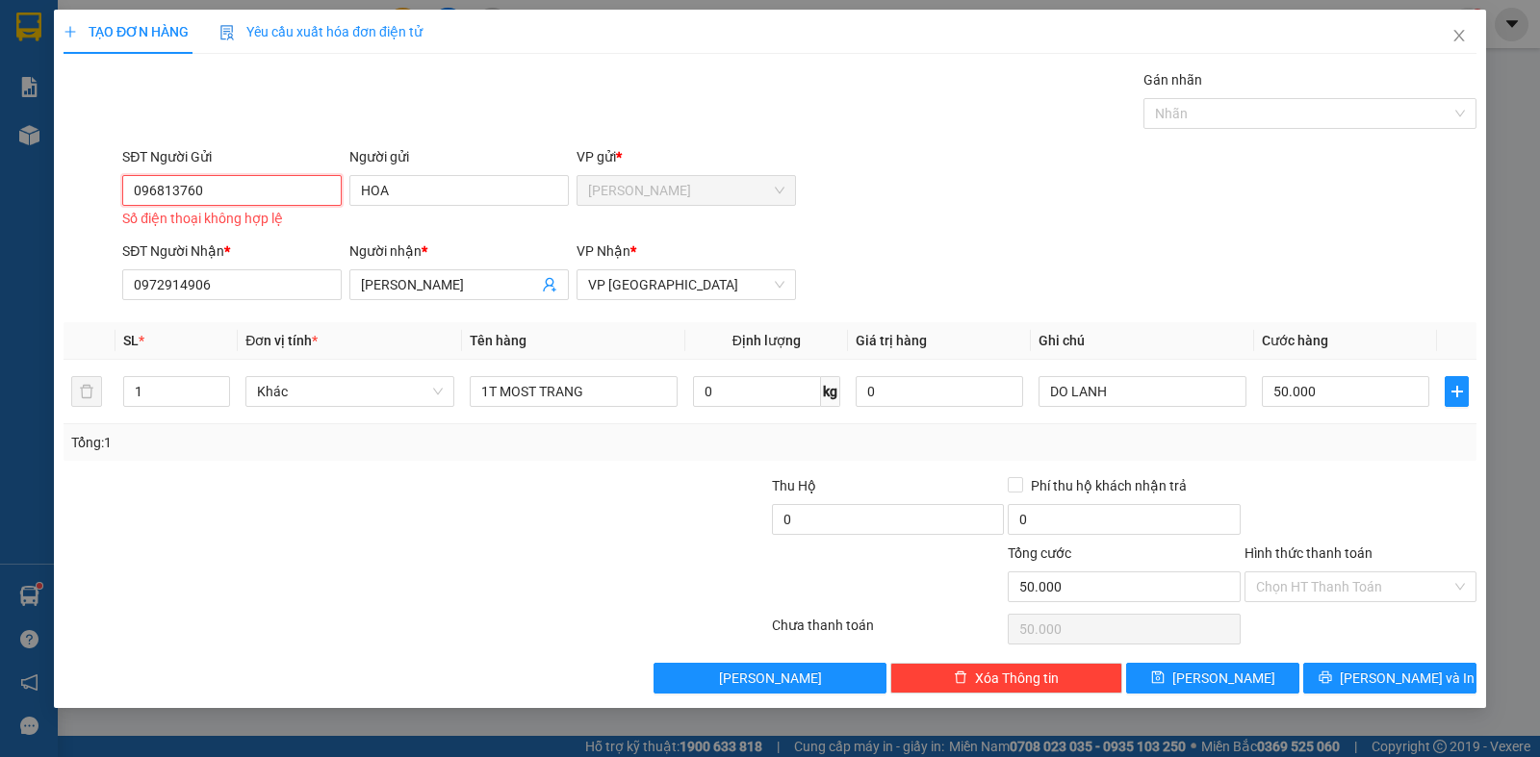
click at [264, 187] on input "096813760" at bounding box center [231, 190] width 219 height 31
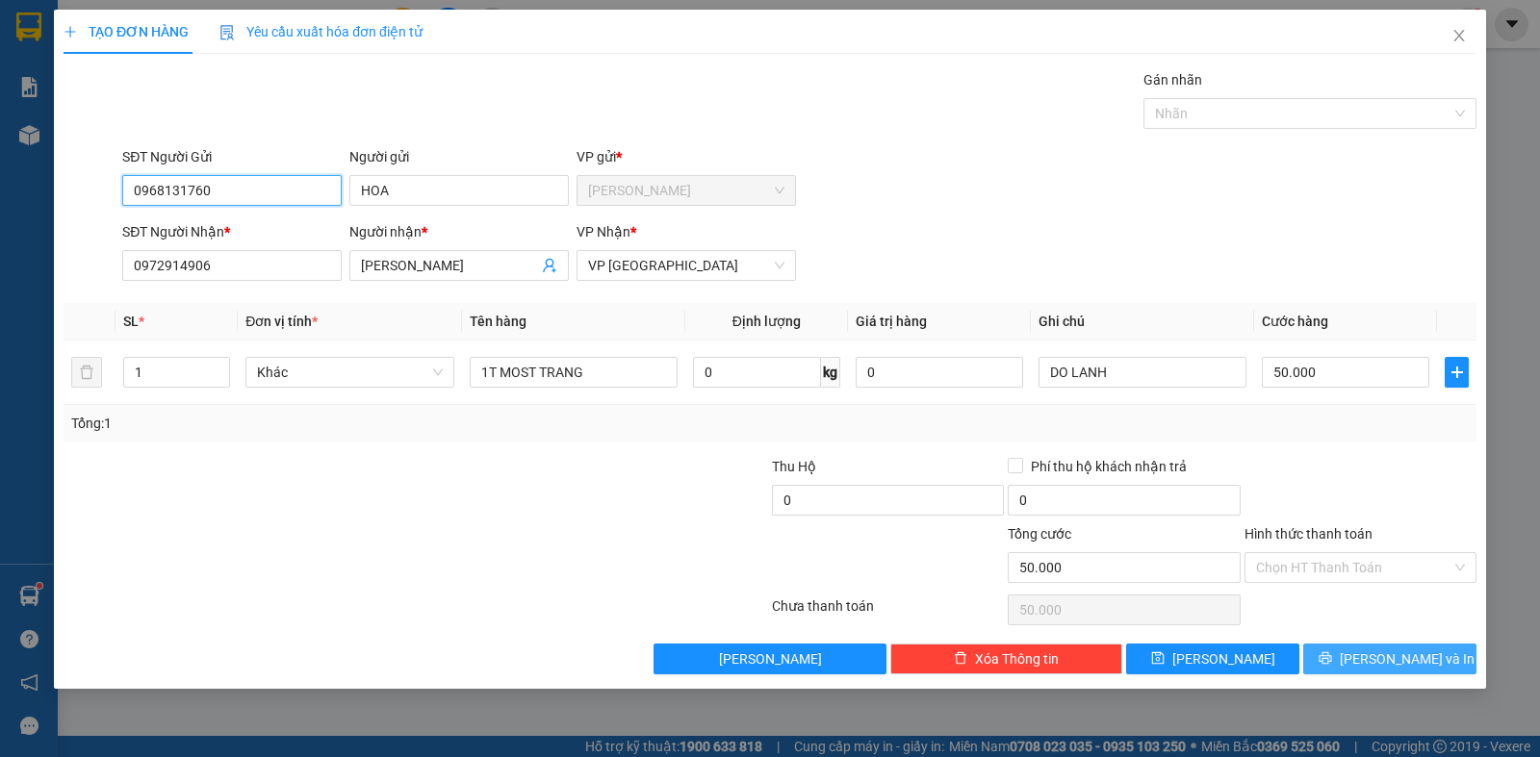
type input "0968131760"
click at [1368, 655] on button "[PERSON_NAME] và In" at bounding box center [1389, 659] width 173 height 31
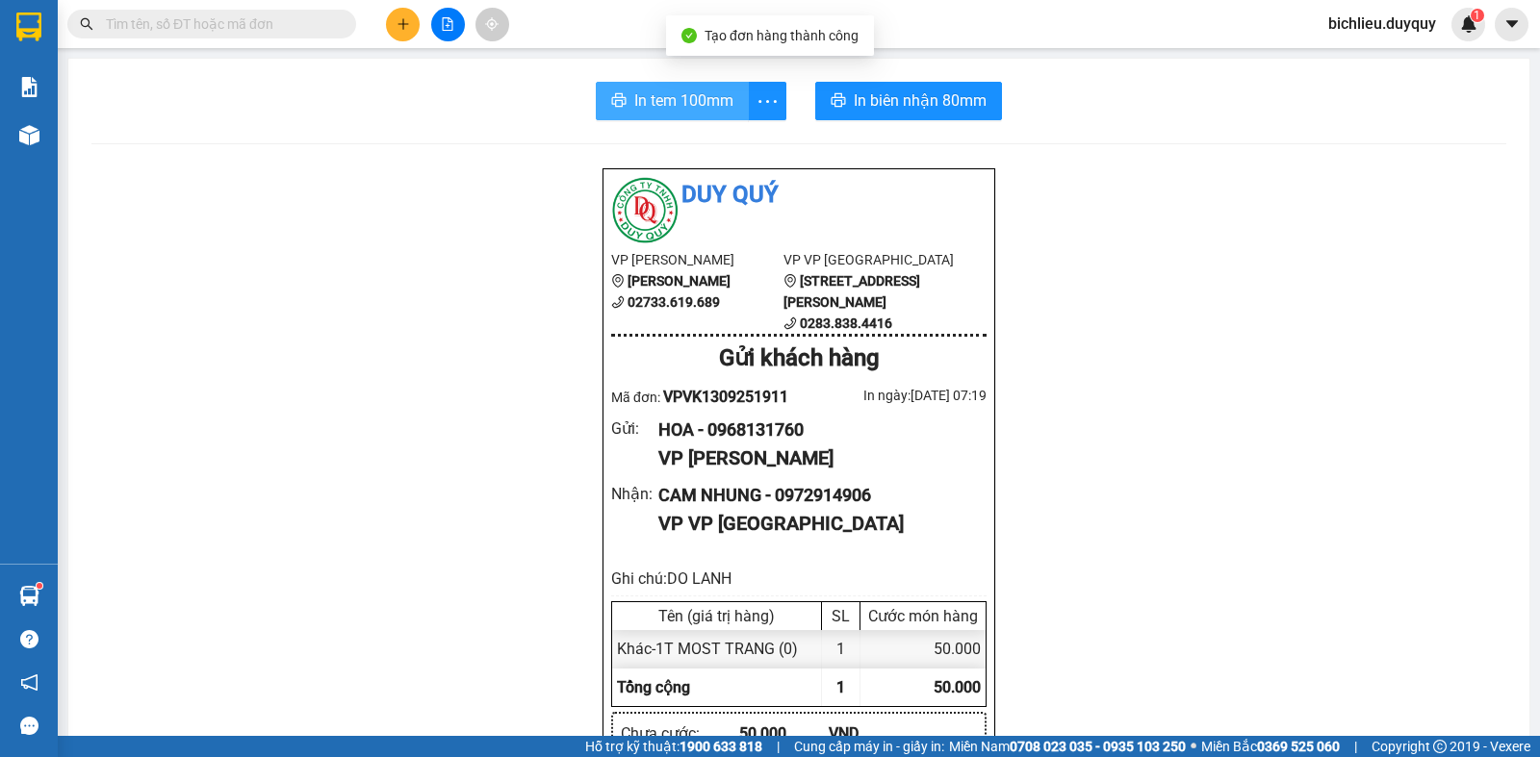
click at [689, 103] on span "In tem 100mm" at bounding box center [683, 101] width 99 height 24
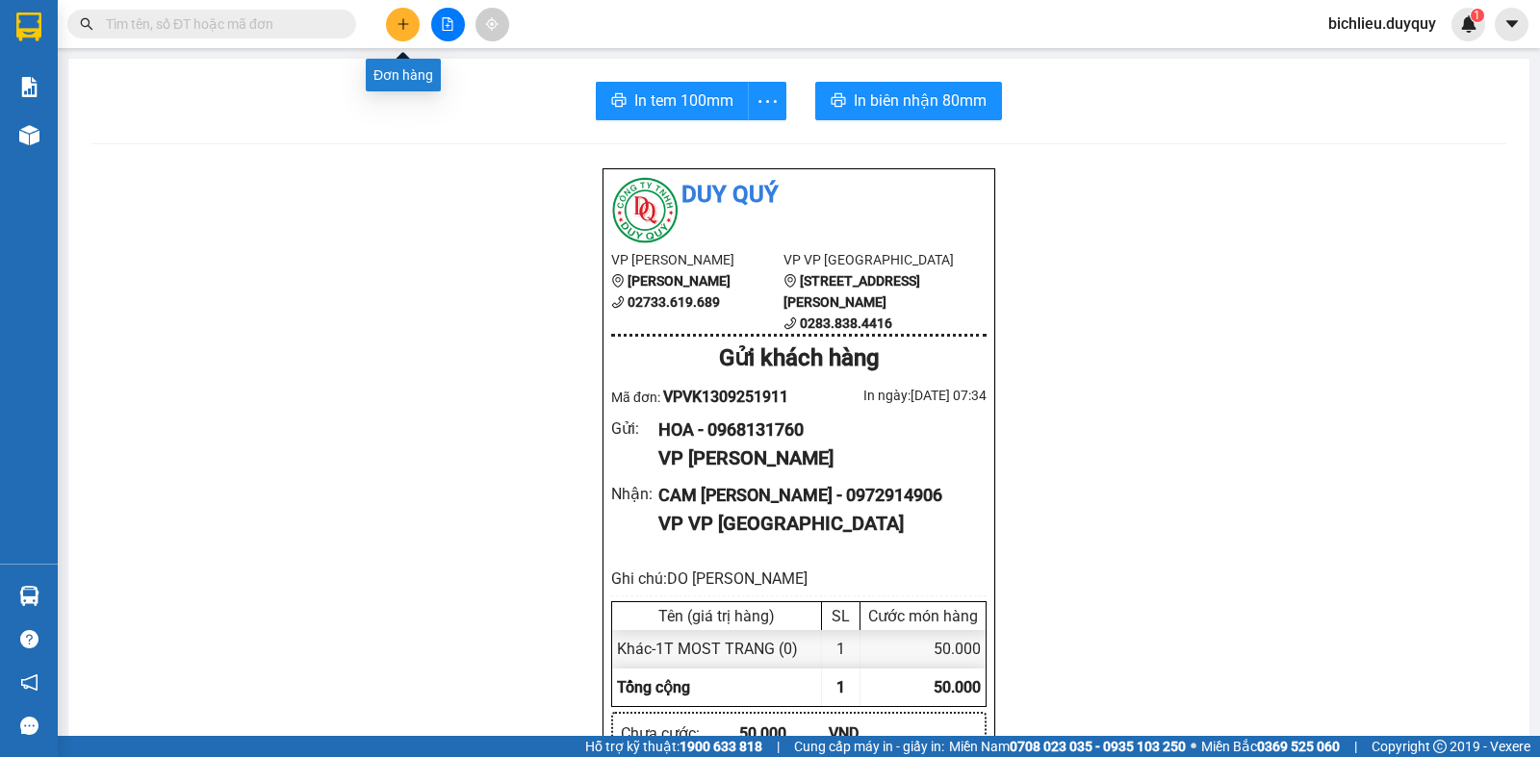
click at [409, 31] on button at bounding box center [403, 25] width 34 height 34
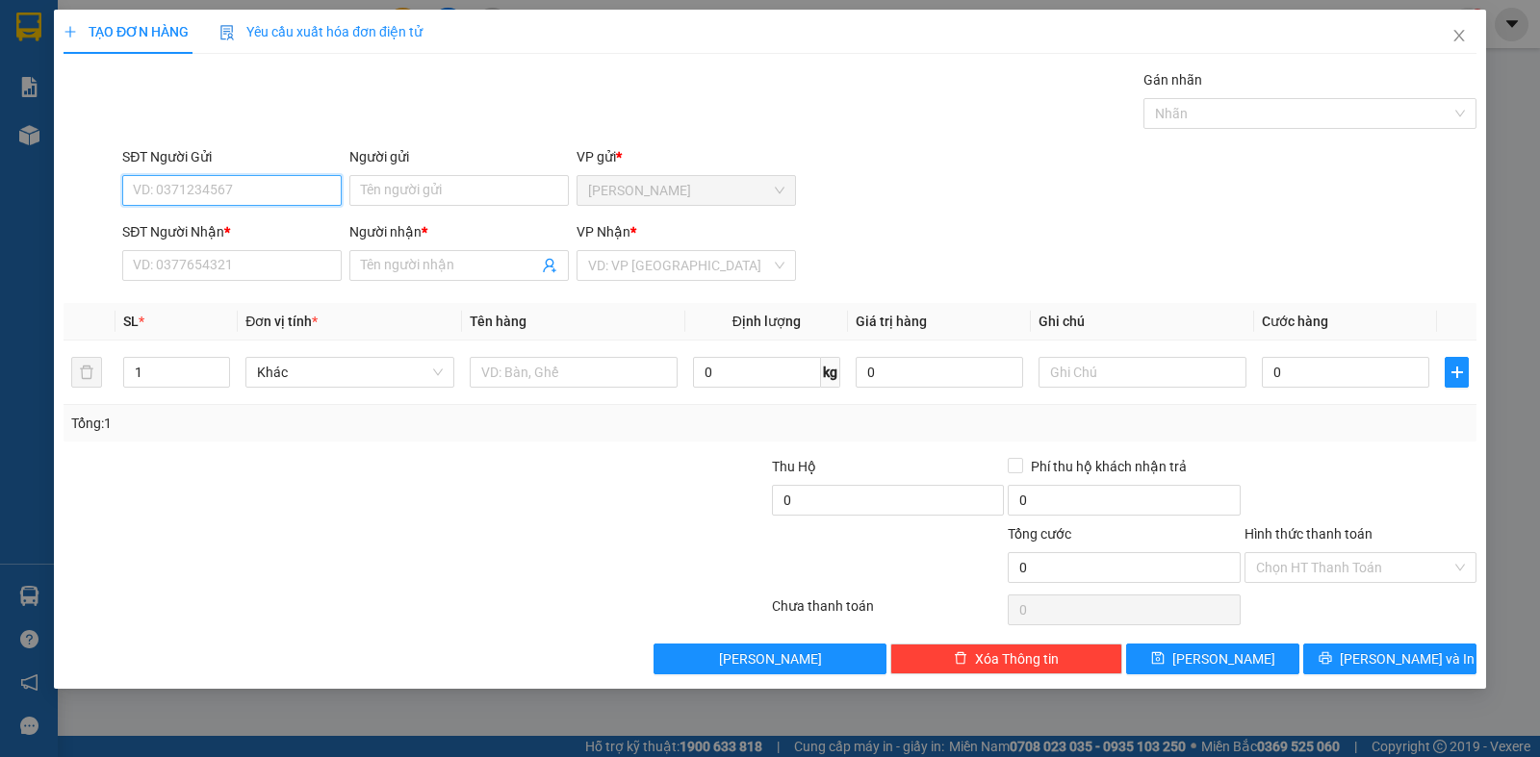
click at [129, 193] on input "SĐT Người Gửi" at bounding box center [231, 190] width 219 height 31
type input "0369269109"
click at [397, 192] on input "Người gửi" at bounding box center [458, 190] width 219 height 31
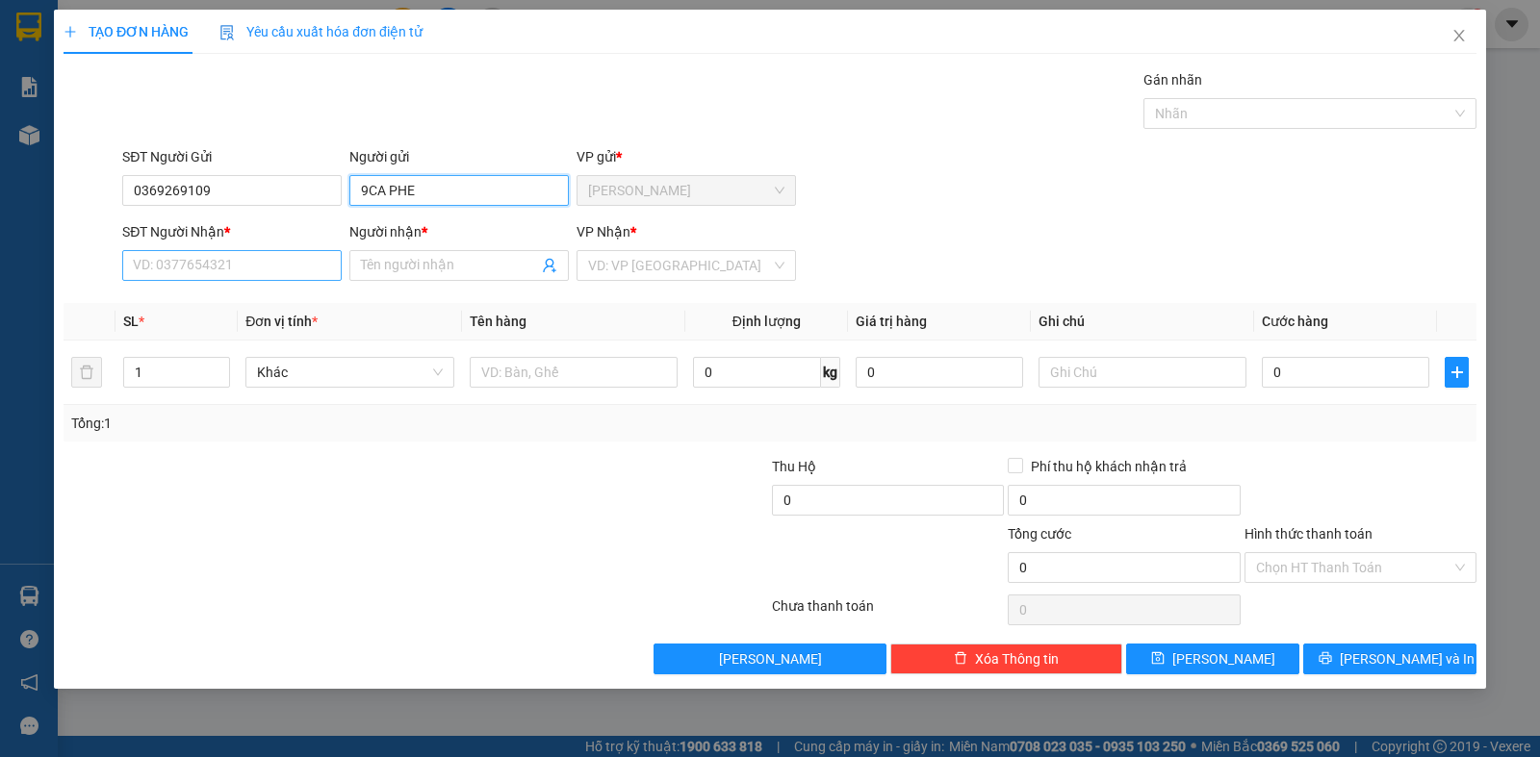
type input "9CA PHE"
click at [156, 272] on input "SĐT Người Nhận *" at bounding box center [231, 265] width 219 height 31
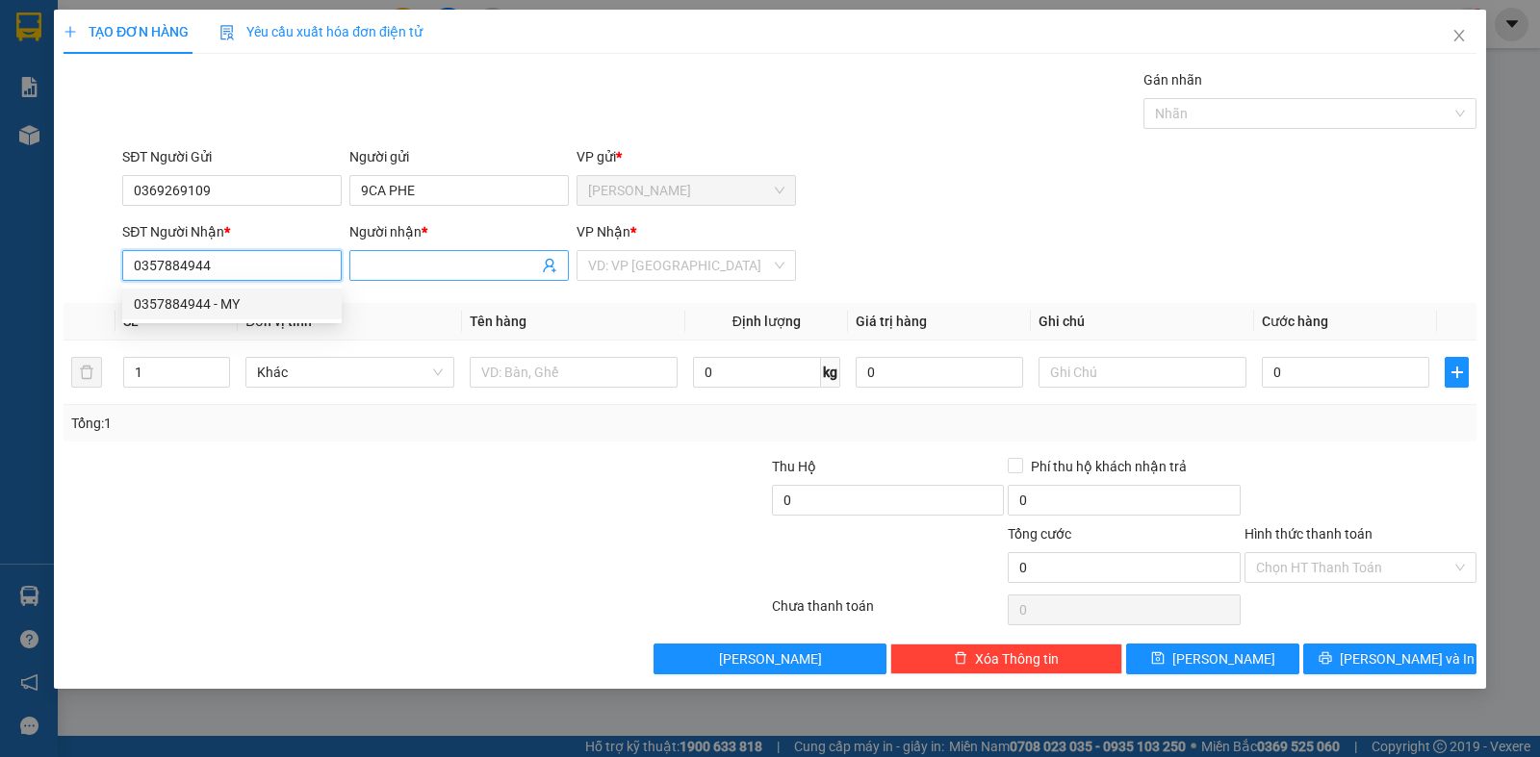
type input "0357884944"
click at [373, 271] on input "Người nhận *" at bounding box center [449, 265] width 177 height 21
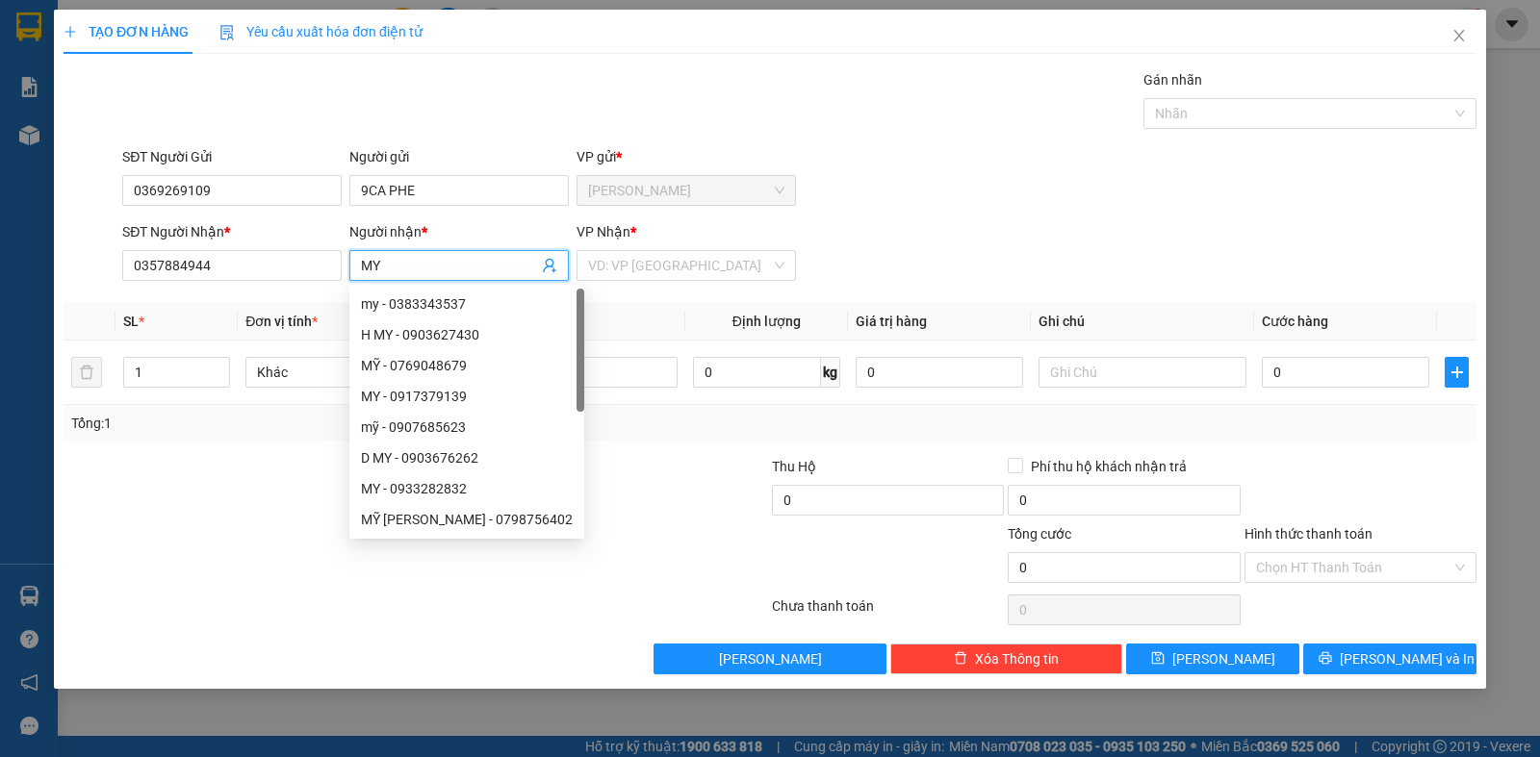
type input "MY"
click at [667, 247] on div "VP Nhận *" at bounding box center [686, 235] width 219 height 29
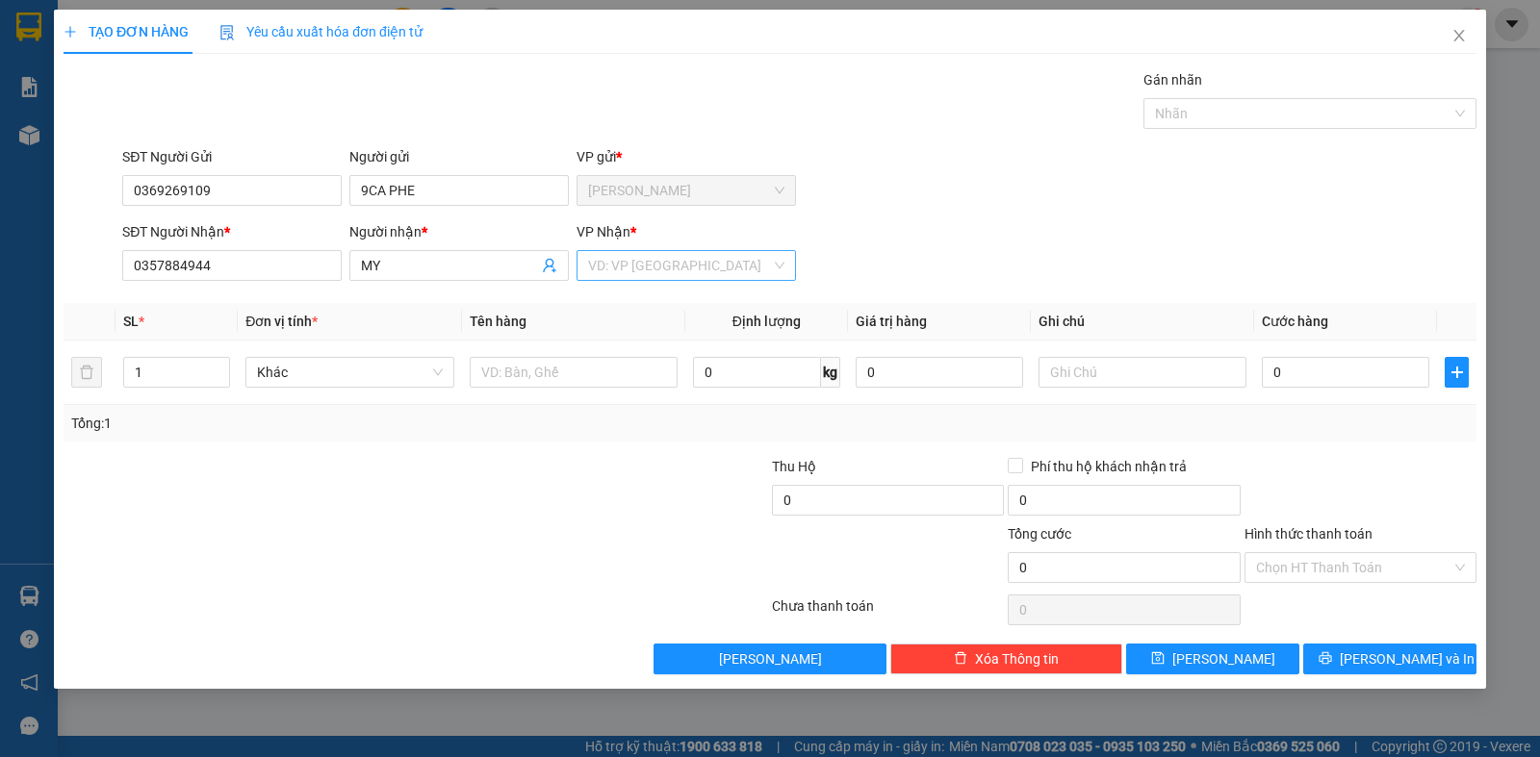
click at [665, 265] on input "search" at bounding box center [679, 265] width 183 height 29
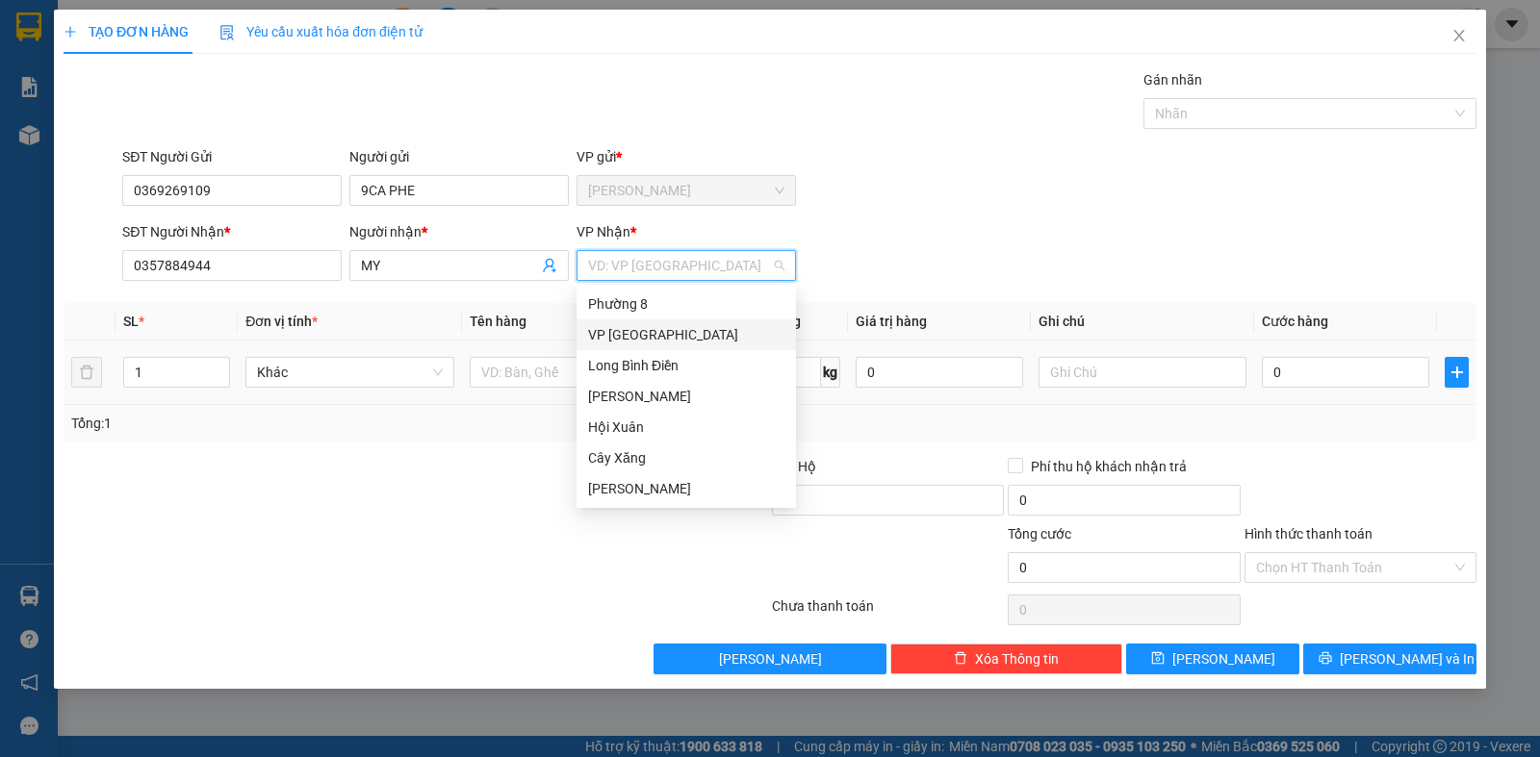
click at [632, 336] on div "VP [GEOGRAPHIC_DATA]" at bounding box center [686, 334] width 196 height 21
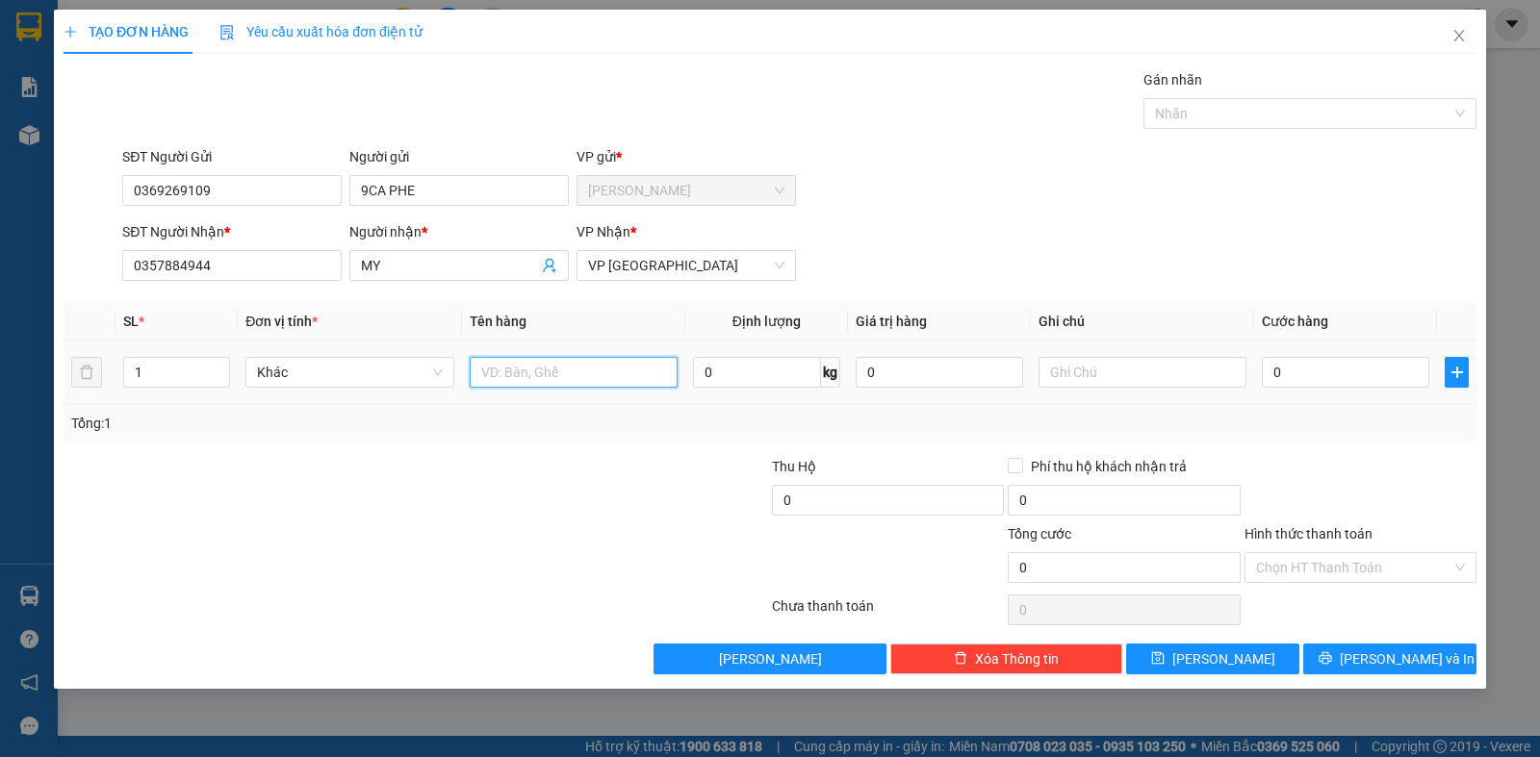
click at [545, 373] on input "text" at bounding box center [574, 372] width 208 height 31
type input "1XOP TRANG"
click at [1115, 372] on input "text" at bounding box center [1143, 372] width 208 height 31
type input "DO AN"
click at [1285, 384] on input "0" at bounding box center [1345, 372] width 167 height 31
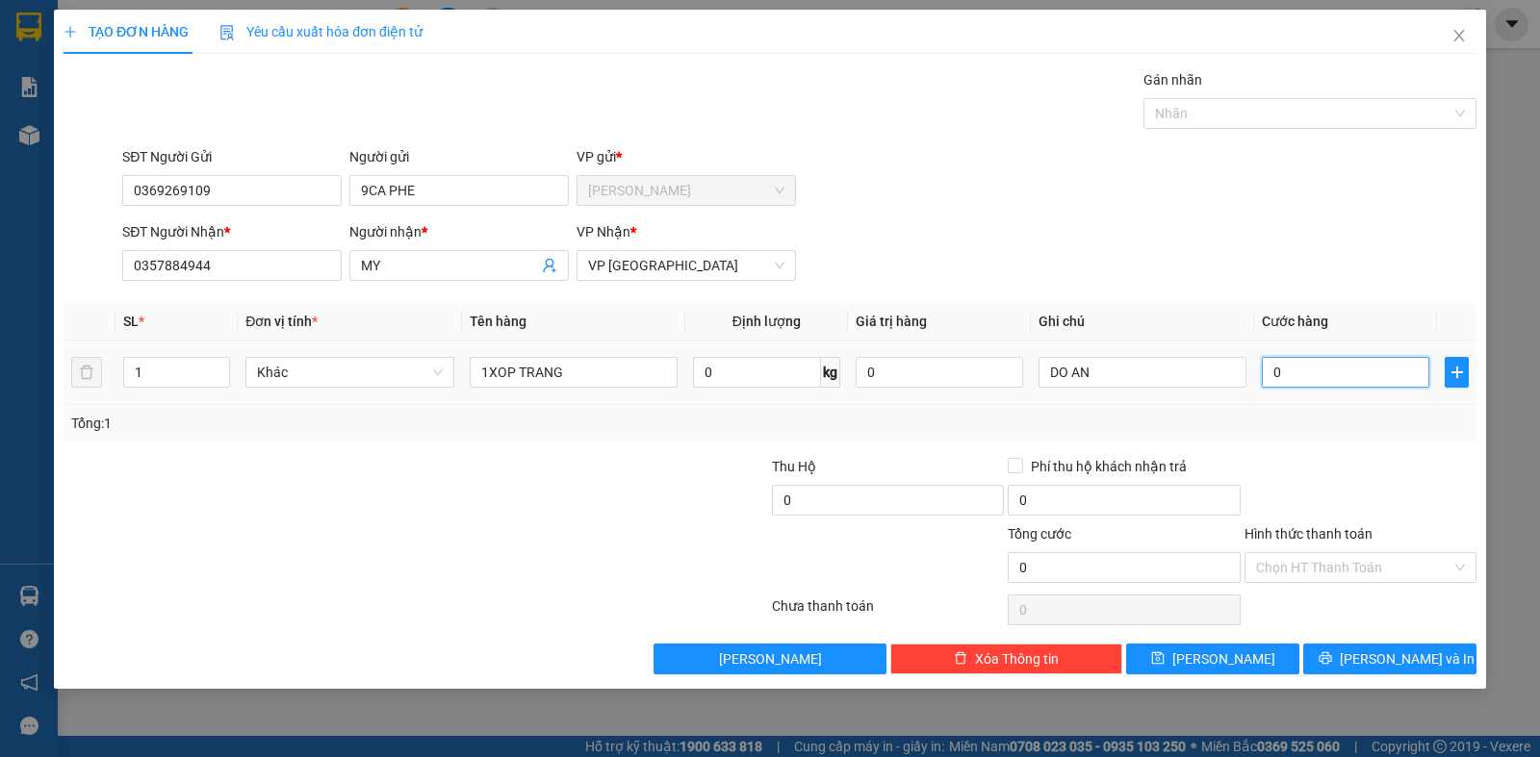
type input "3"
type input "30"
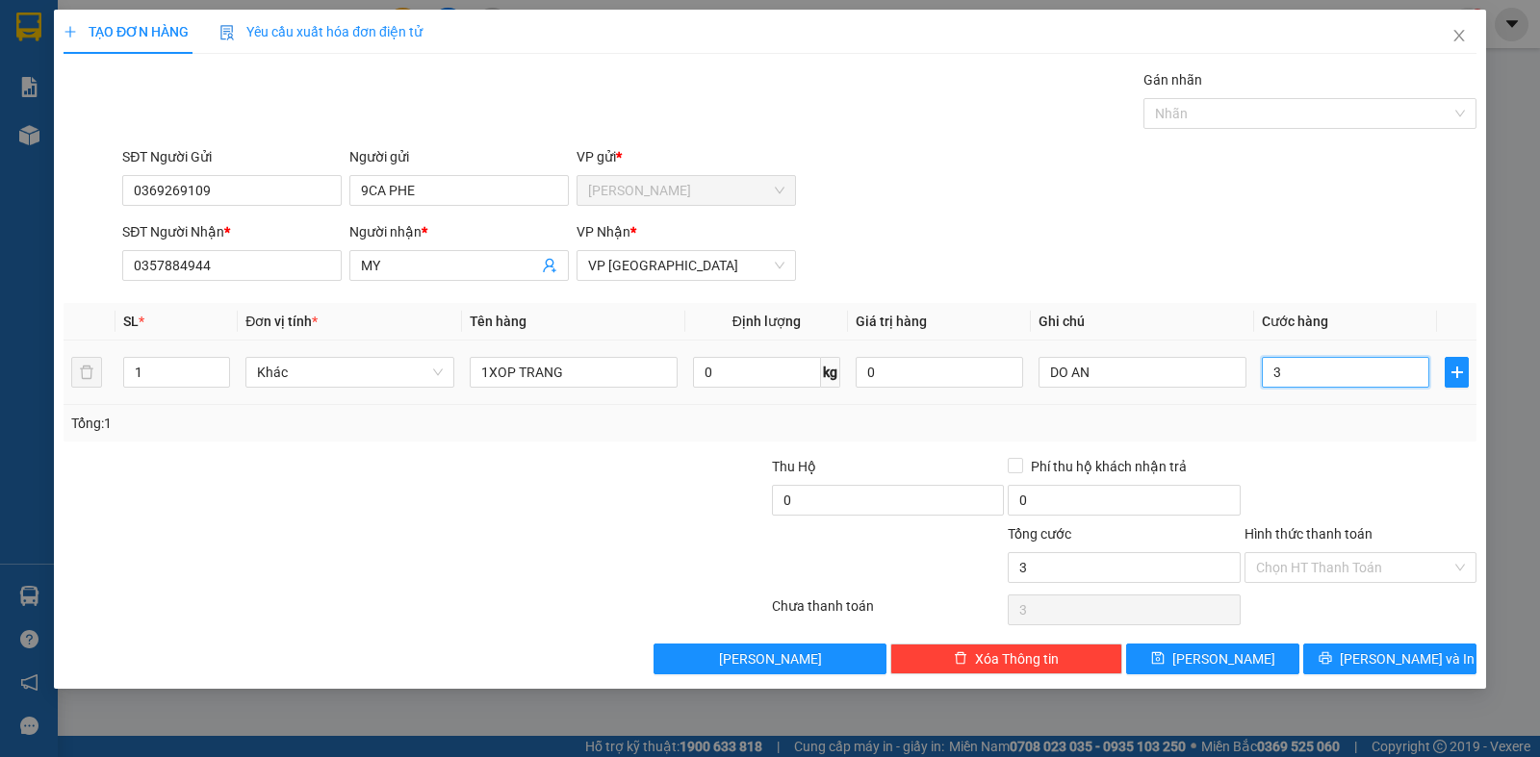
type input "30"
type input "300"
type input "3.000"
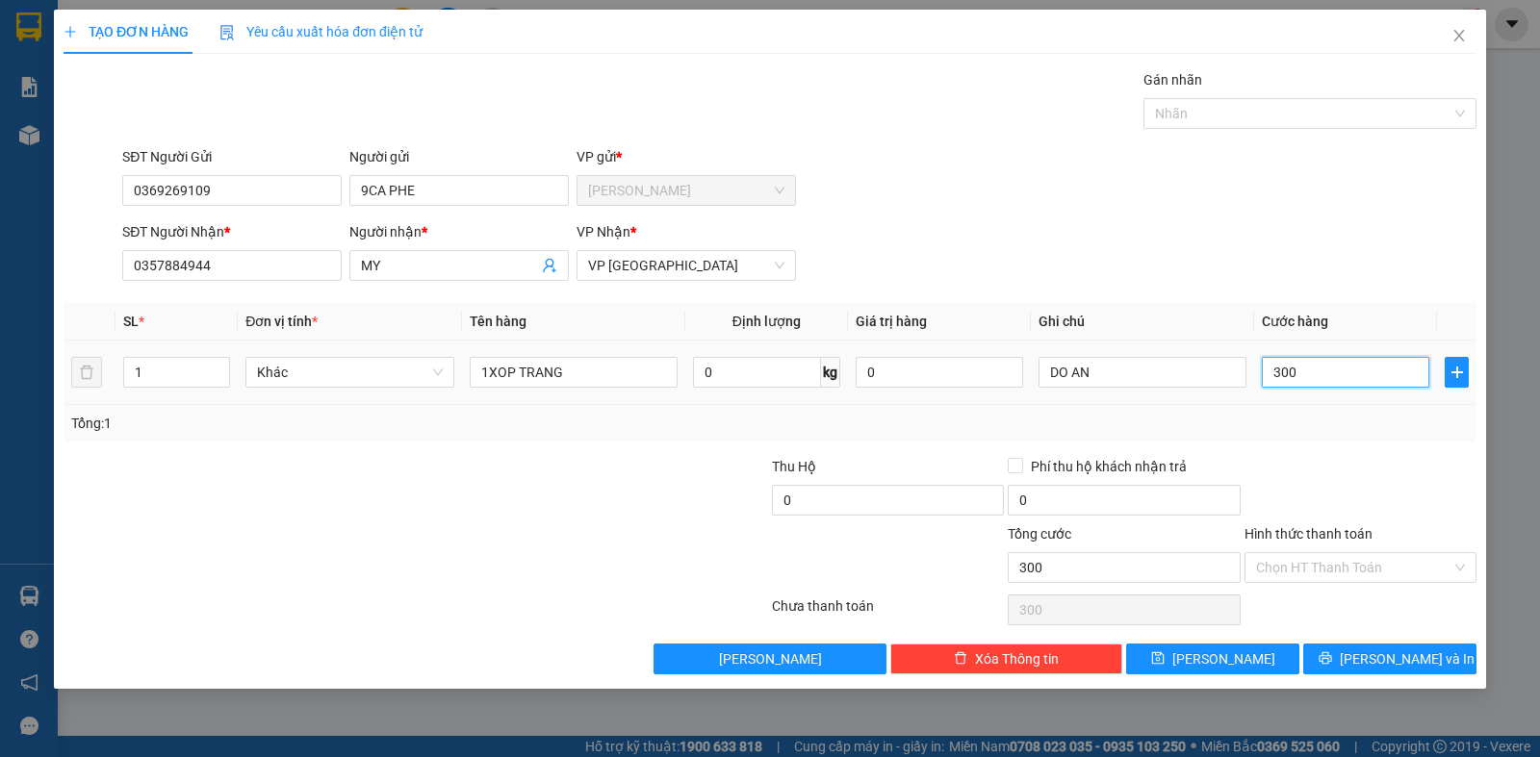
type input "3.000"
type input "30.000"
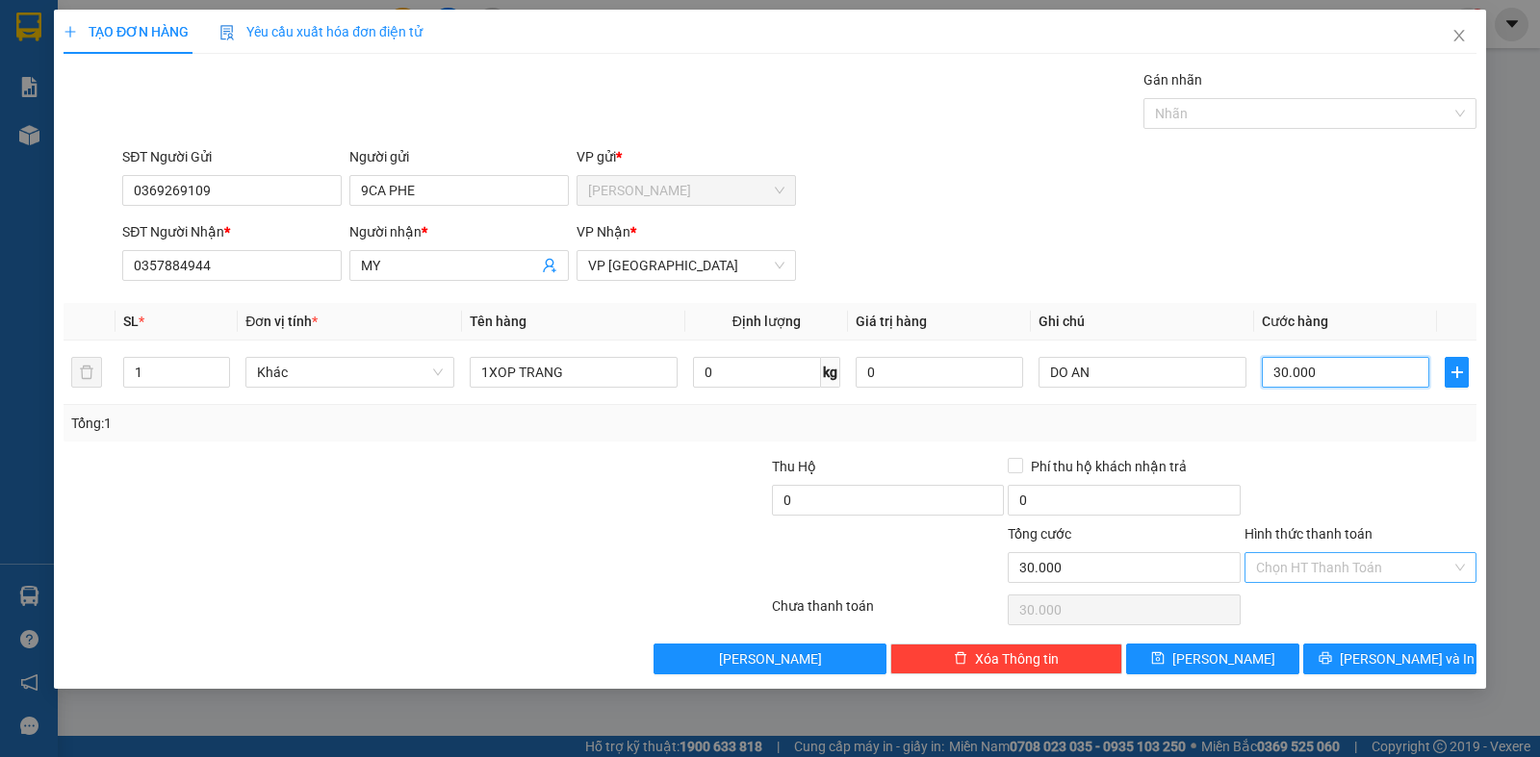
type input "30.000"
click at [1271, 569] on input "Hình thức thanh toán" at bounding box center [1353, 567] width 195 height 29
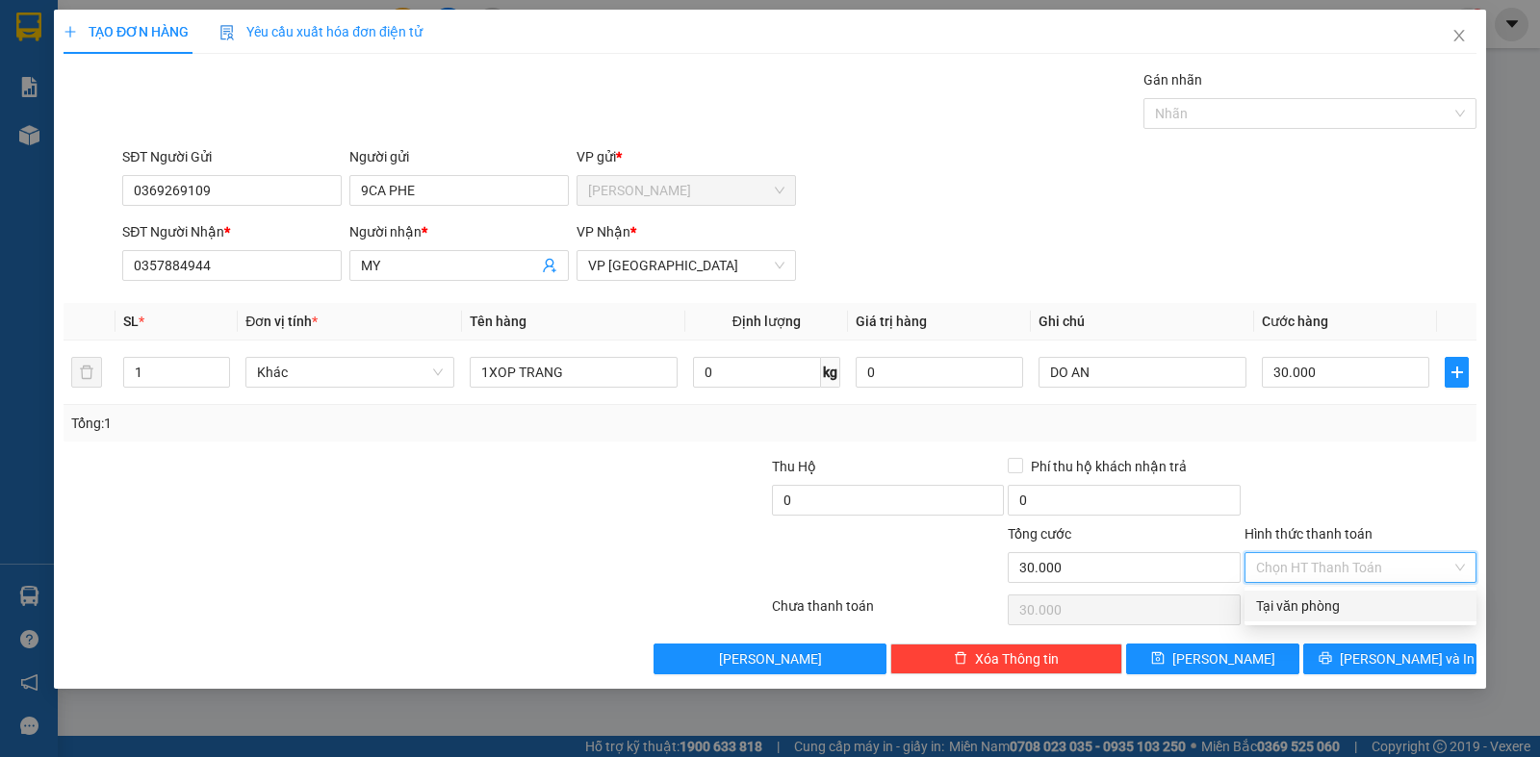
click at [1310, 608] on div "Tại văn phòng" at bounding box center [1360, 606] width 209 height 21
type input "0"
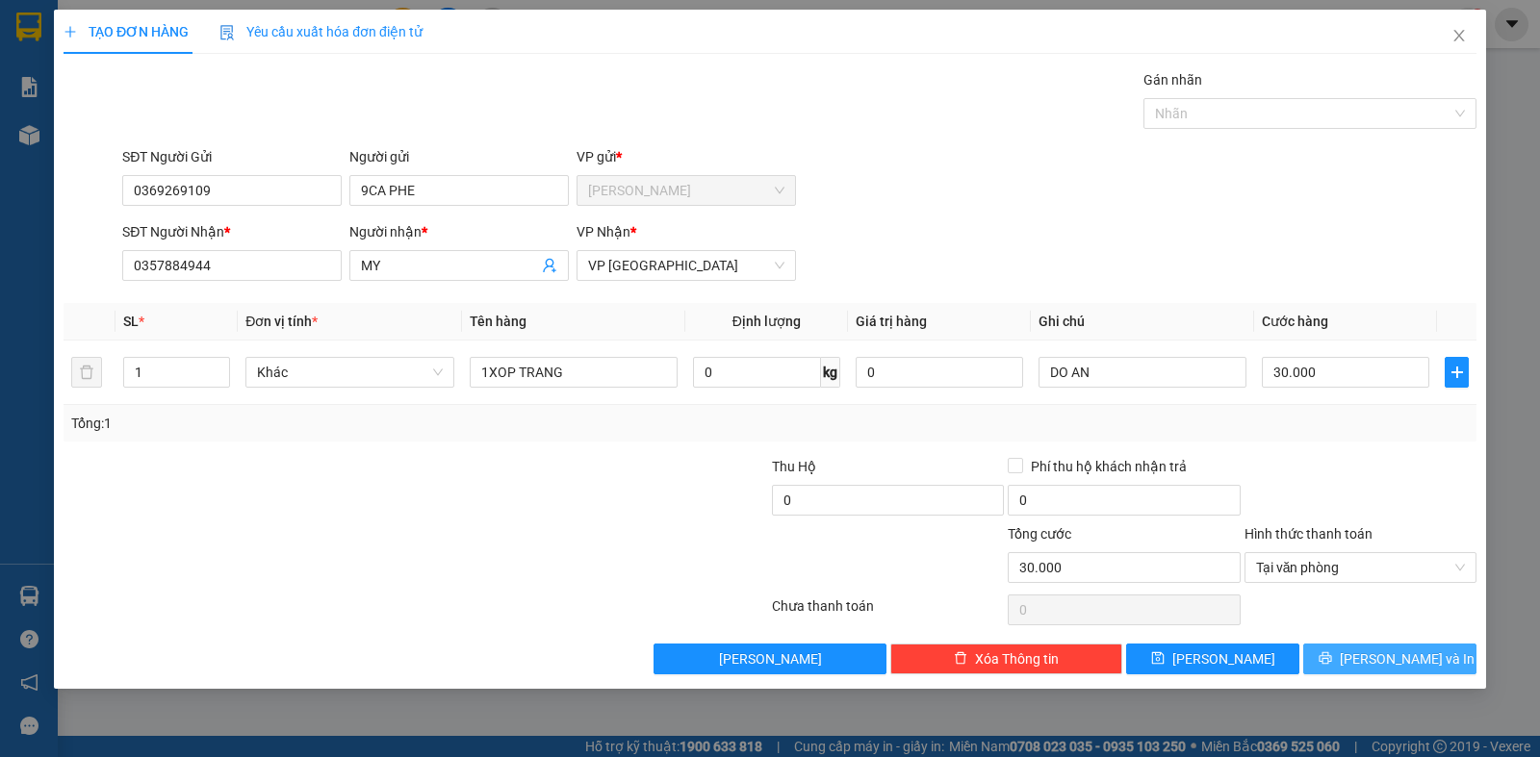
click at [1376, 661] on span "[PERSON_NAME] và In" at bounding box center [1407, 659] width 135 height 21
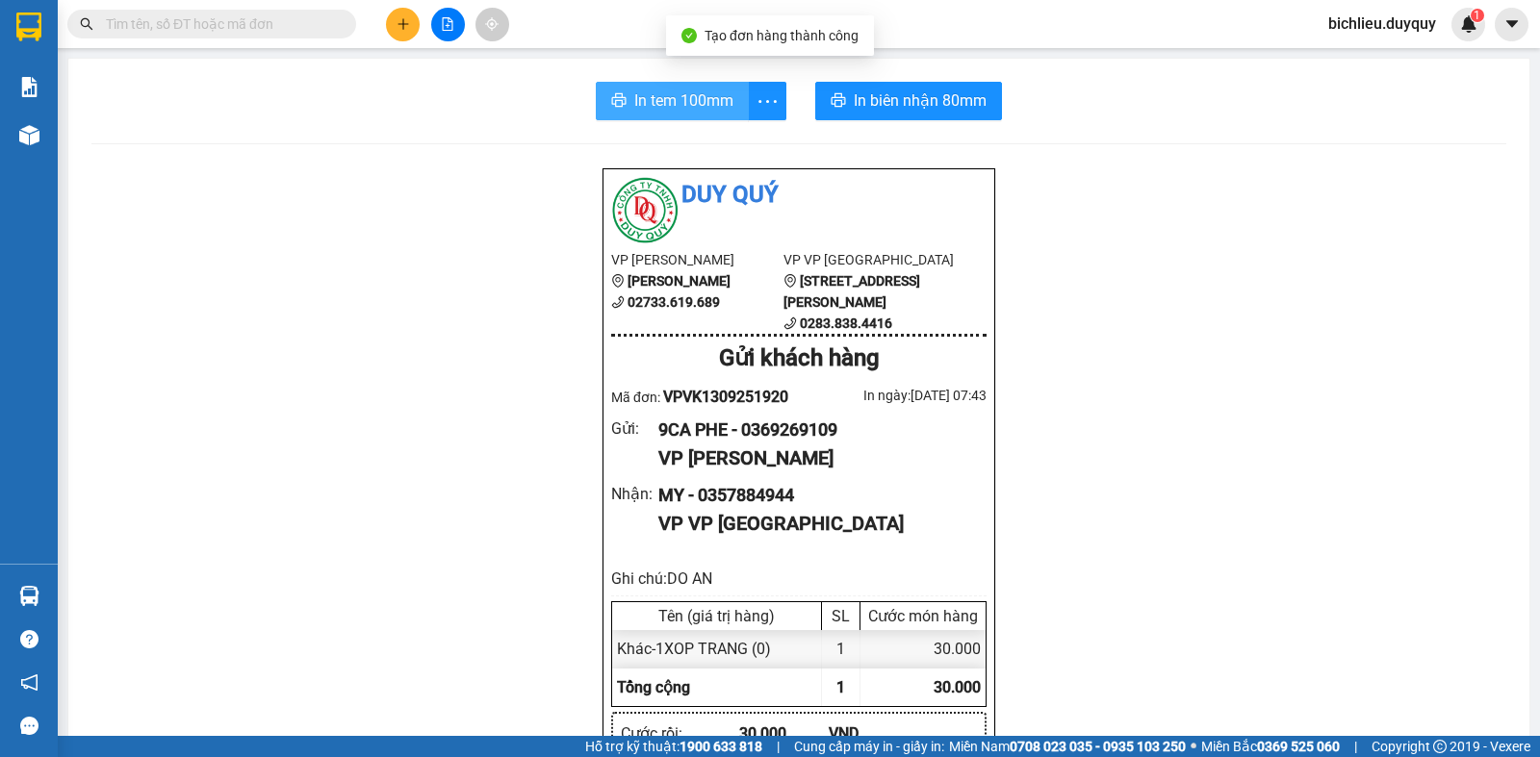
click at [663, 104] on span "In tem 100mm" at bounding box center [683, 101] width 99 height 24
click at [682, 94] on span "In tem 100mm" at bounding box center [683, 101] width 99 height 24
click at [673, 91] on span "In tem 100mm" at bounding box center [683, 101] width 99 height 24
click at [680, 106] on span "In tem 100mm" at bounding box center [683, 101] width 99 height 24
click at [694, 106] on span "In tem 100mm" at bounding box center [683, 101] width 99 height 24
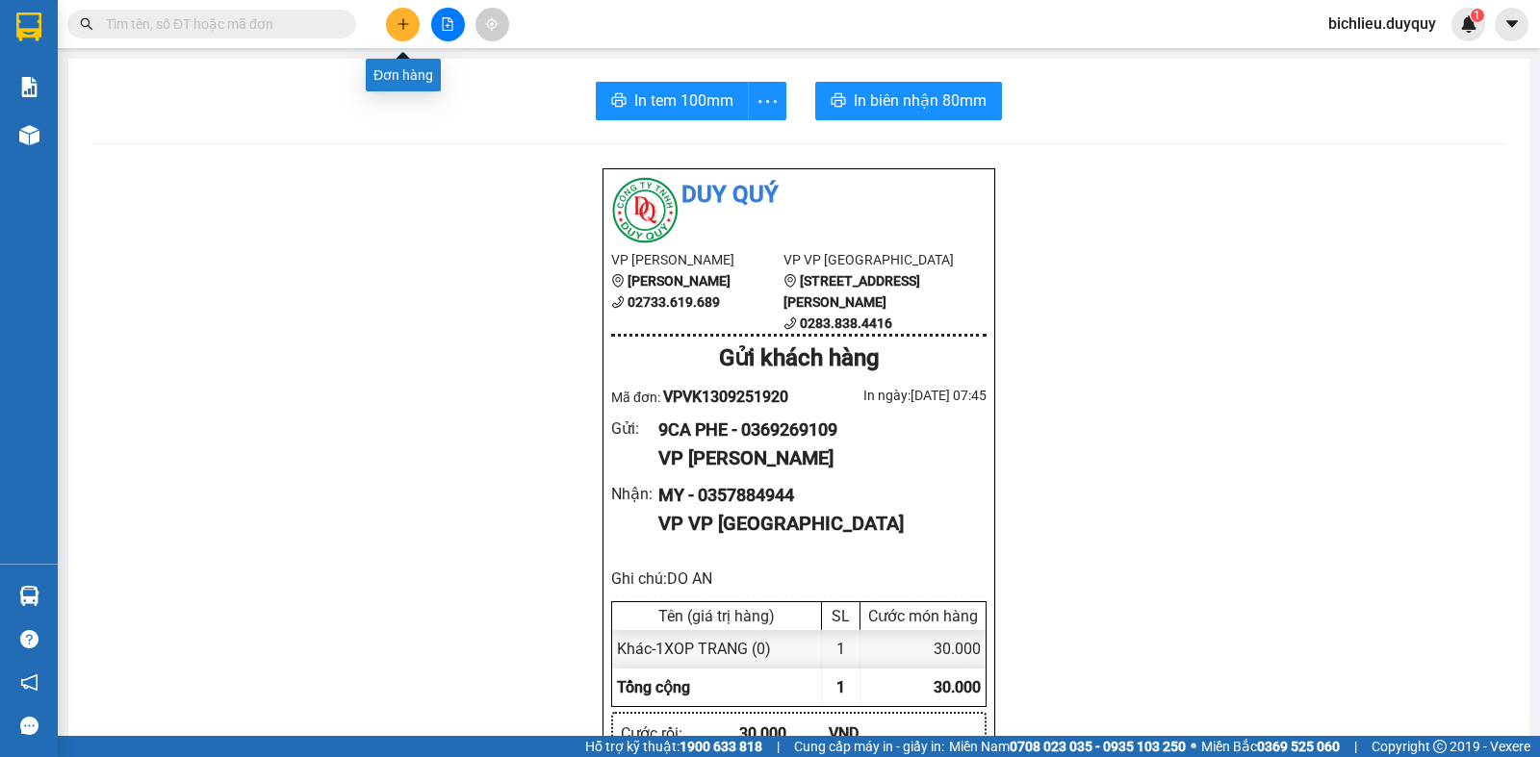
click at [404, 31] on button at bounding box center [403, 25] width 34 height 34
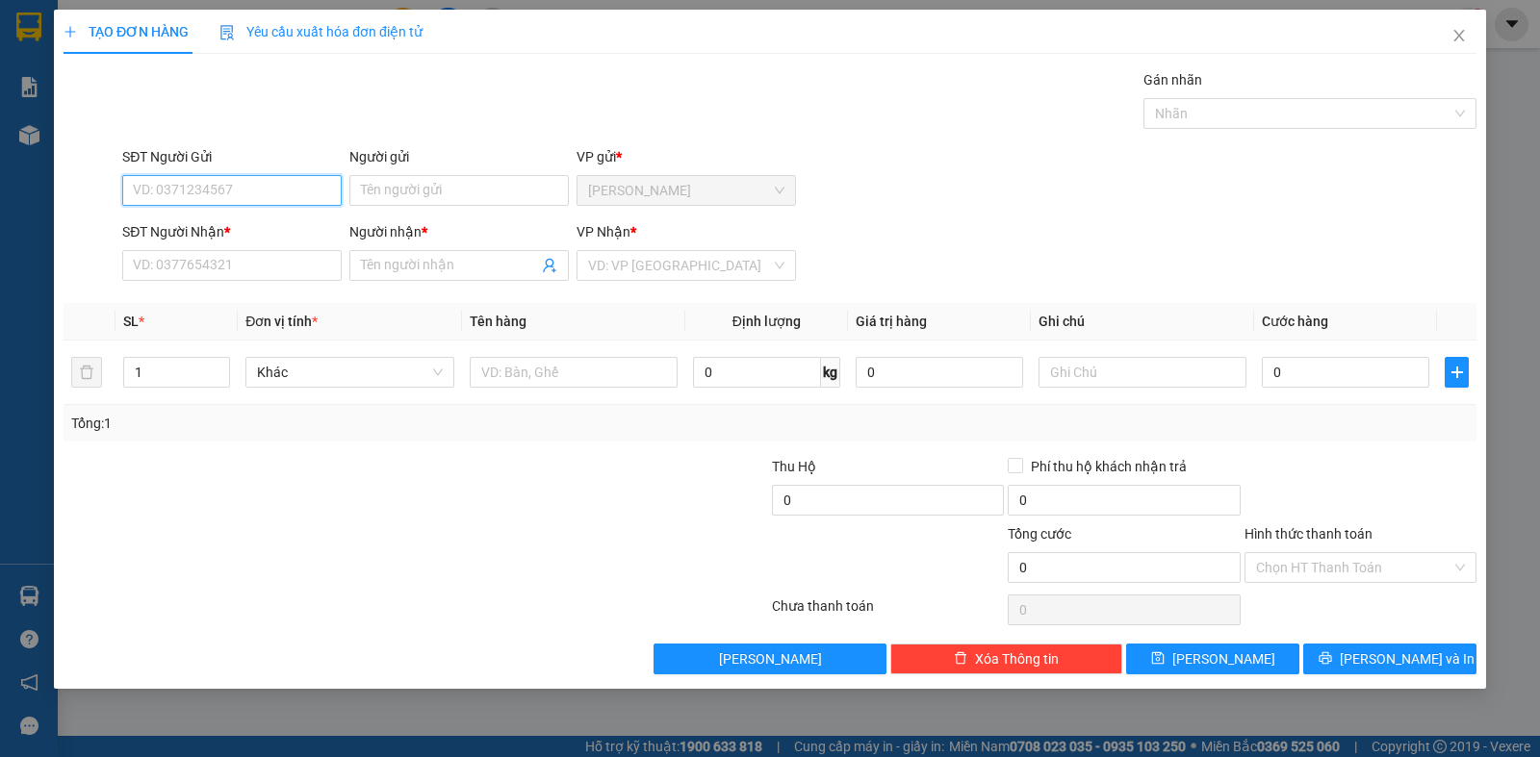
click at [141, 187] on input "SĐT Người Gửi" at bounding box center [231, 190] width 219 height 31
type input "0902823180"
click at [368, 174] on div "Người gửi" at bounding box center [458, 160] width 219 height 29
click at [370, 185] on input "Người gửi" at bounding box center [458, 190] width 219 height 31
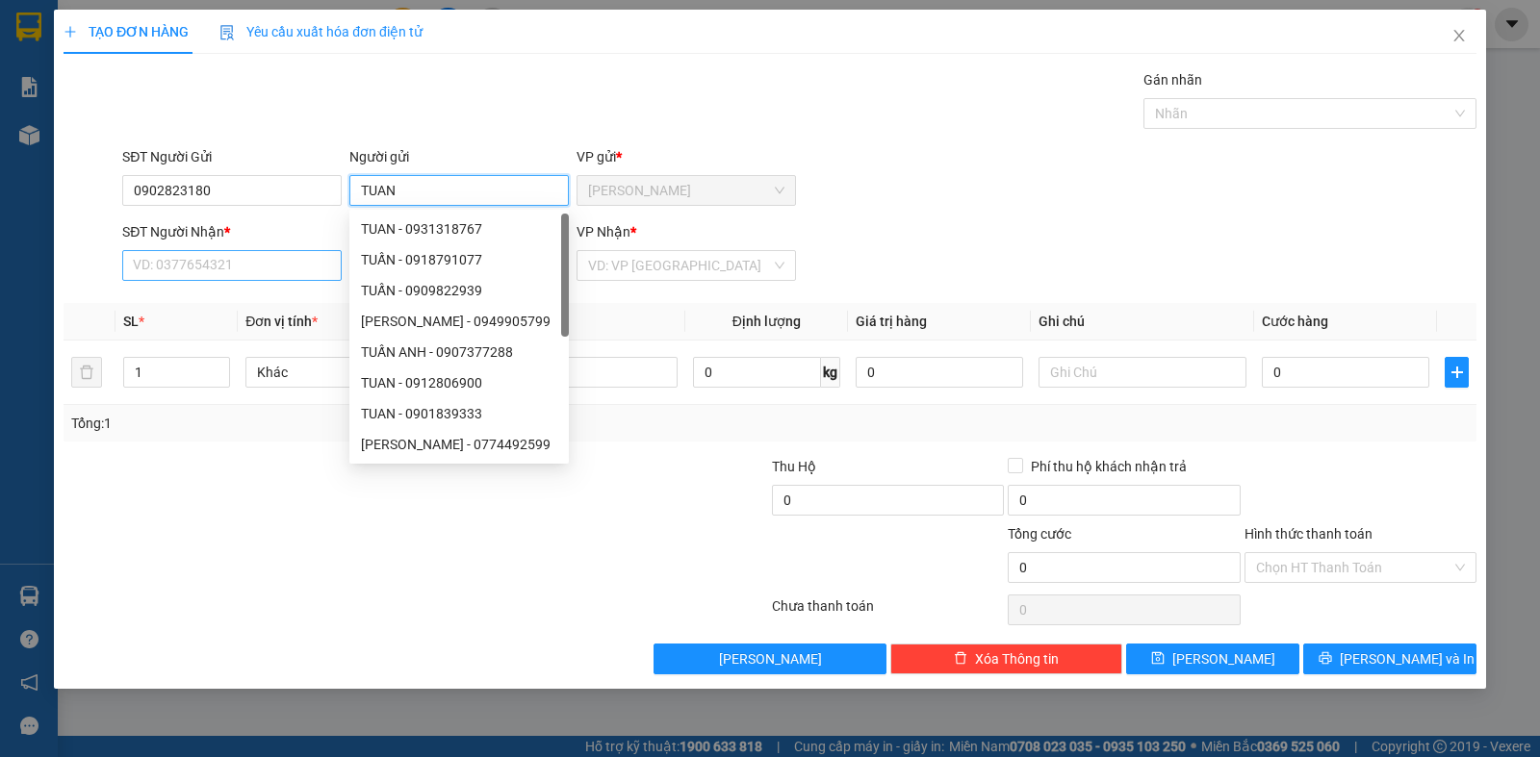
type input "TUAN"
click at [158, 270] on input "SĐT Người Nhận *" at bounding box center [231, 265] width 219 height 31
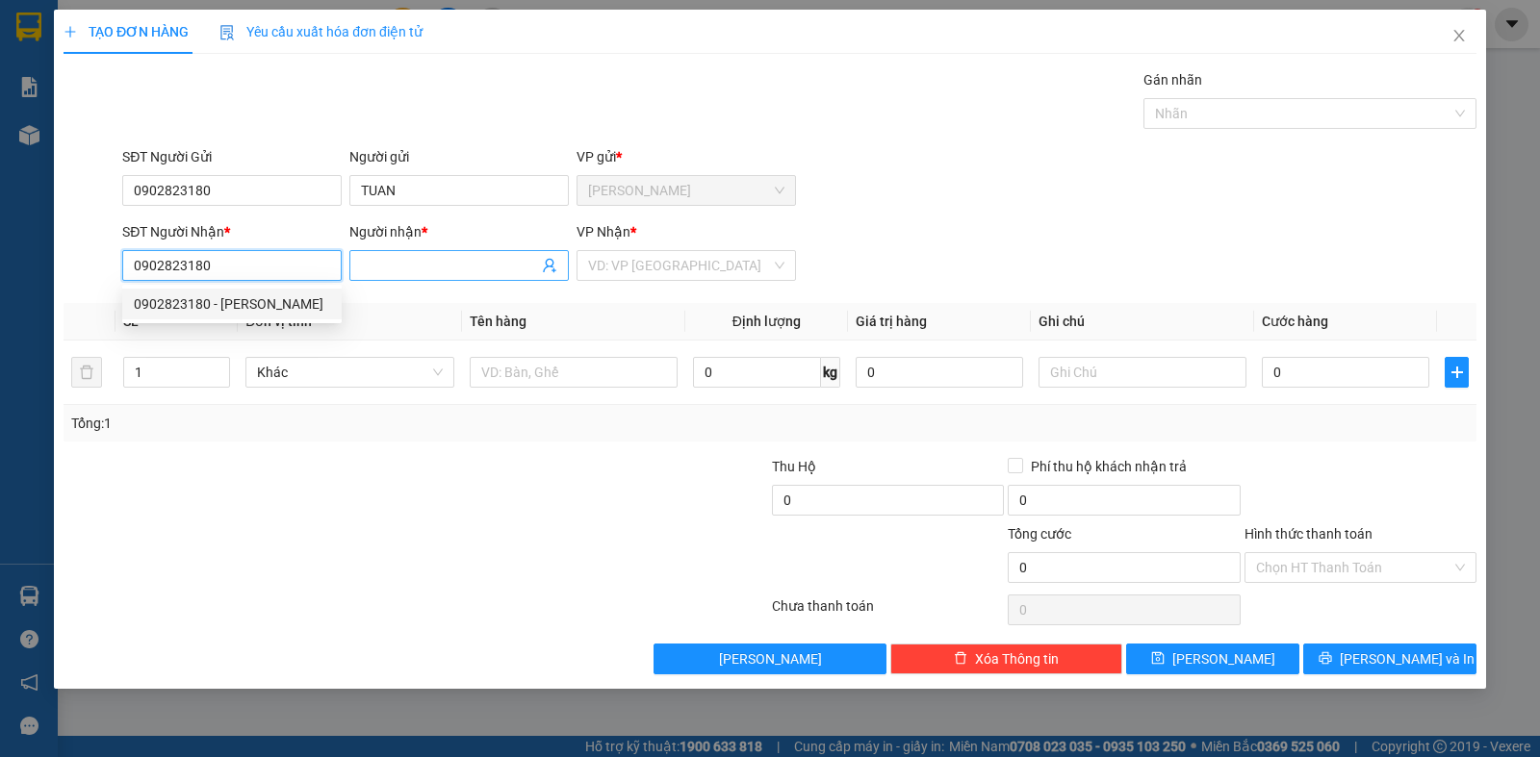
type input "0902823180"
click at [376, 269] on input "Người nhận *" at bounding box center [449, 265] width 177 height 21
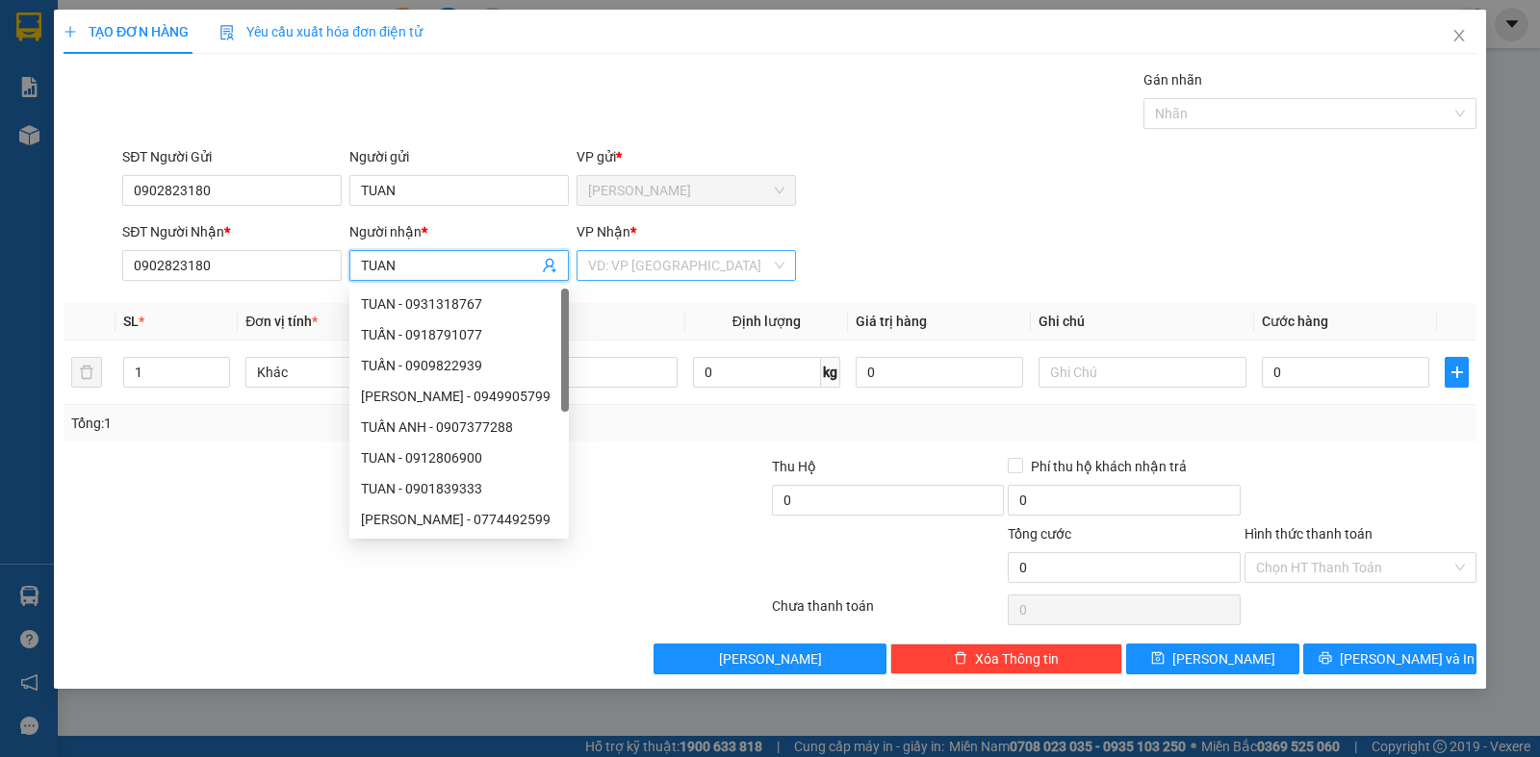
type input "TUAN"
click at [631, 269] on input "search" at bounding box center [679, 265] width 183 height 29
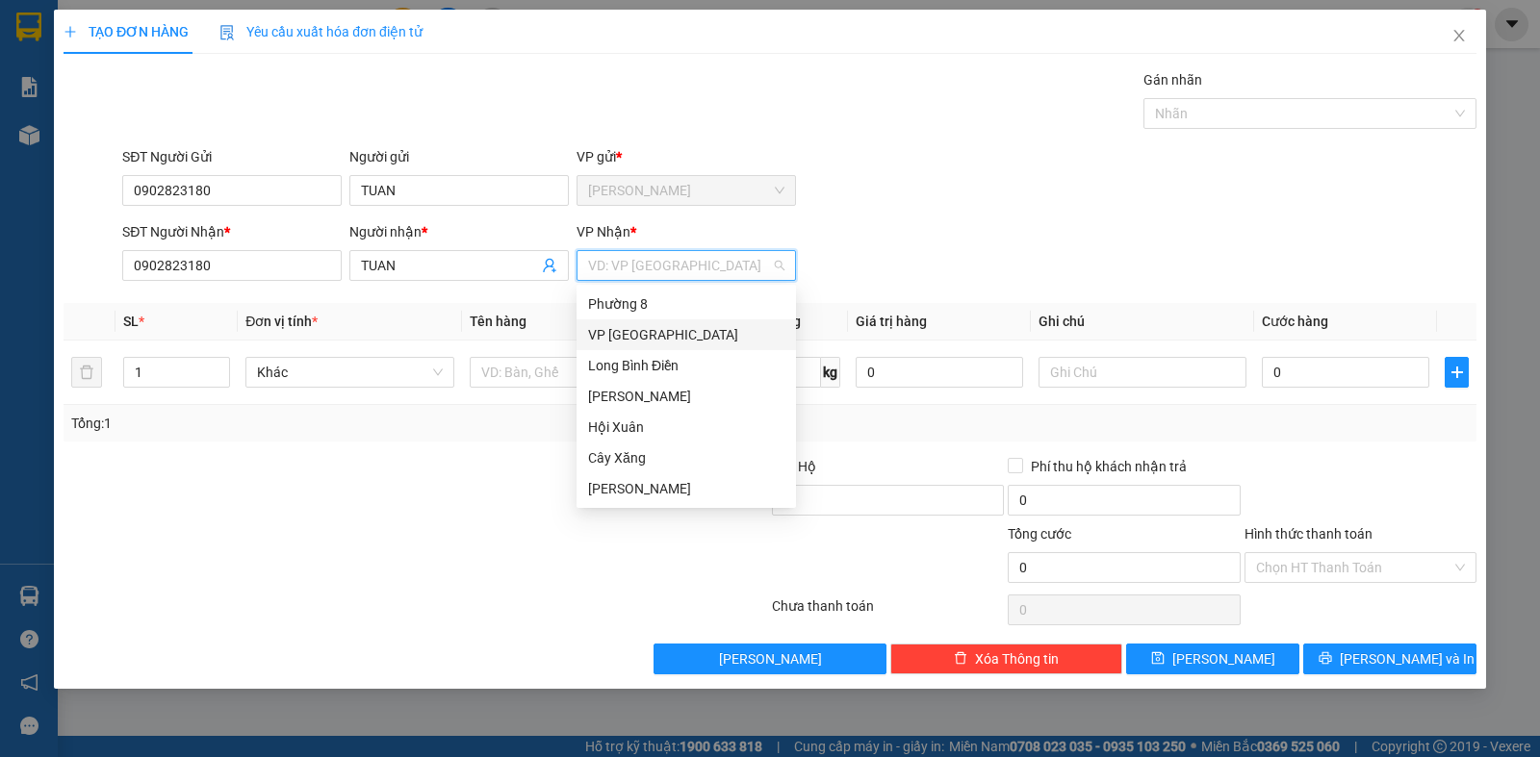
click at [640, 330] on div "VP [GEOGRAPHIC_DATA]" at bounding box center [686, 334] width 196 height 21
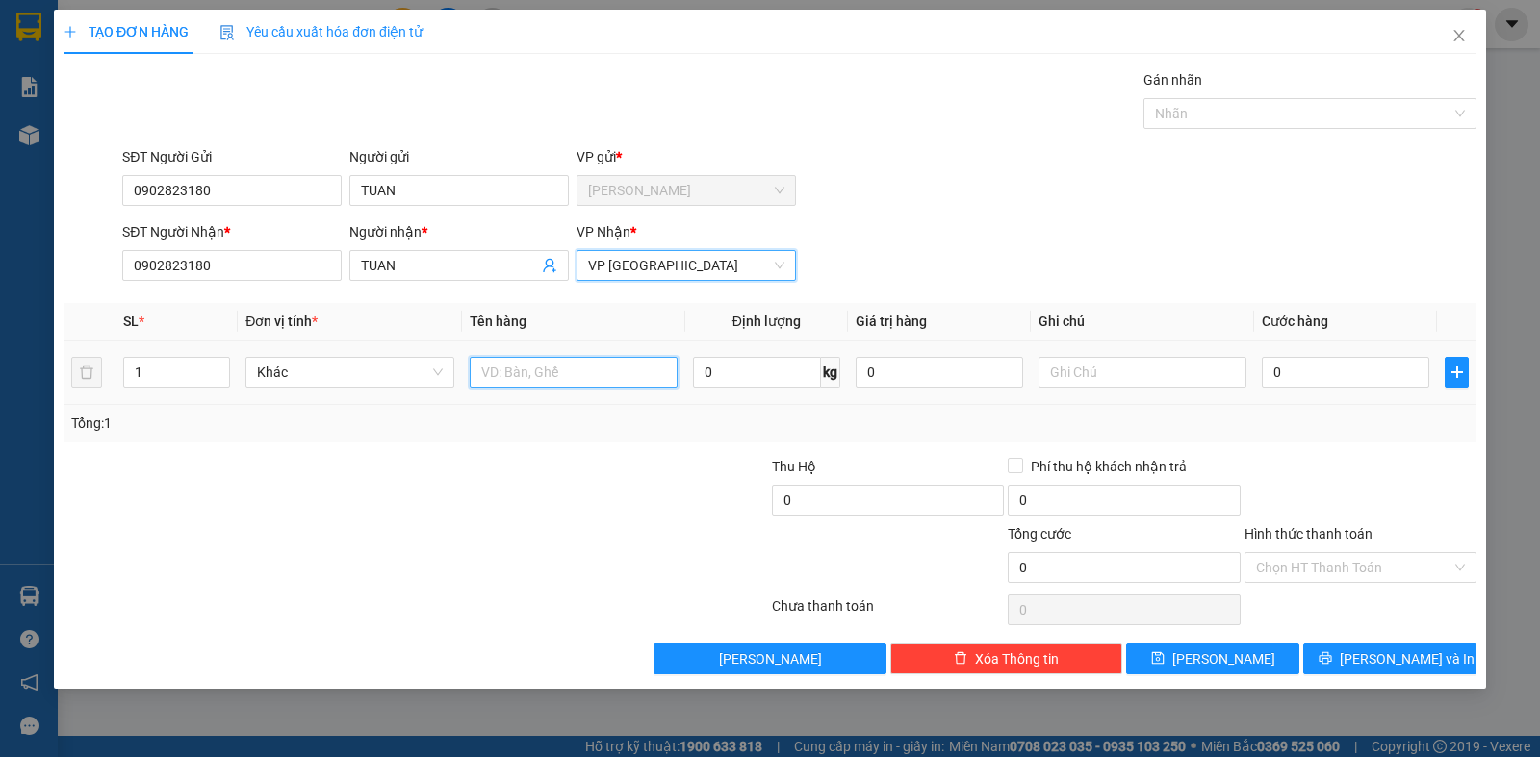
click at [522, 376] on input "text" at bounding box center [574, 372] width 208 height 31
type input "1T MOST TRANG"
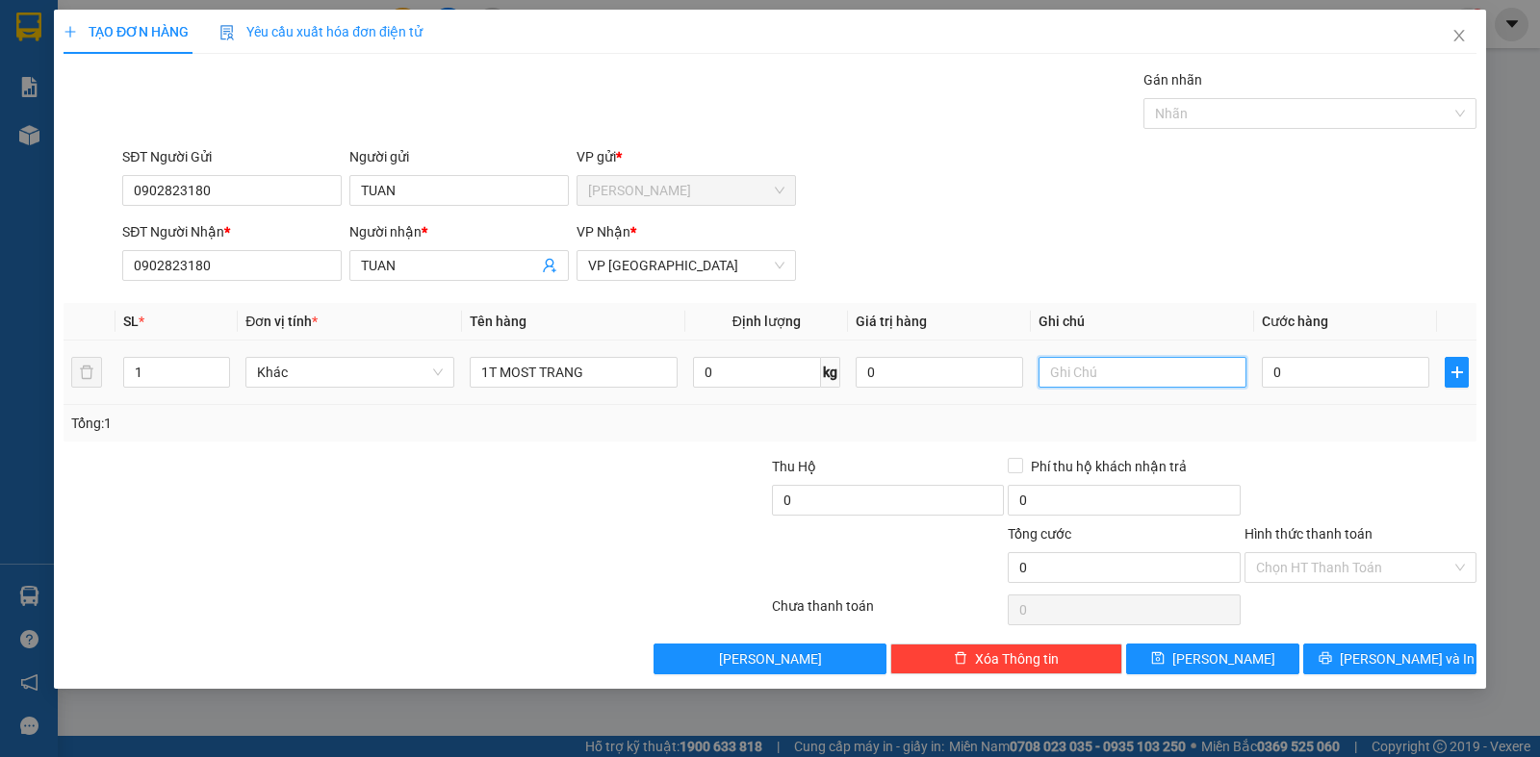
click at [1068, 366] on input "text" at bounding box center [1143, 372] width 208 height 31
type input "TRAI CAY"
click at [1302, 372] on input "0" at bounding box center [1345, 372] width 167 height 31
type input "6"
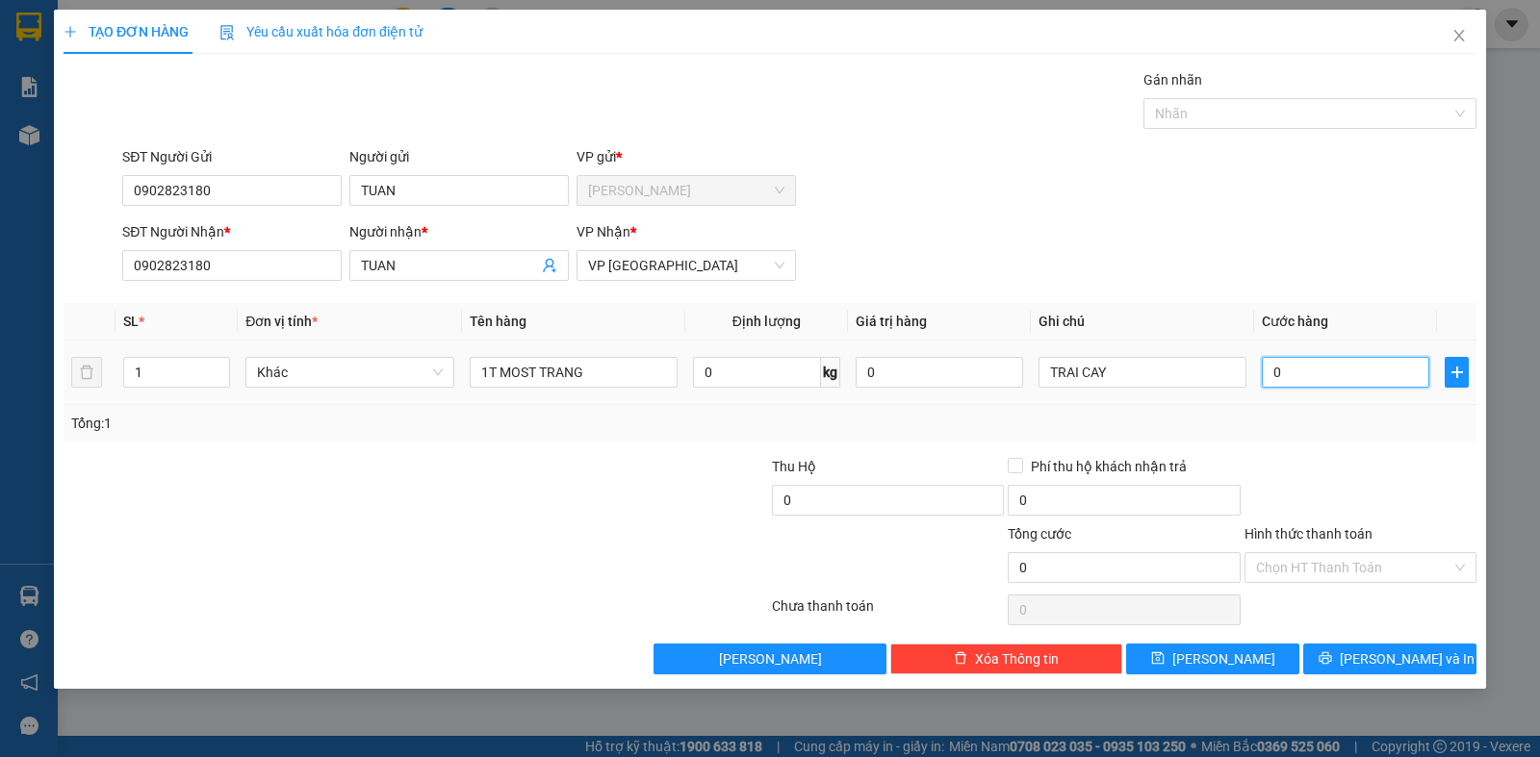
type input "6"
type input "60"
type input "600"
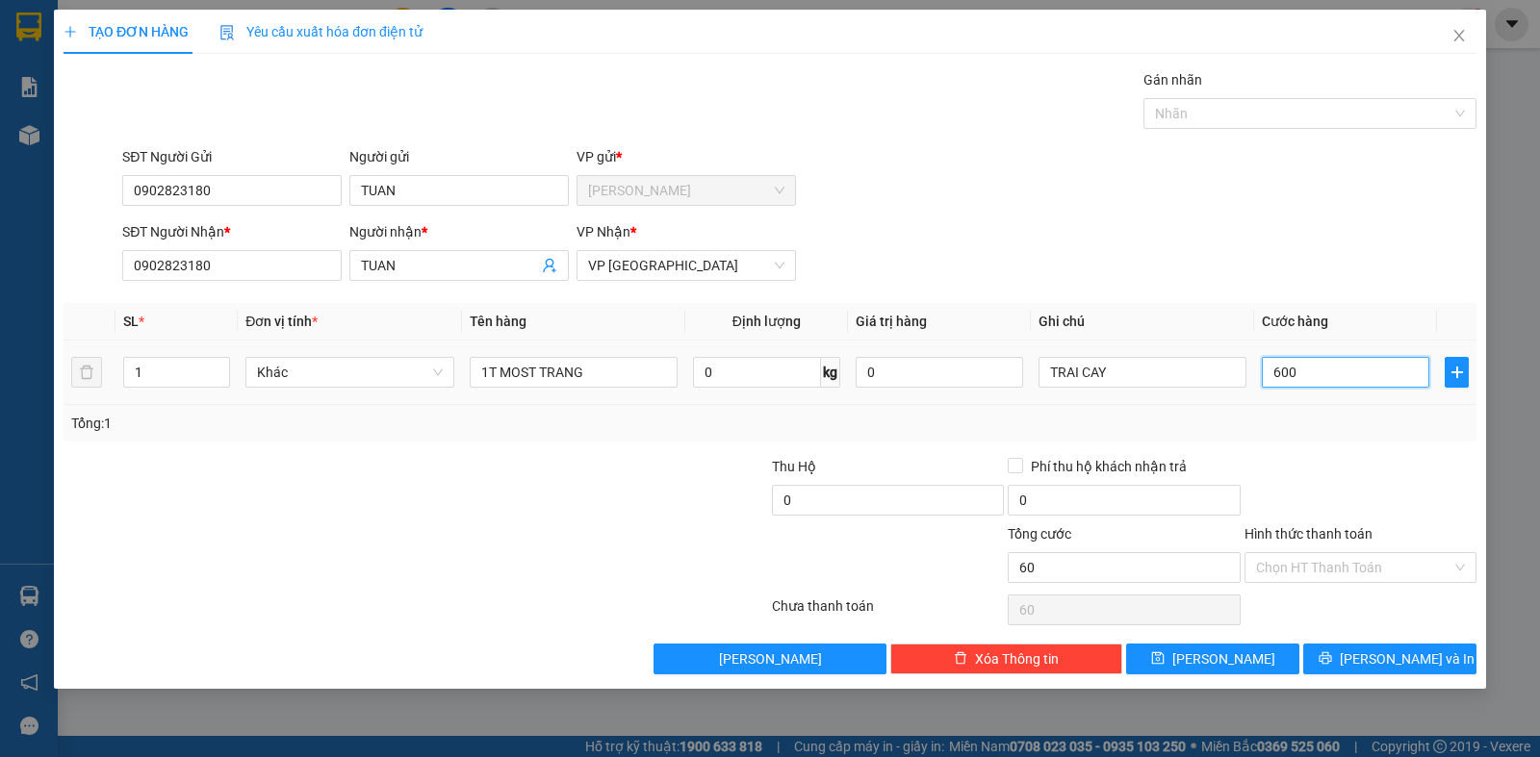
type input "600"
type input "6.000"
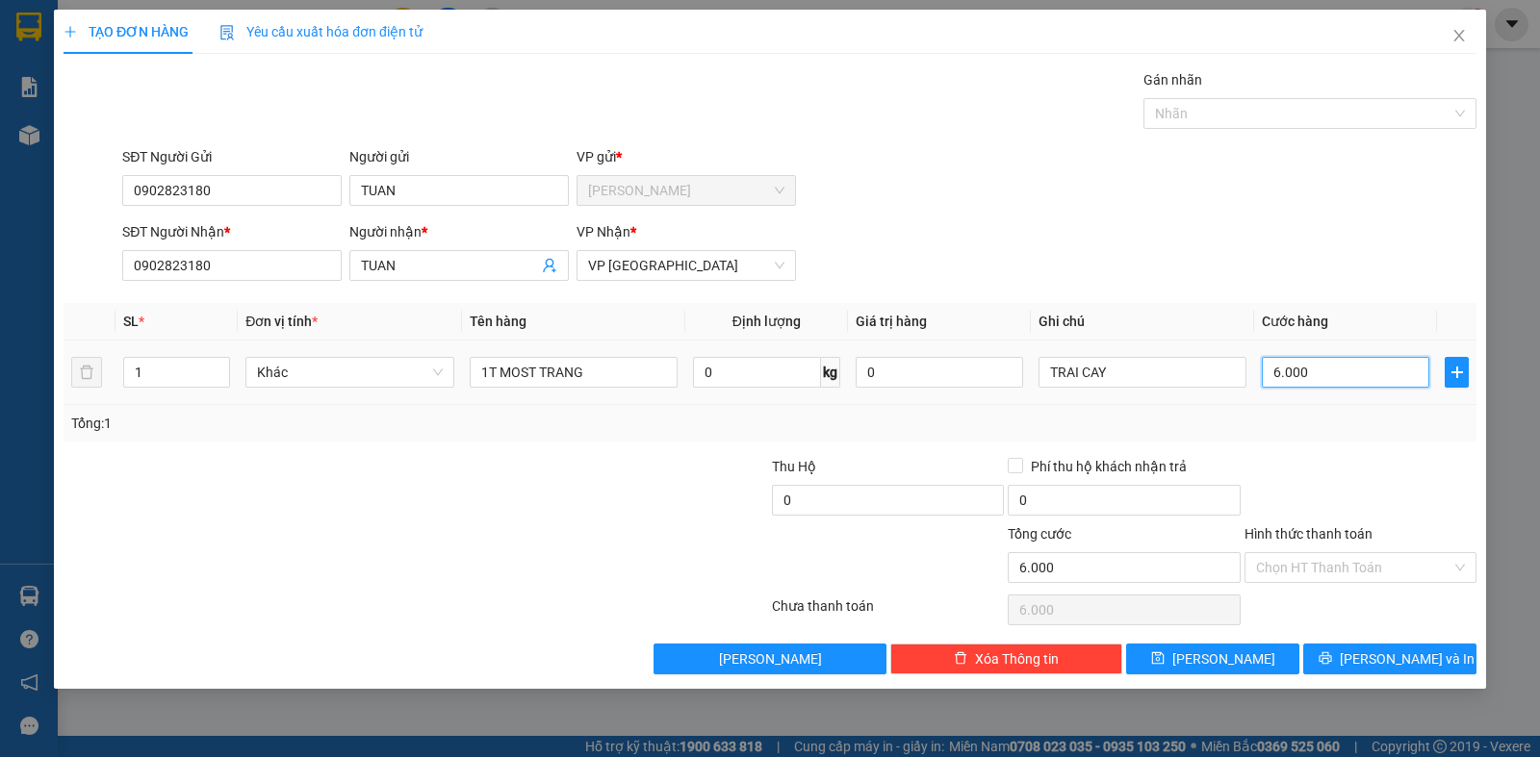
type input "60.000"
click at [1375, 665] on span "[PERSON_NAME] và In" at bounding box center [1407, 659] width 135 height 21
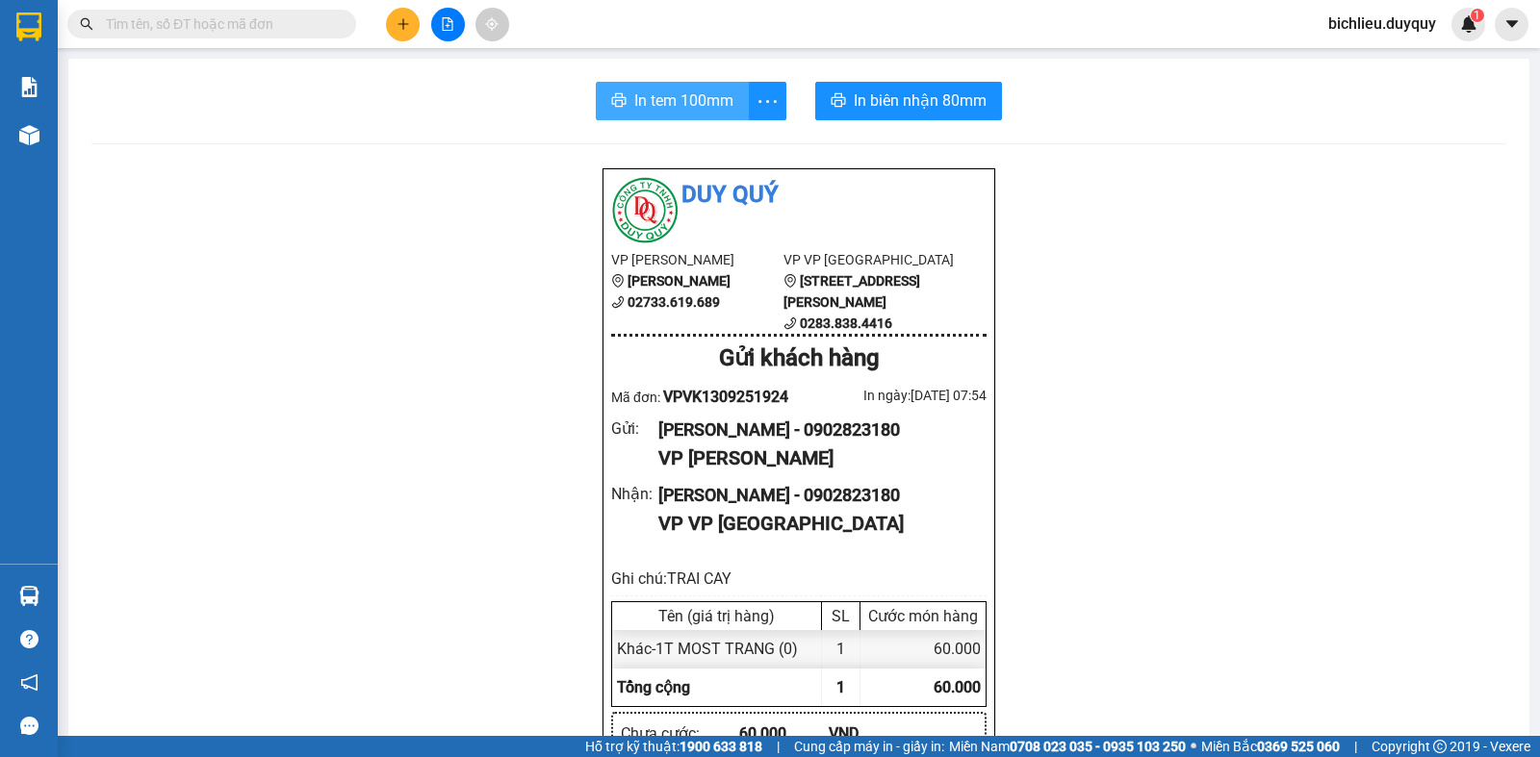
click at [665, 107] on span "In tem 100mm" at bounding box center [683, 101] width 99 height 24
click at [414, 19] on button at bounding box center [403, 25] width 34 height 34
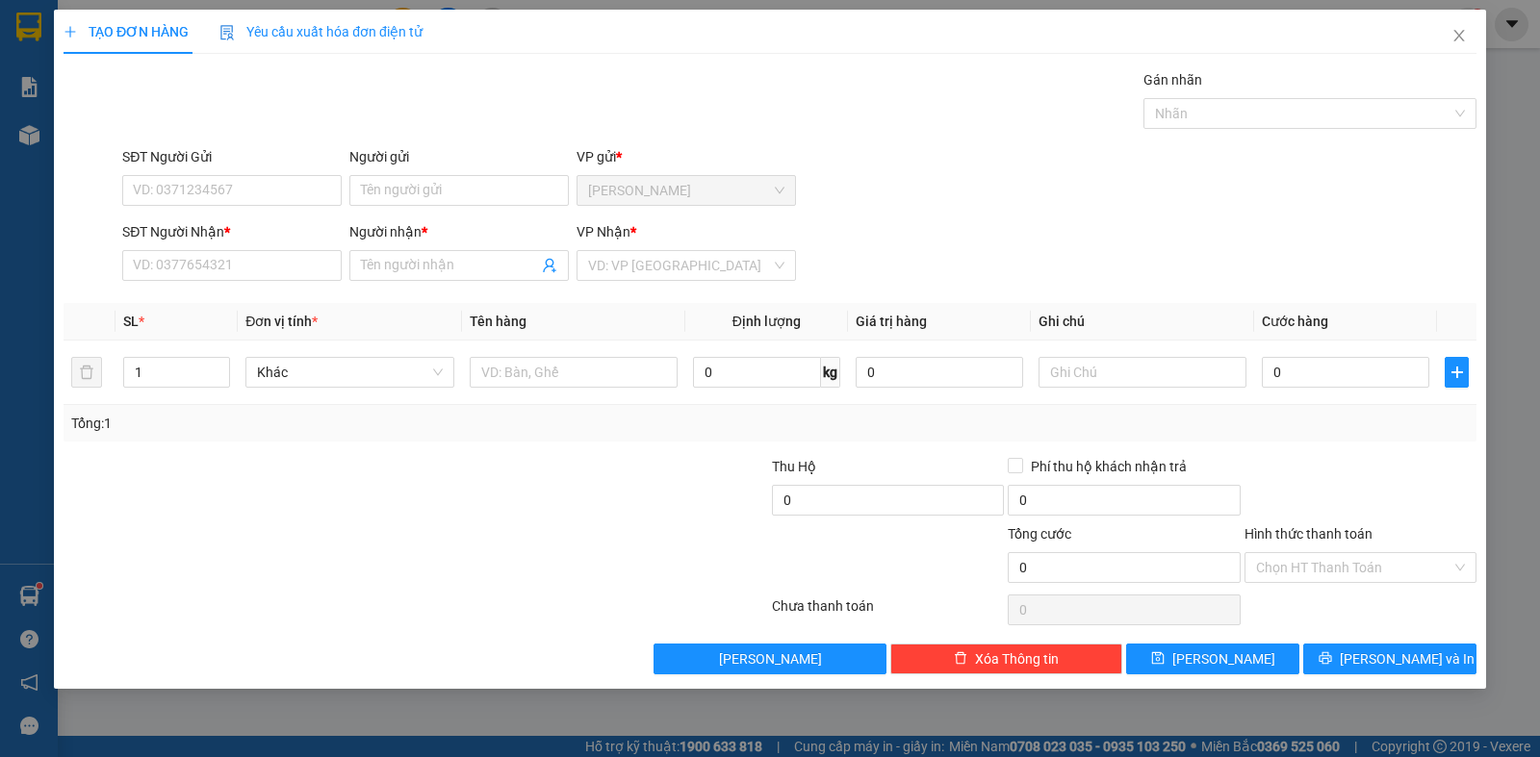
click at [183, 207] on div "SĐT Người Gửi VD: 0371234567" at bounding box center [231, 179] width 219 height 67
click at [169, 188] on input "SĐT Người Gửi" at bounding box center [231, 190] width 219 height 31
type input "0372296820"
click at [398, 196] on input "Người gửi" at bounding box center [458, 190] width 219 height 31
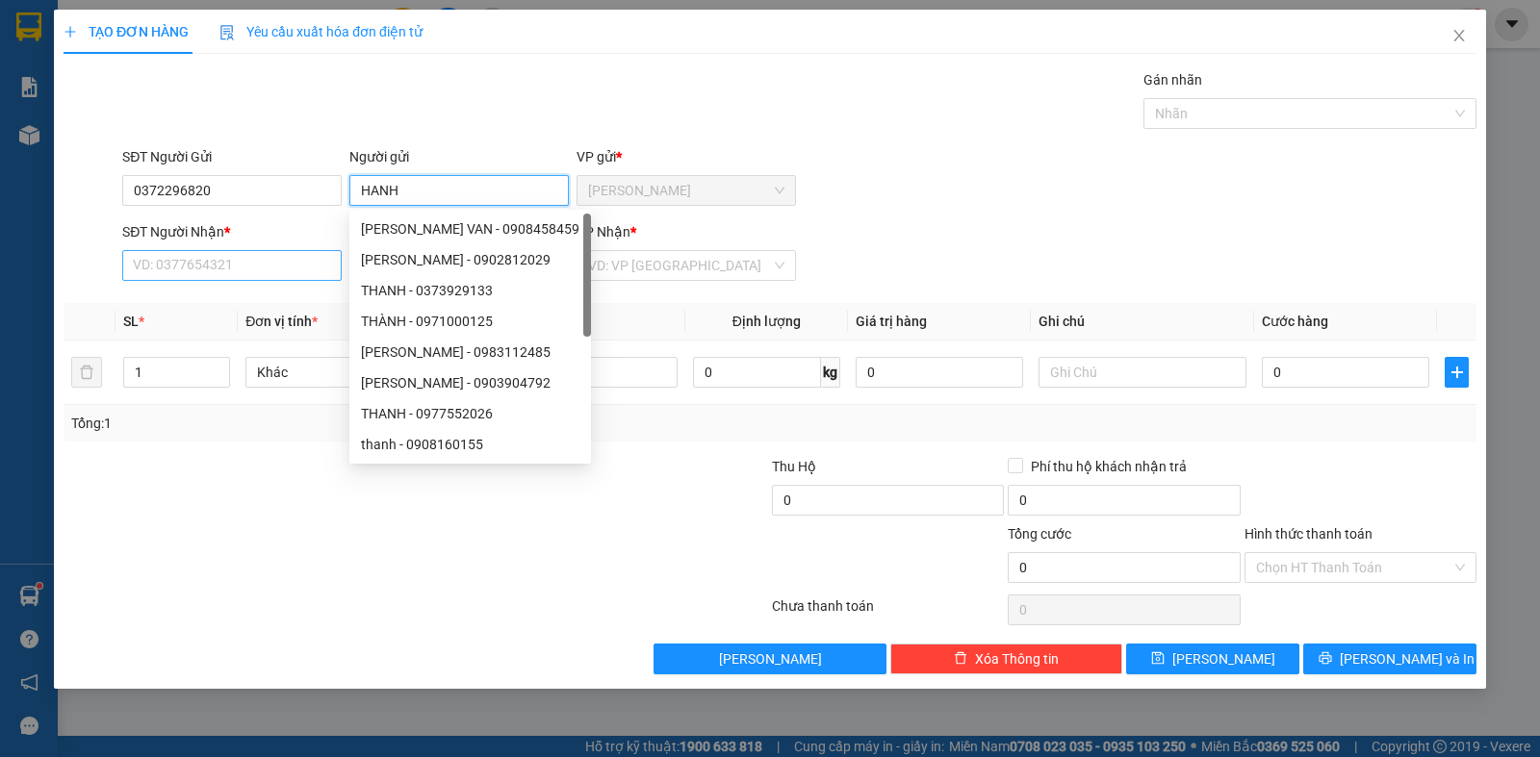
type input "HANH"
click at [229, 267] on input "SĐT Người Nhận *" at bounding box center [231, 265] width 219 height 31
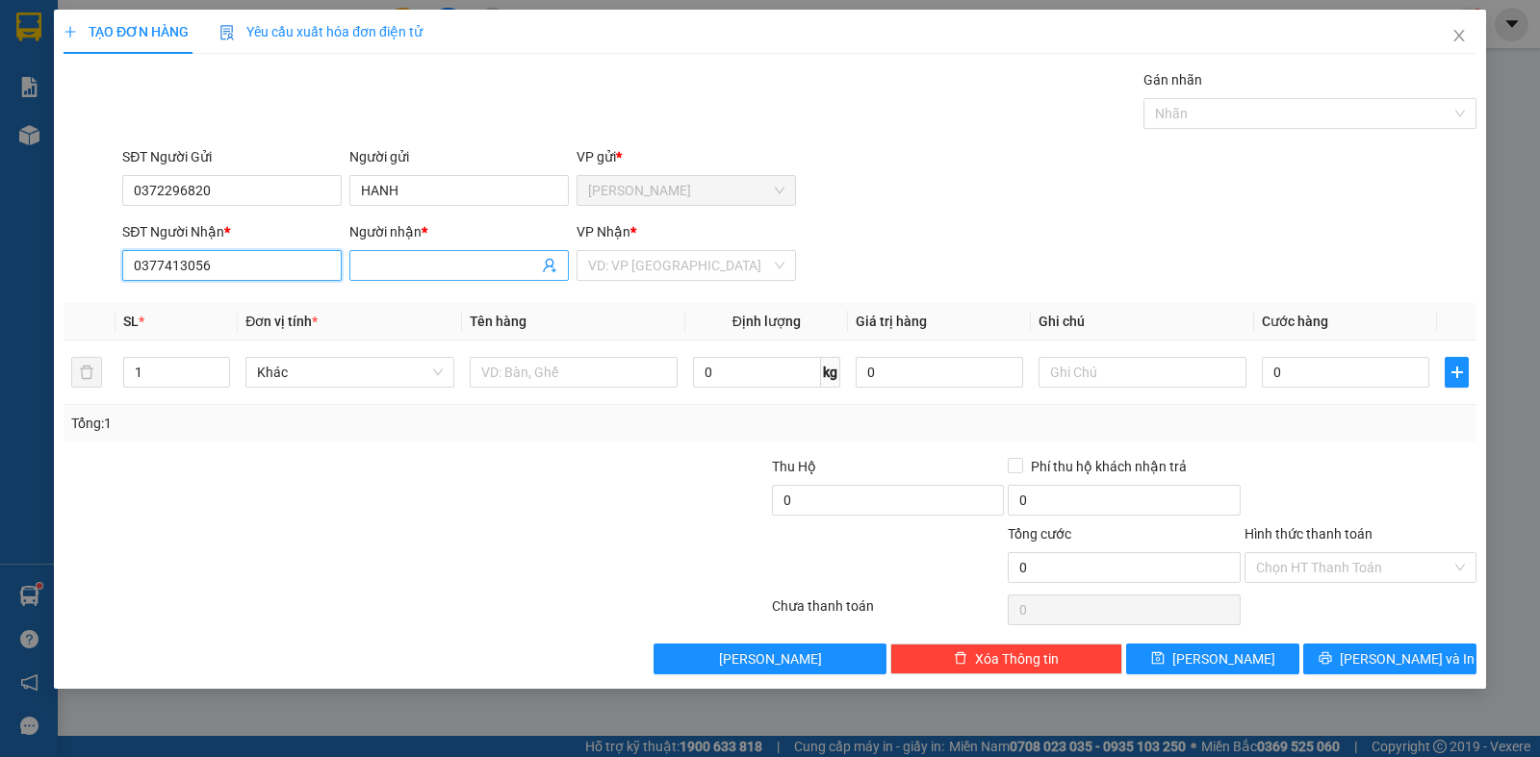
type input "0377413056"
click at [390, 259] on input "Người nhận *" at bounding box center [449, 265] width 177 height 21
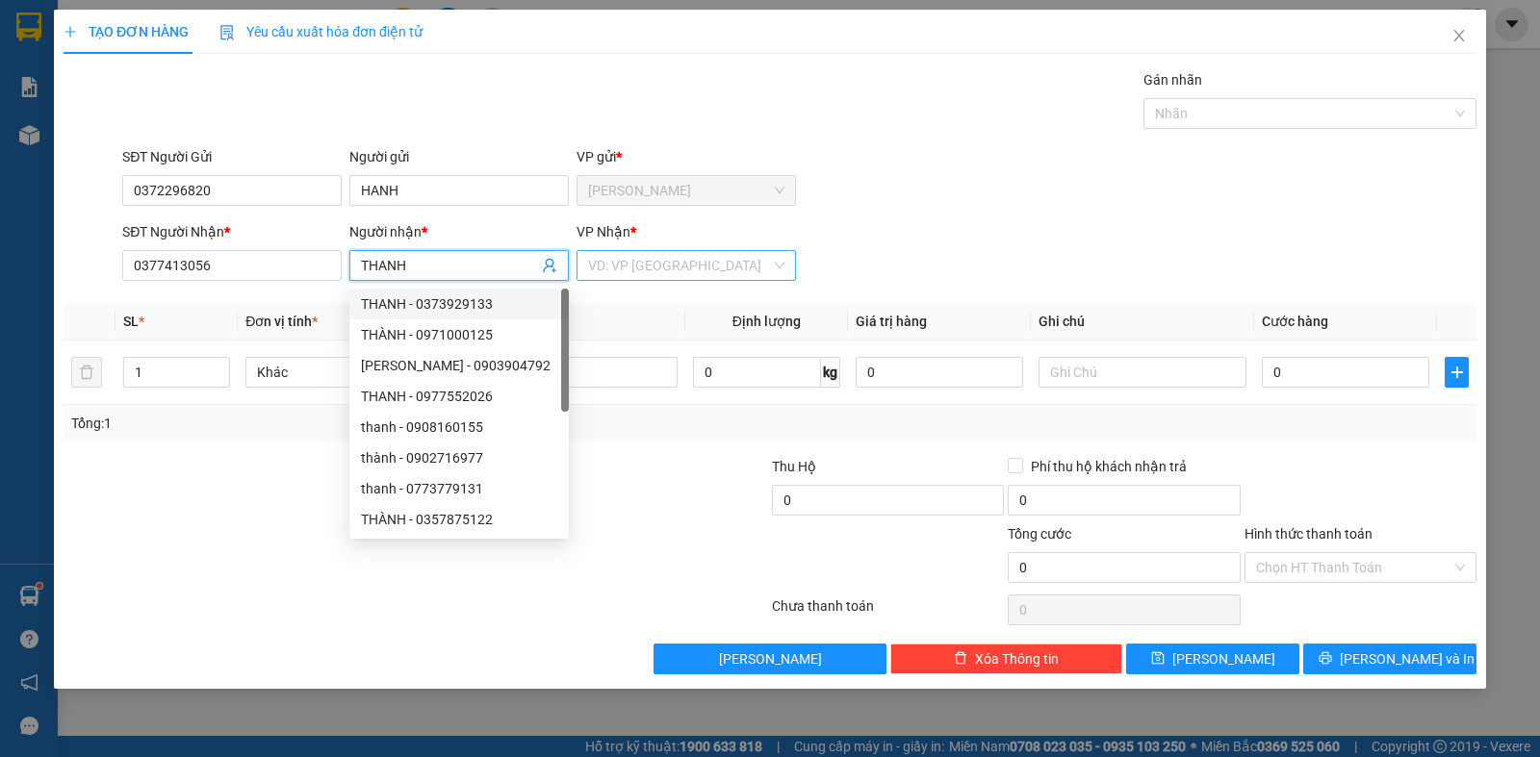
type input "THANH"
click at [701, 275] on input "search" at bounding box center [679, 265] width 183 height 29
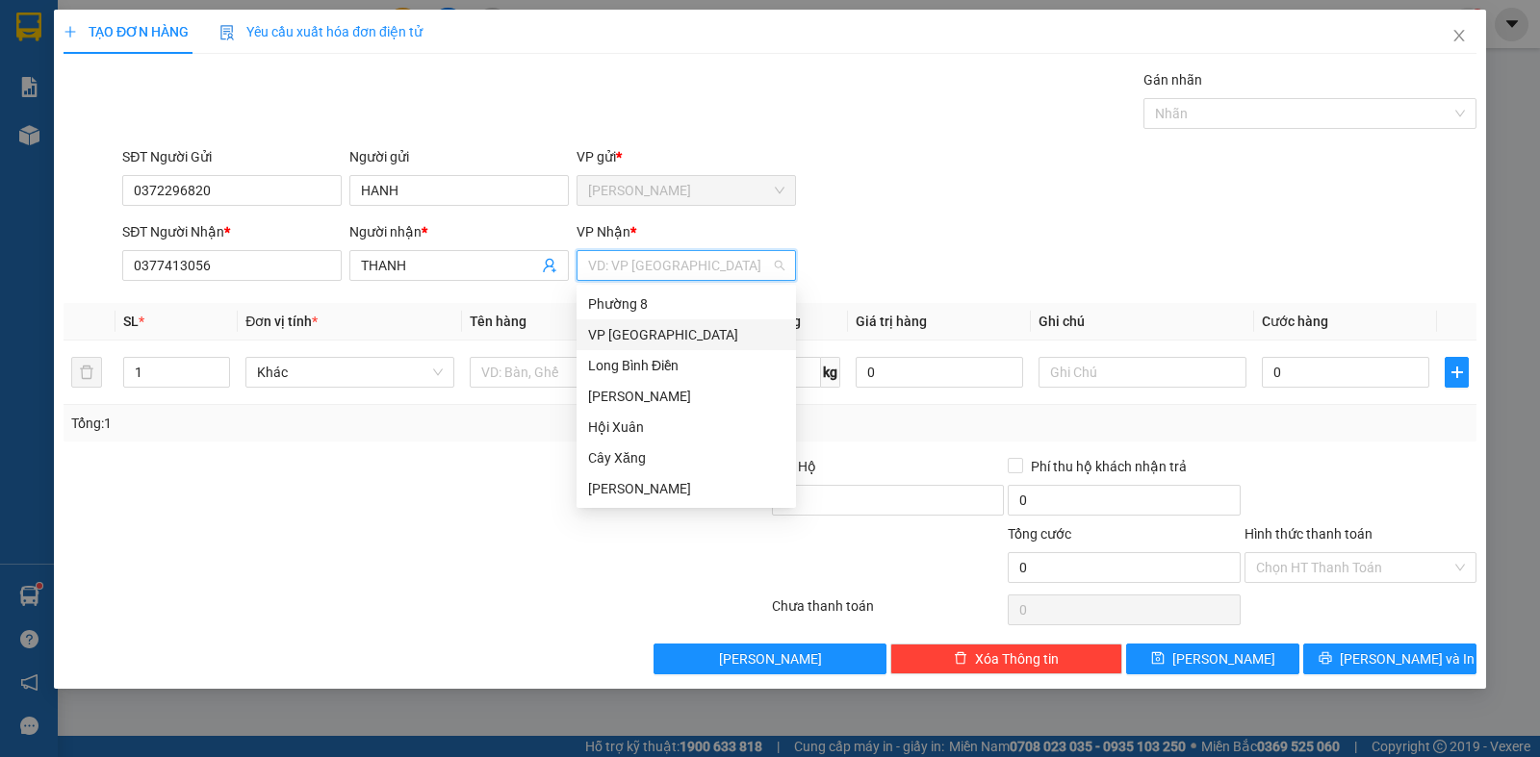
click at [629, 331] on div "VP [GEOGRAPHIC_DATA]" at bounding box center [686, 334] width 196 height 21
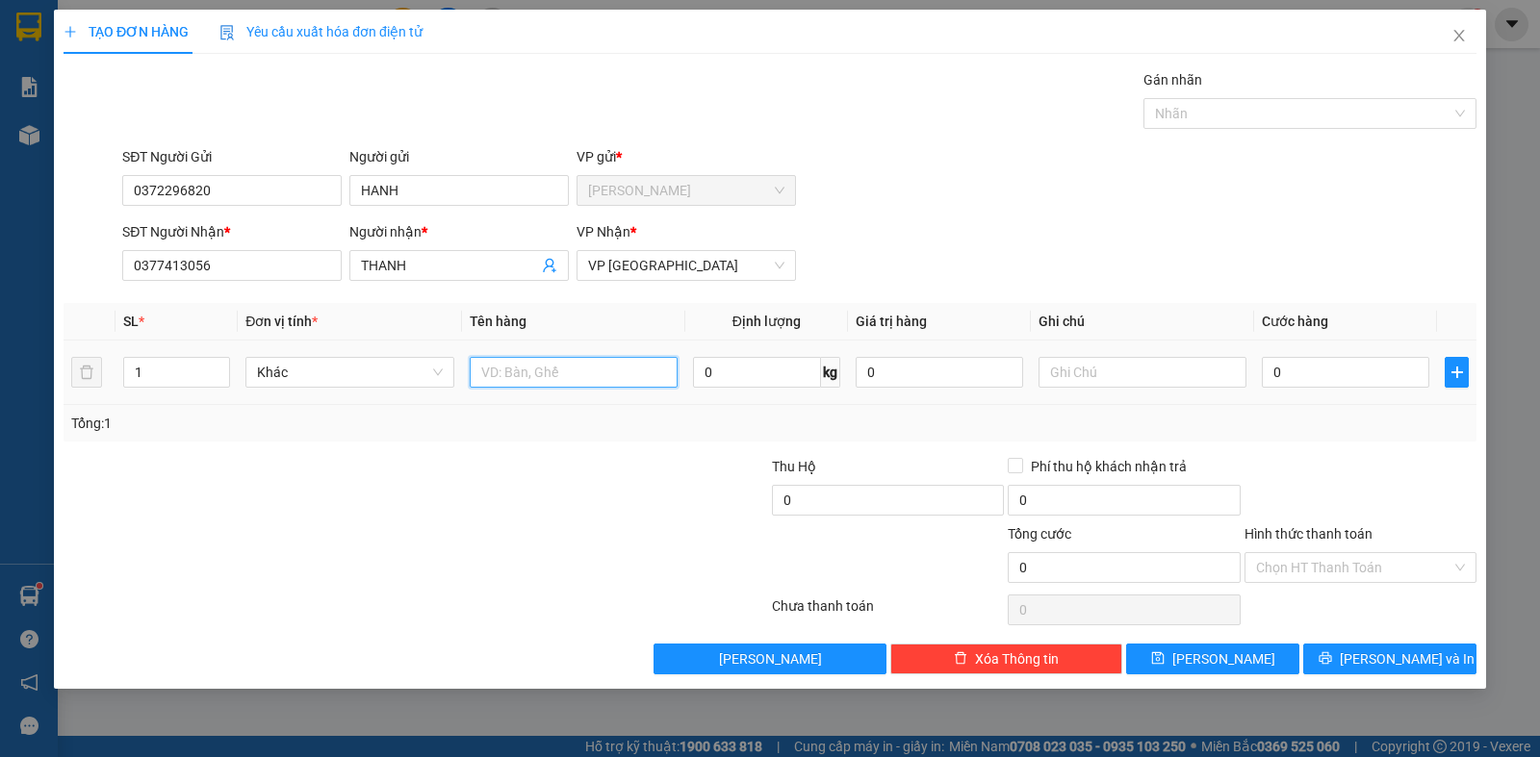
click at [565, 381] on input "text" at bounding box center [574, 372] width 208 height 31
type input "2TNP"
click at [1127, 373] on input "text" at bounding box center [1143, 372] width 208 height 31
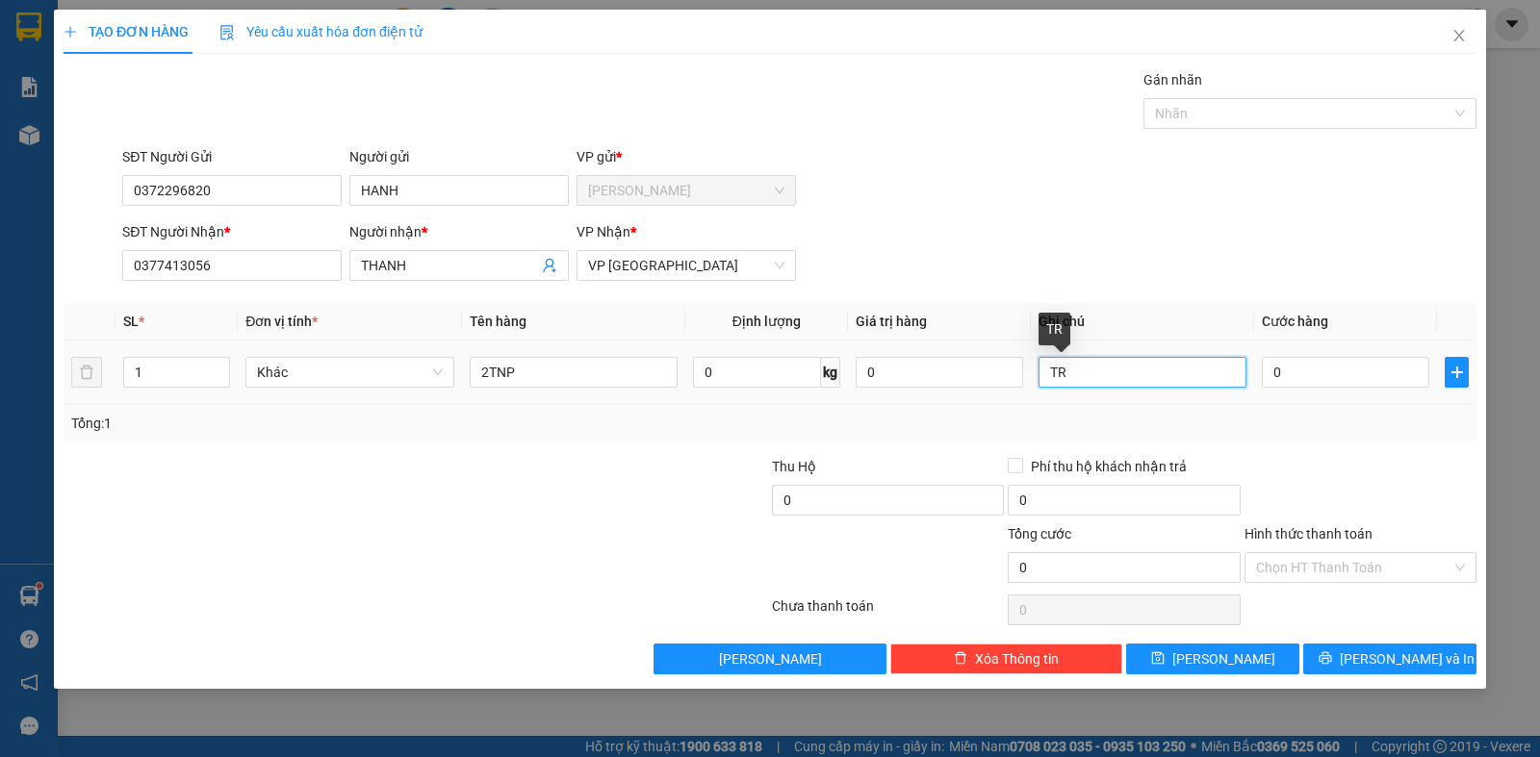
click at [1101, 375] on input "TR" at bounding box center [1143, 372] width 208 height 31
type input "TRAI CAY"
click at [1297, 372] on input "0" at bounding box center [1345, 372] width 167 height 31
type input "7"
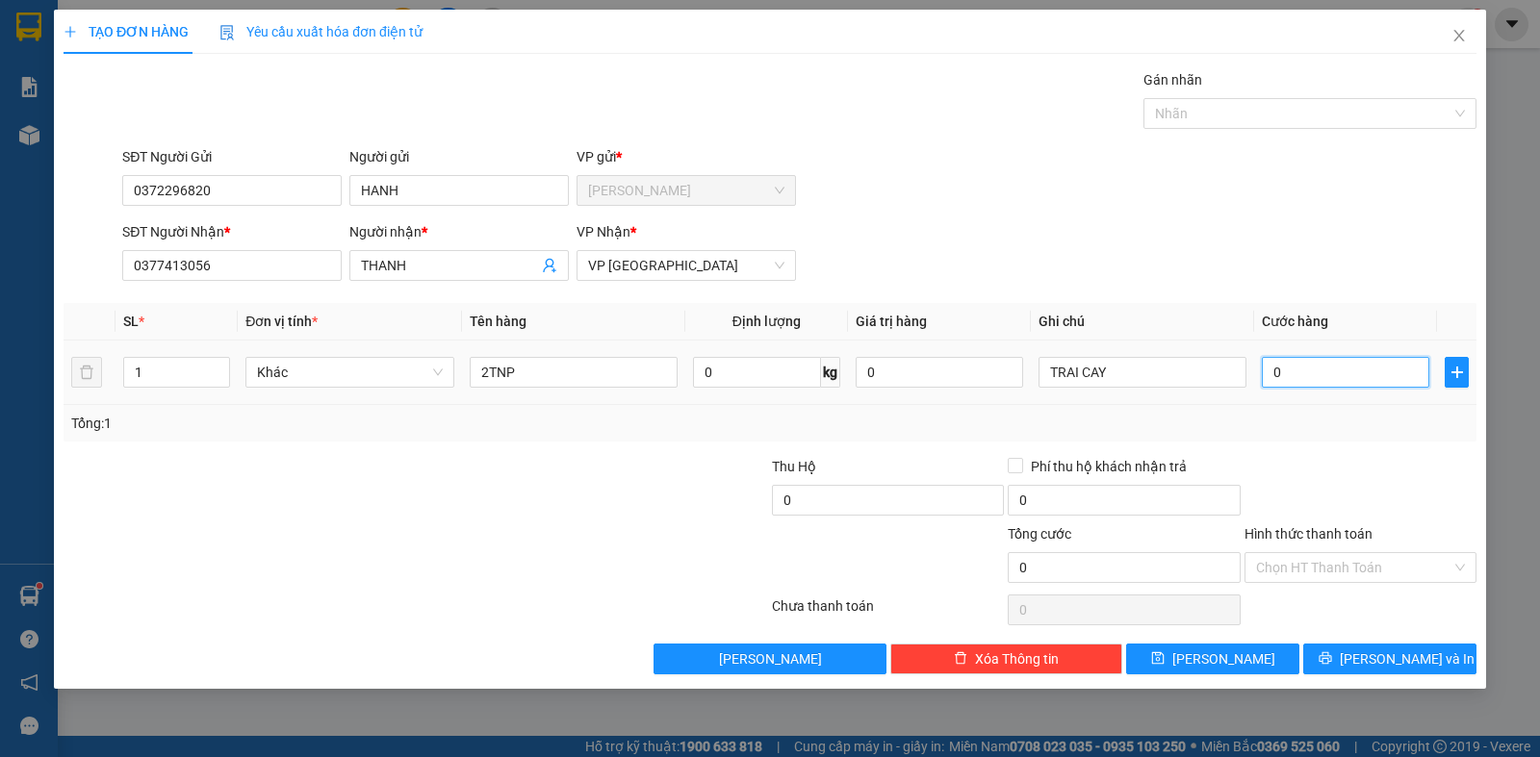
type input "7"
type input "70"
type input "700"
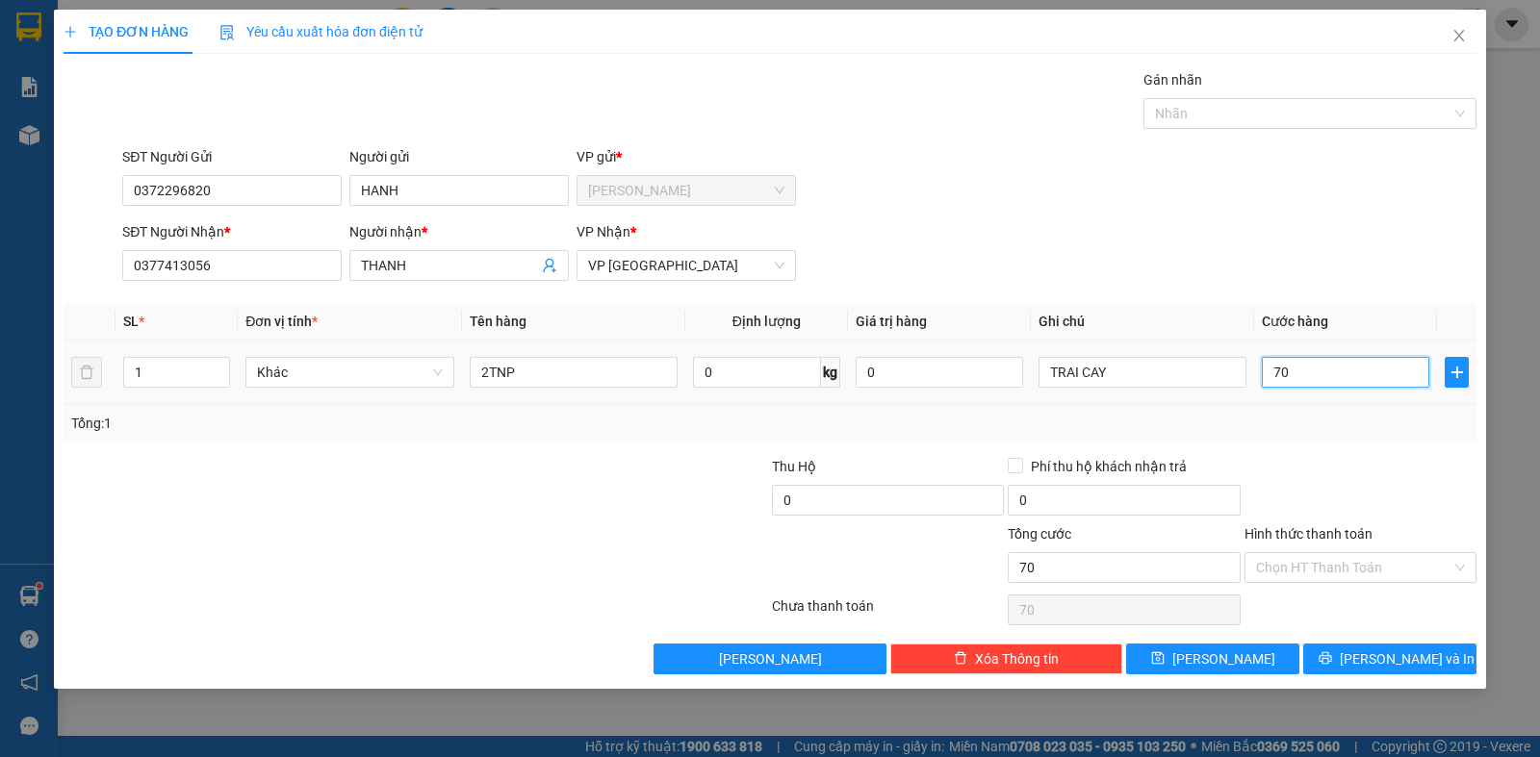
type input "700"
type input "7.000"
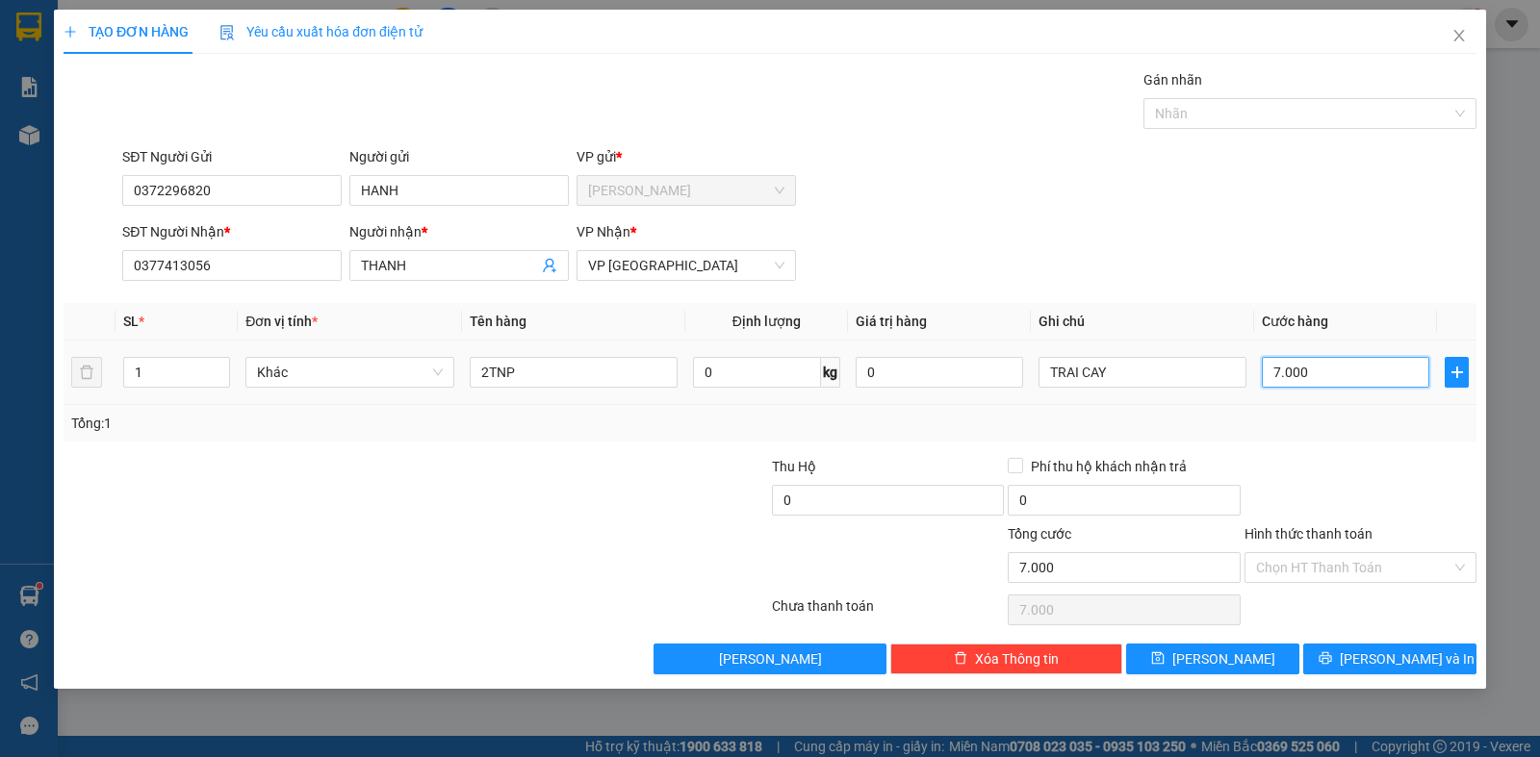
type input "70.000"
click at [1281, 566] on input "Hình thức thanh toán" at bounding box center [1353, 567] width 195 height 29
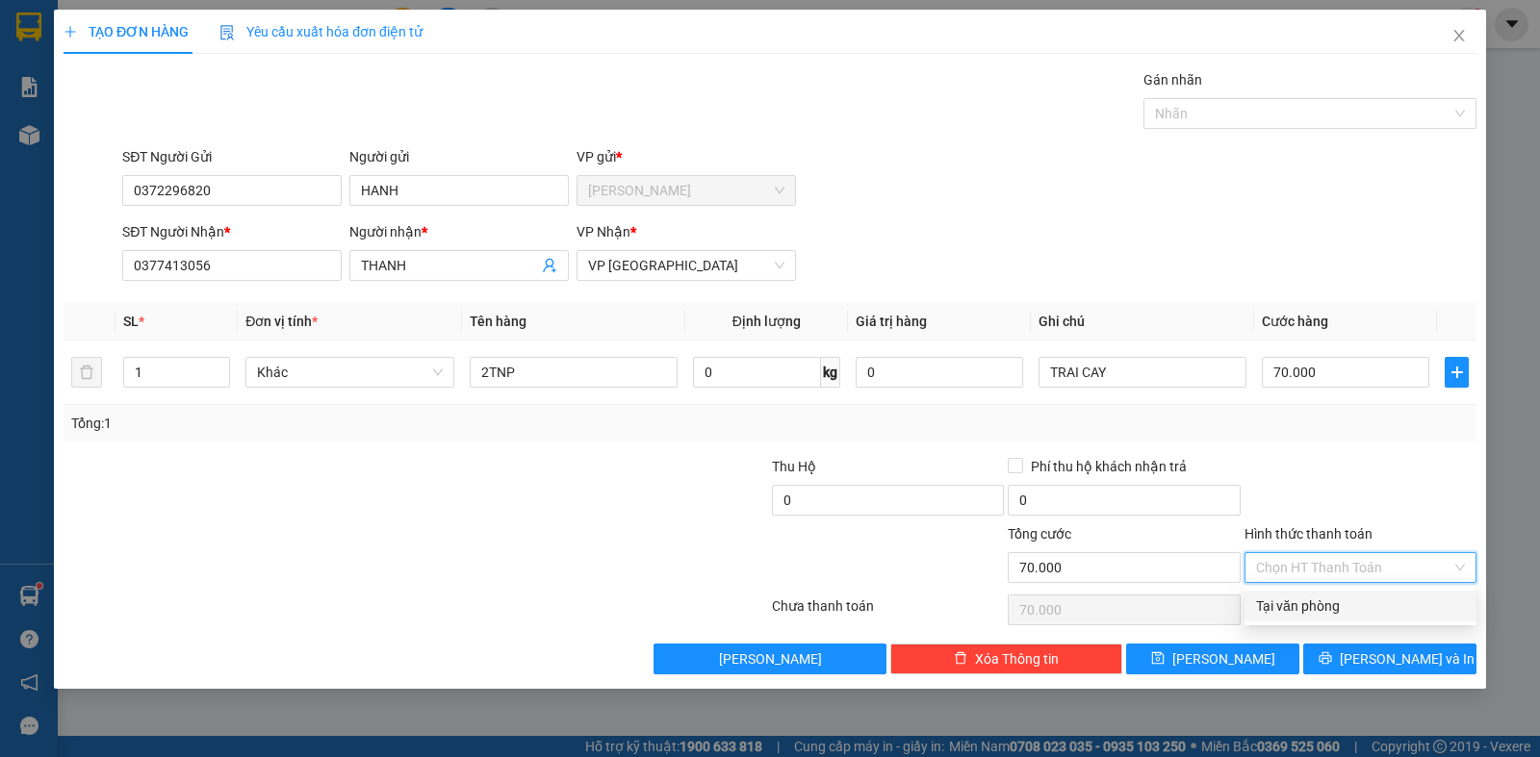
click at [1270, 603] on div "Tại văn phòng" at bounding box center [1360, 606] width 209 height 21
type input "0"
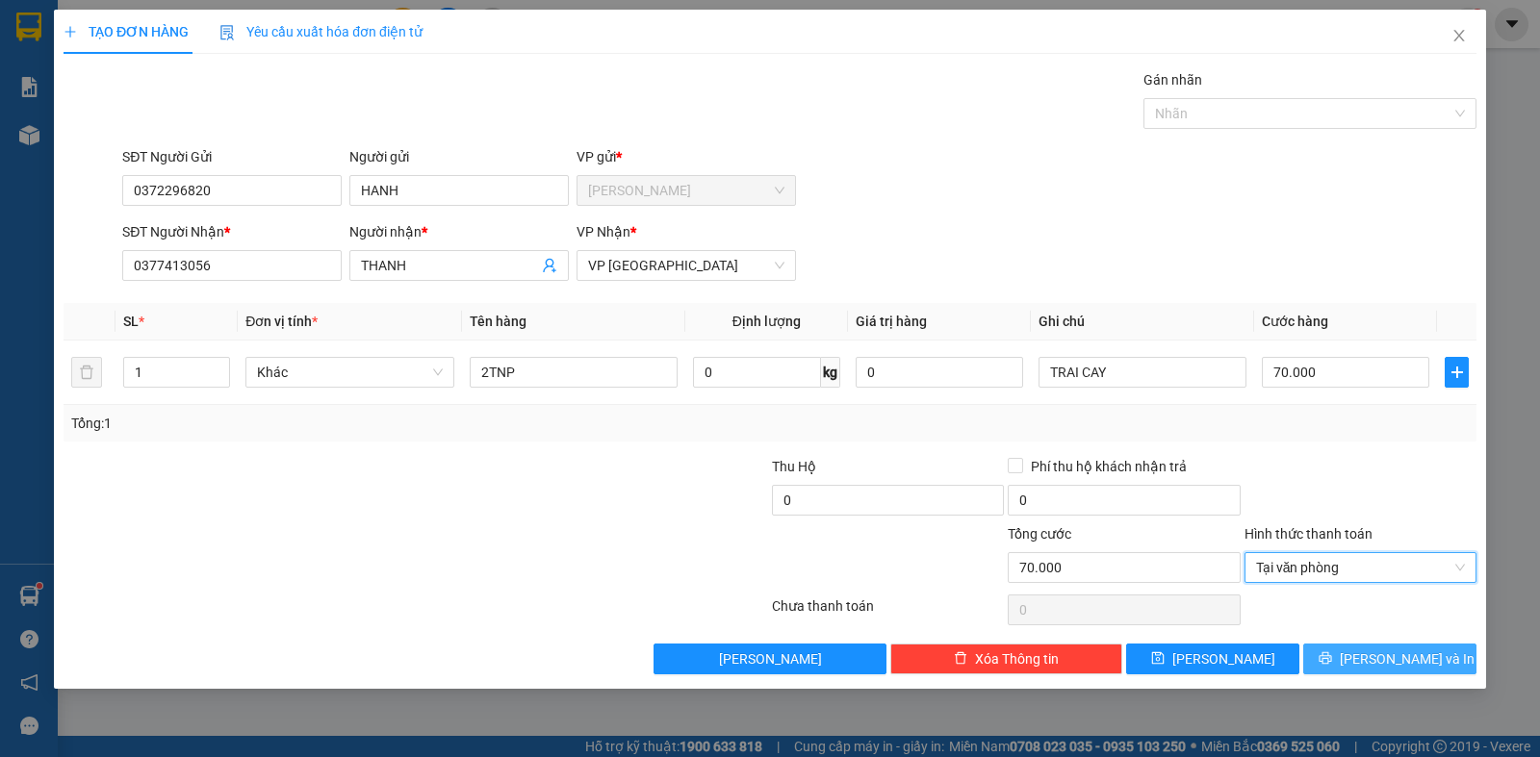
click at [1331, 653] on icon "printer" at bounding box center [1325, 659] width 13 height 13
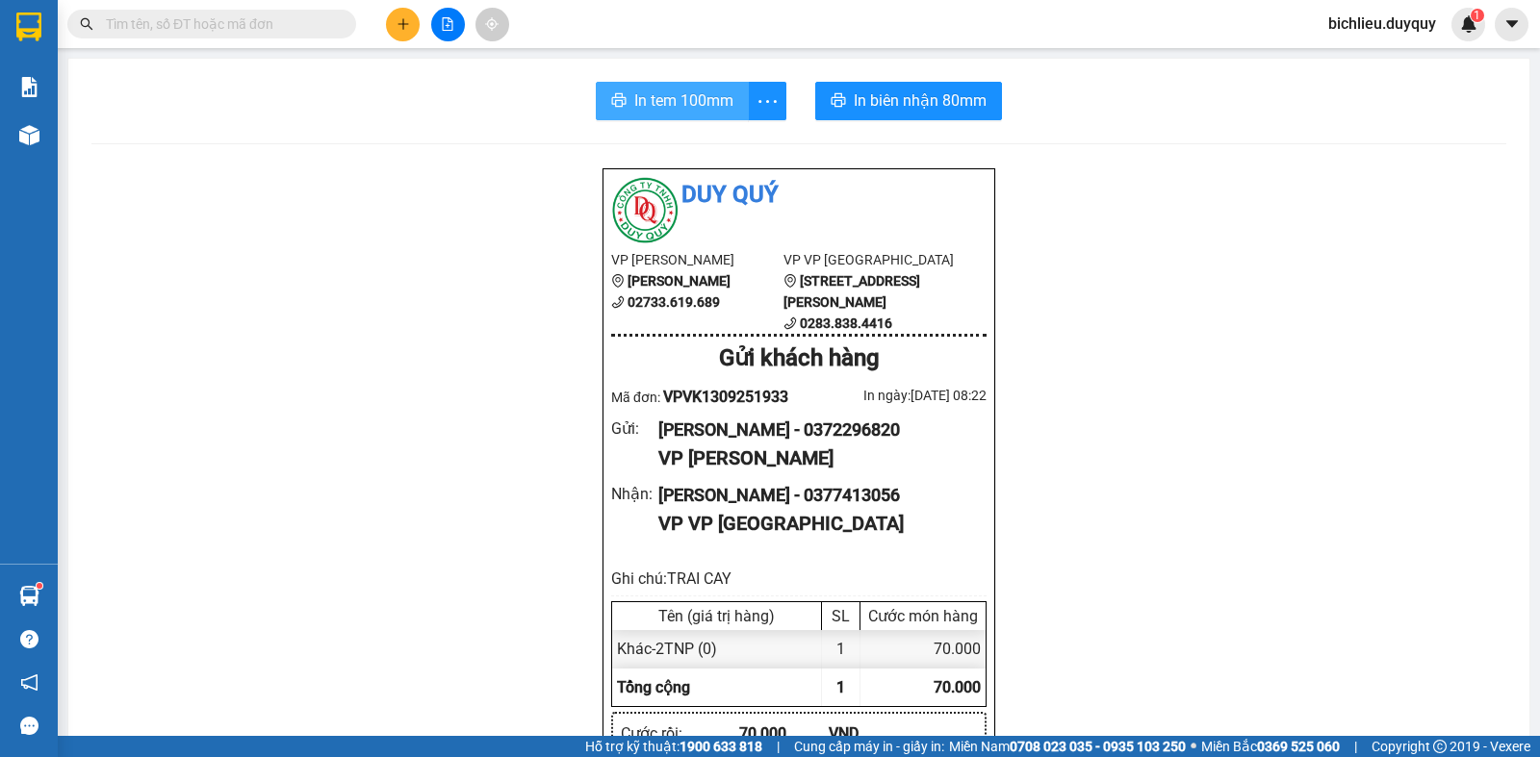
click at [666, 103] on span "In tem 100mm" at bounding box center [683, 101] width 99 height 24
